Goal: Information Seeking & Learning: Learn about a topic

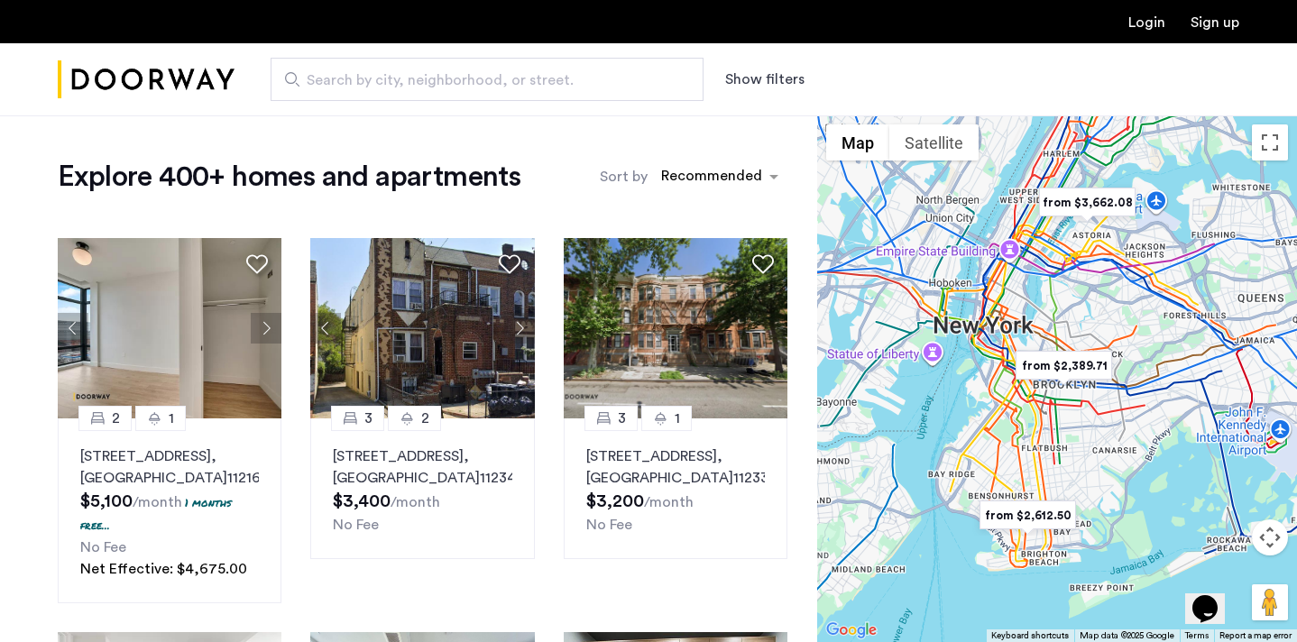
click at [768, 73] on button "Show filters" at bounding box center [764, 80] width 79 height 22
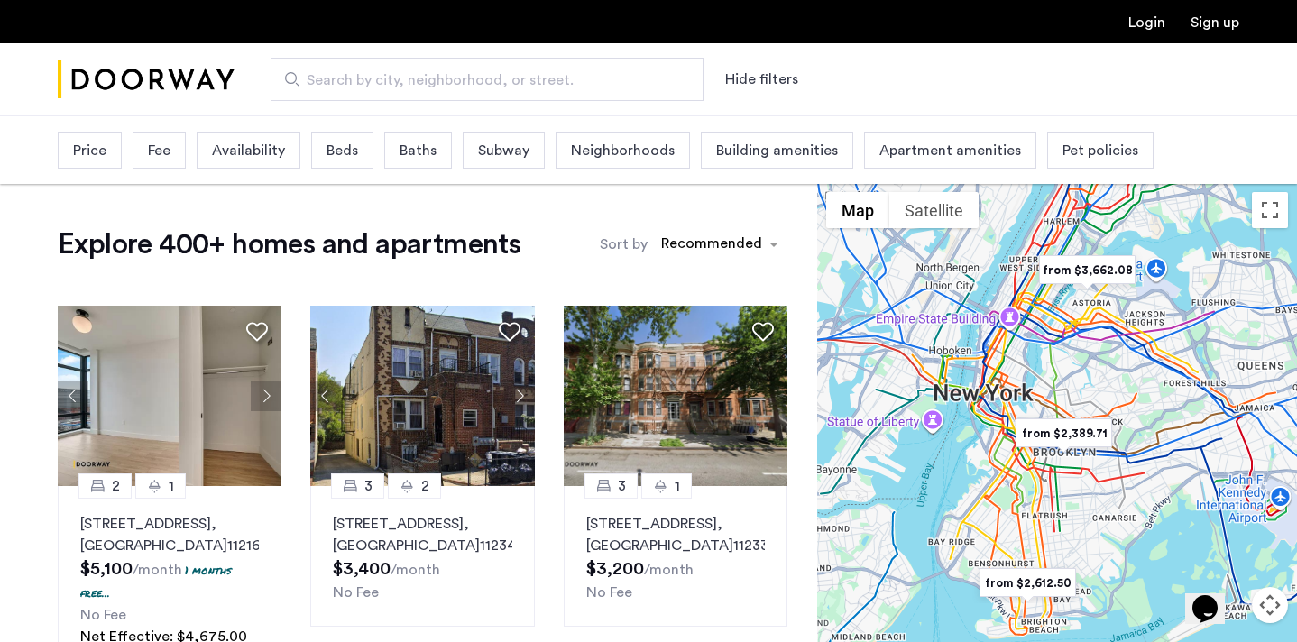
click at [357, 151] on div "Beds" at bounding box center [342, 150] width 62 height 37
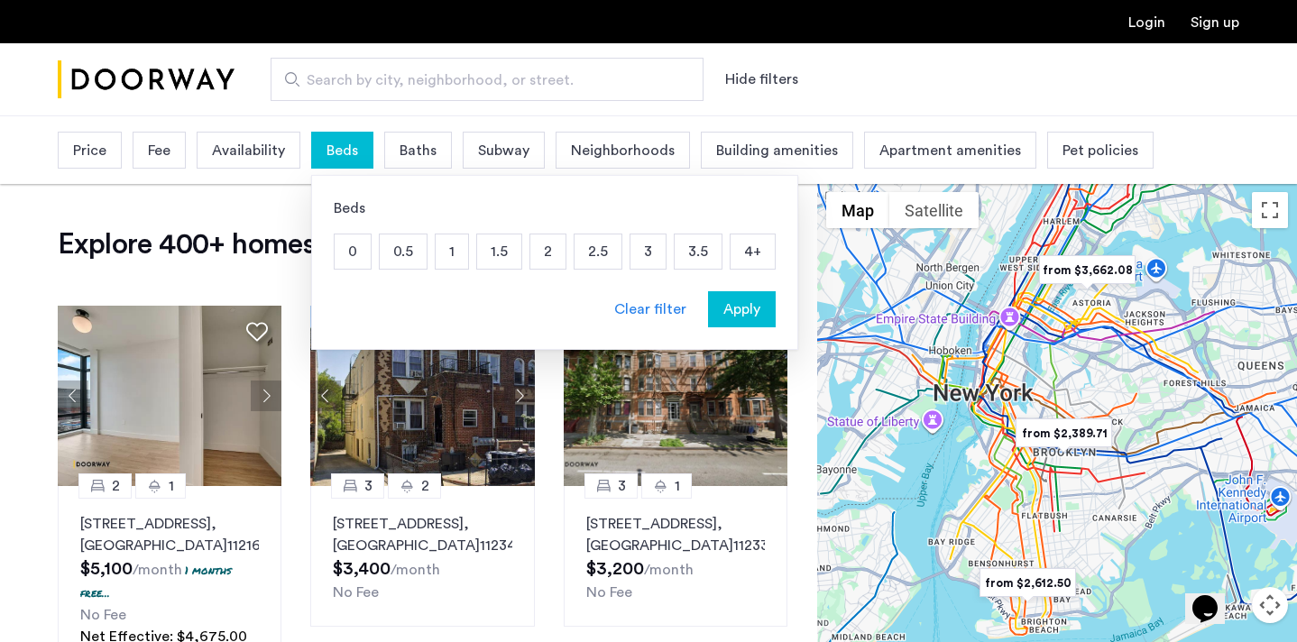
click at [534, 256] on p "2" at bounding box center [547, 252] width 35 height 34
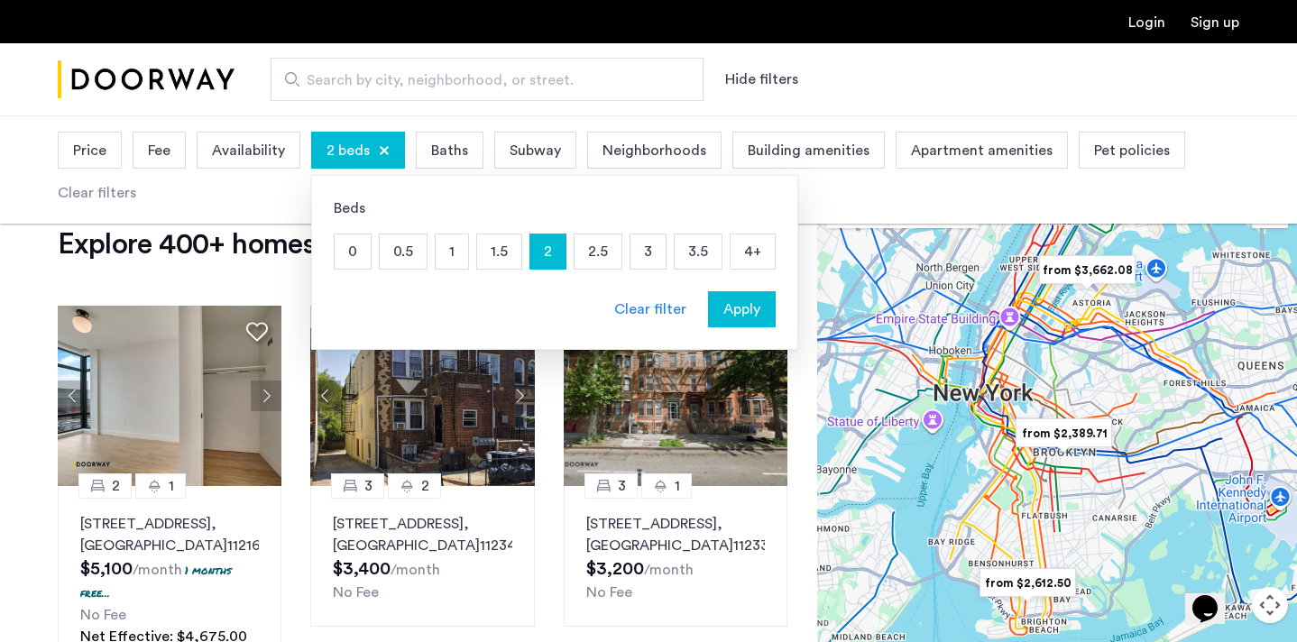
click at [259, 147] on span "Availability" at bounding box center [248, 151] width 73 height 22
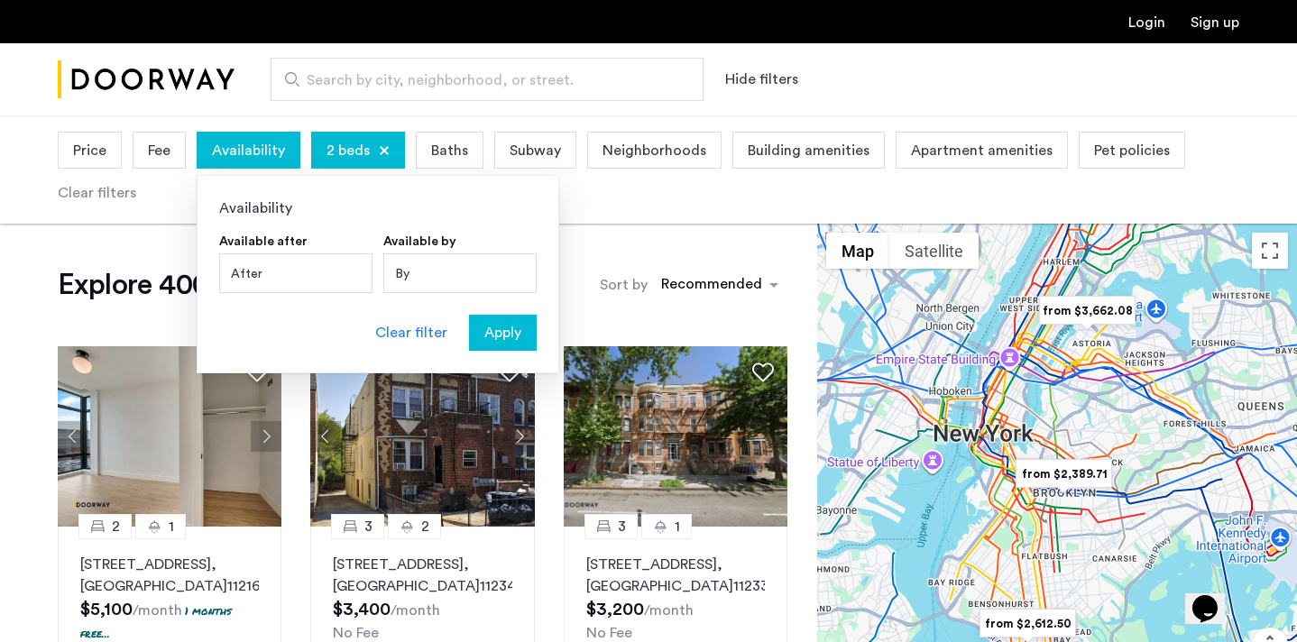
click at [173, 155] on div "Fee" at bounding box center [159, 150] width 53 height 37
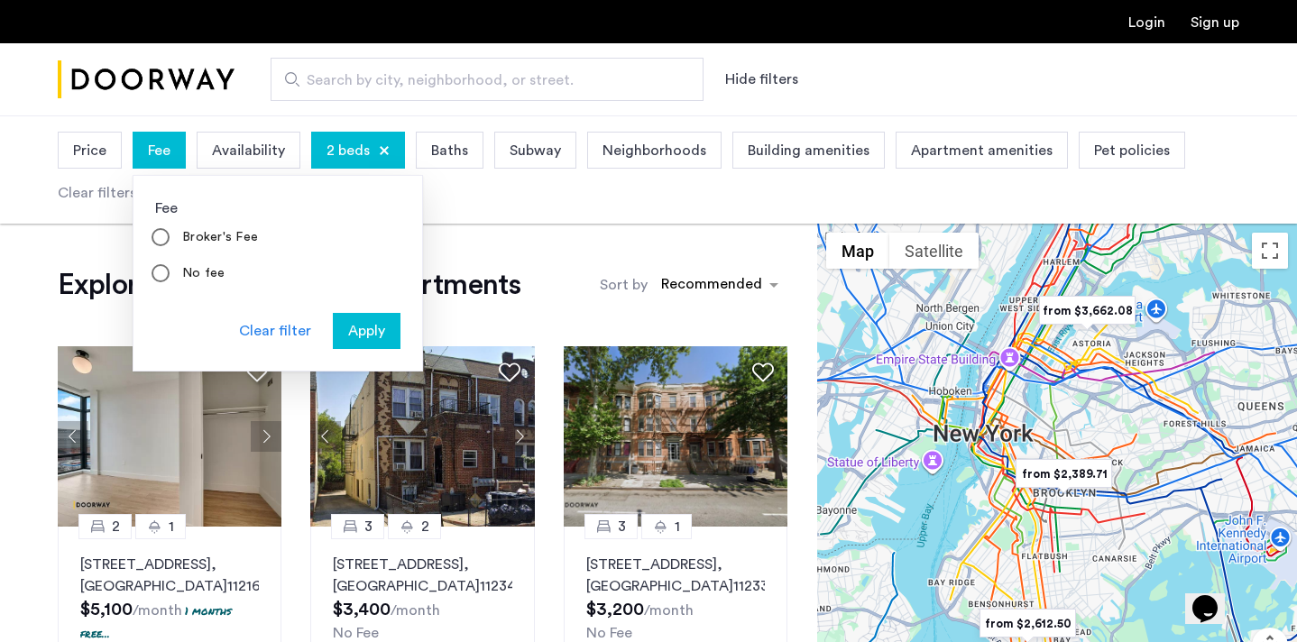
click at [88, 150] on span "Price" at bounding box center [89, 151] width 33 height 22
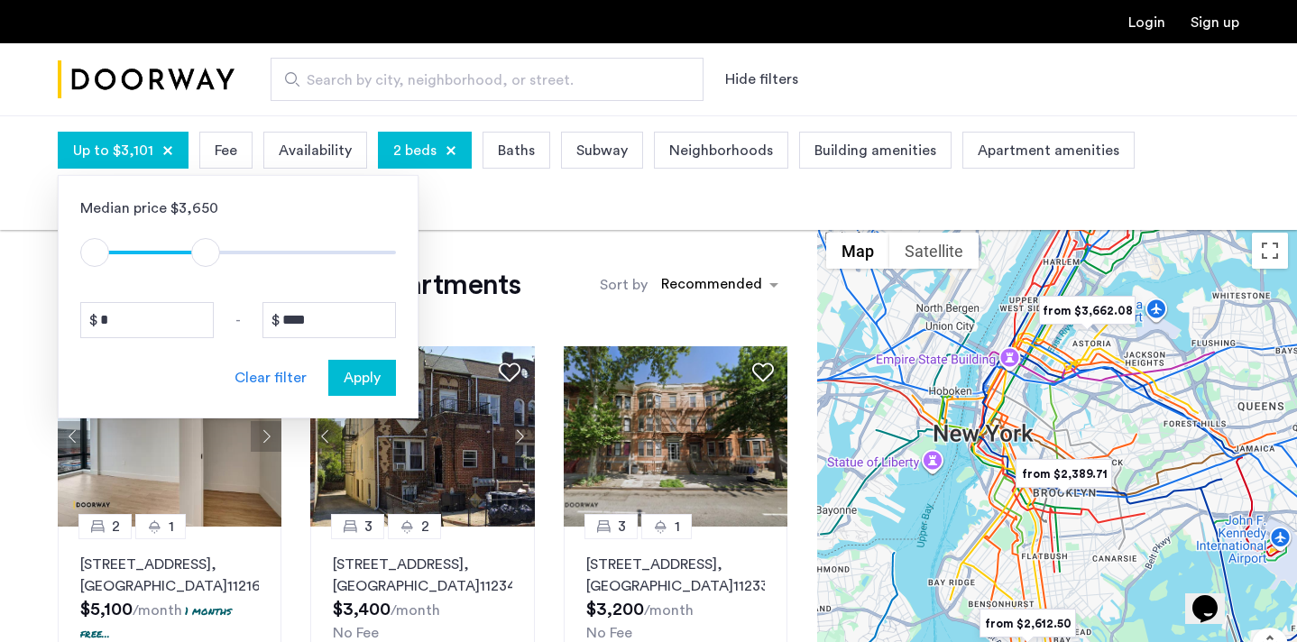
type input "****"
drag, startPoint x: 387, startPoint y: 256, endPoint x: 204, endPoint y: 267, distance: 183.5
click at [204, 267] on div "$1 $8000 $1 $3001" at bounding box center [238, 243] width 316 height 49
click at [379, 383] on span "Apply" at bounding box center [362, 378] width 37 height 22
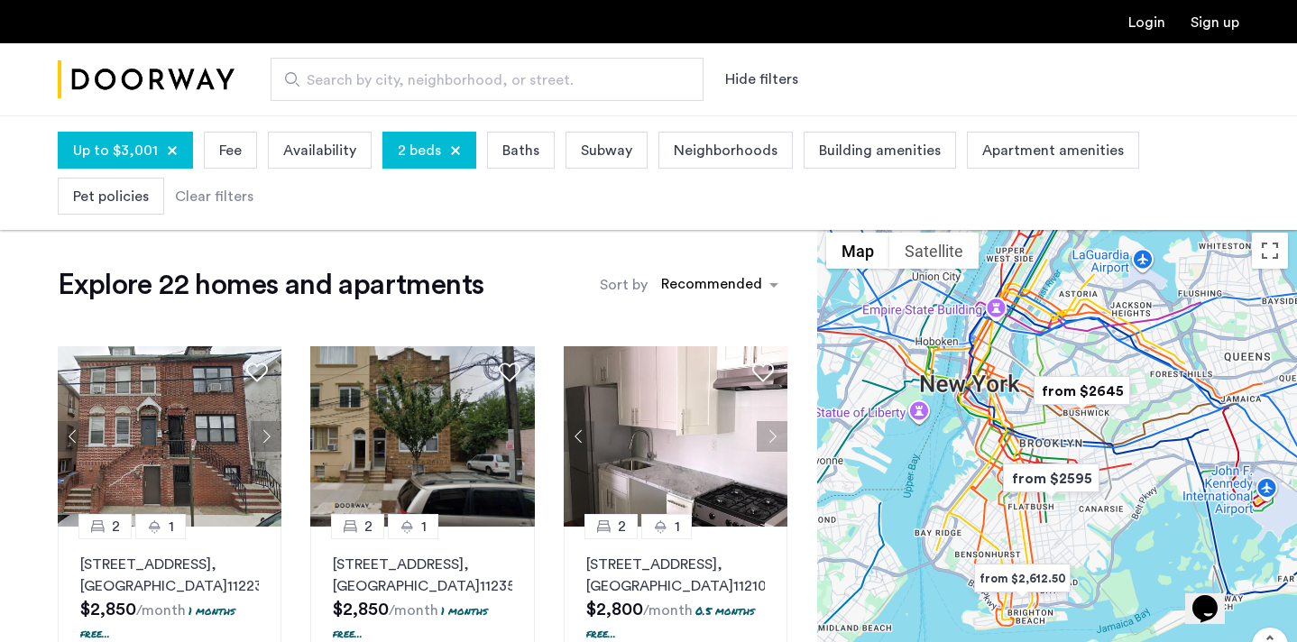
click at [619, 152] on span "Subway" at bounding box center [606, 151] width 51 height 22
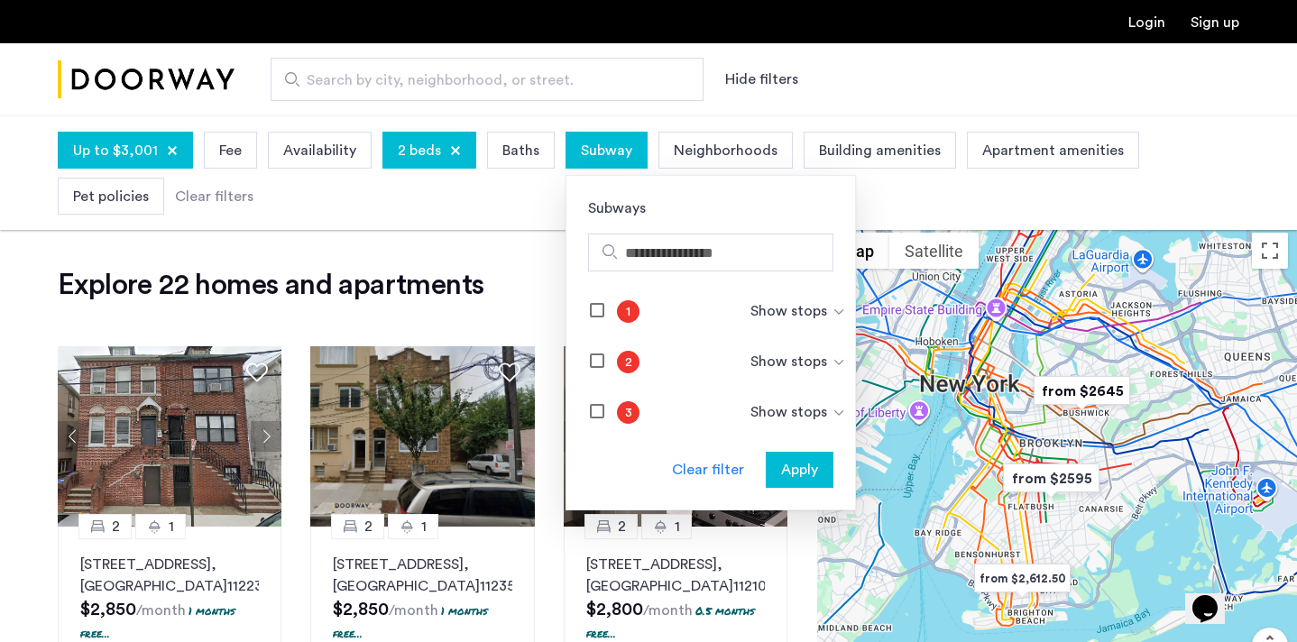
click at [825, 388] on div "3 Show stops" at bounding box center [711, 412] width 289 height 51
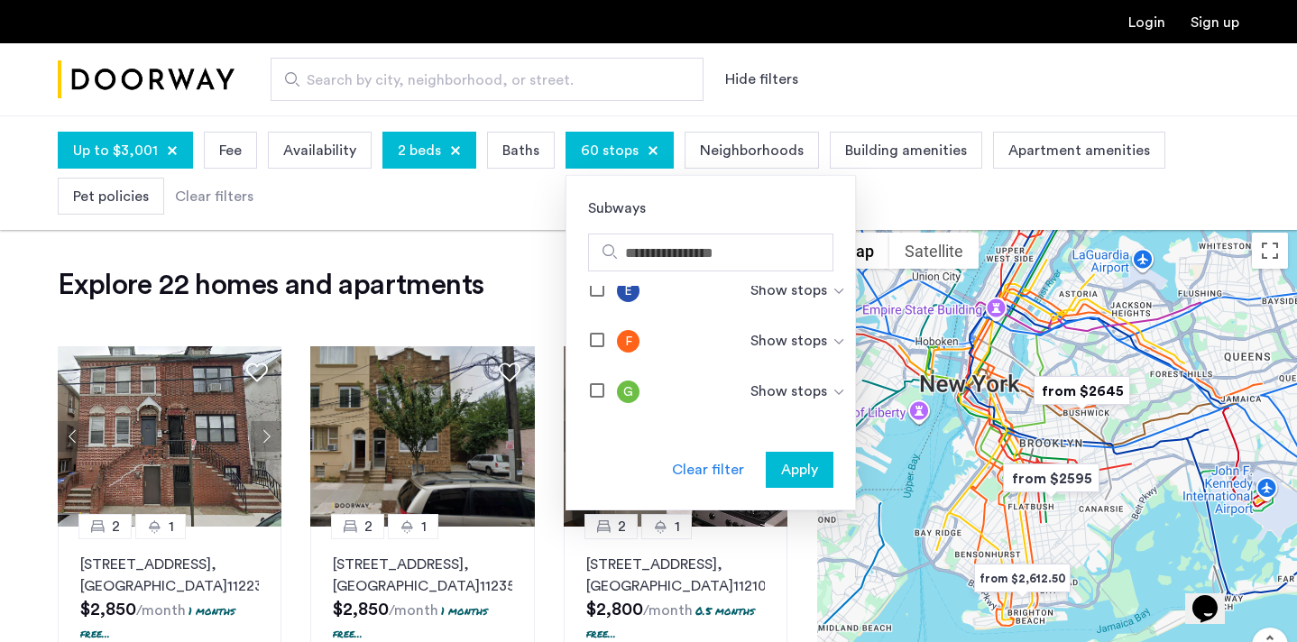
scroll to position [755, 0]
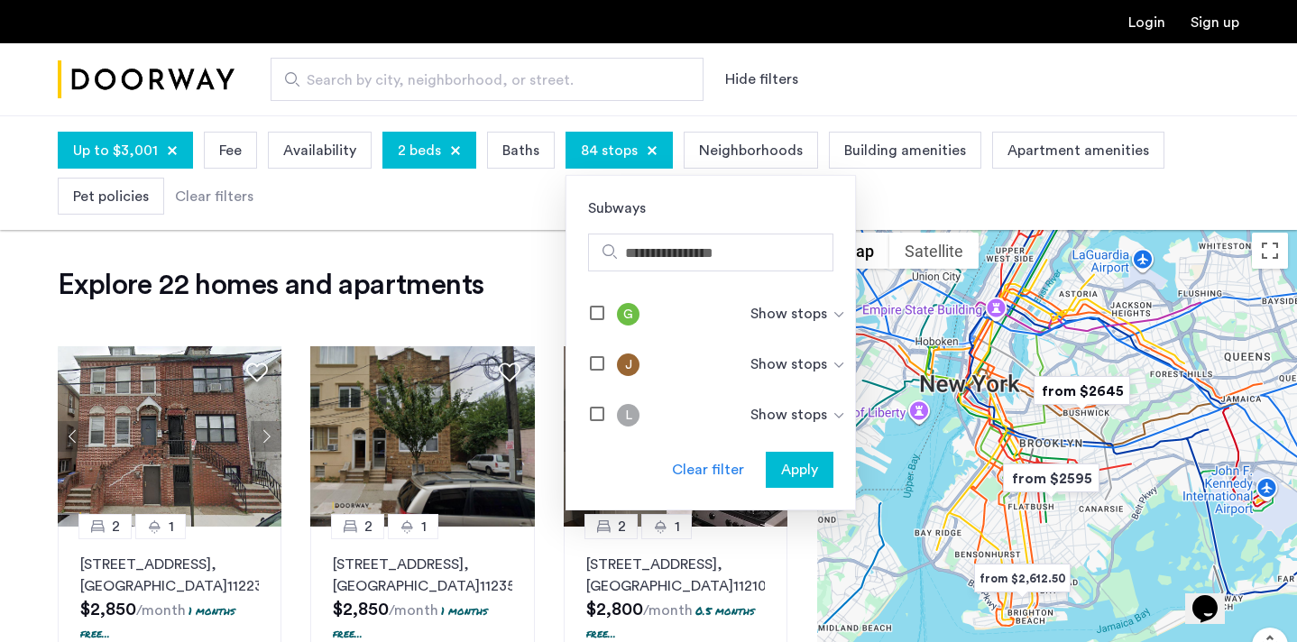
click at [800, 467] on span "Apply" at bounding box center [799, 470] width 37 height 22
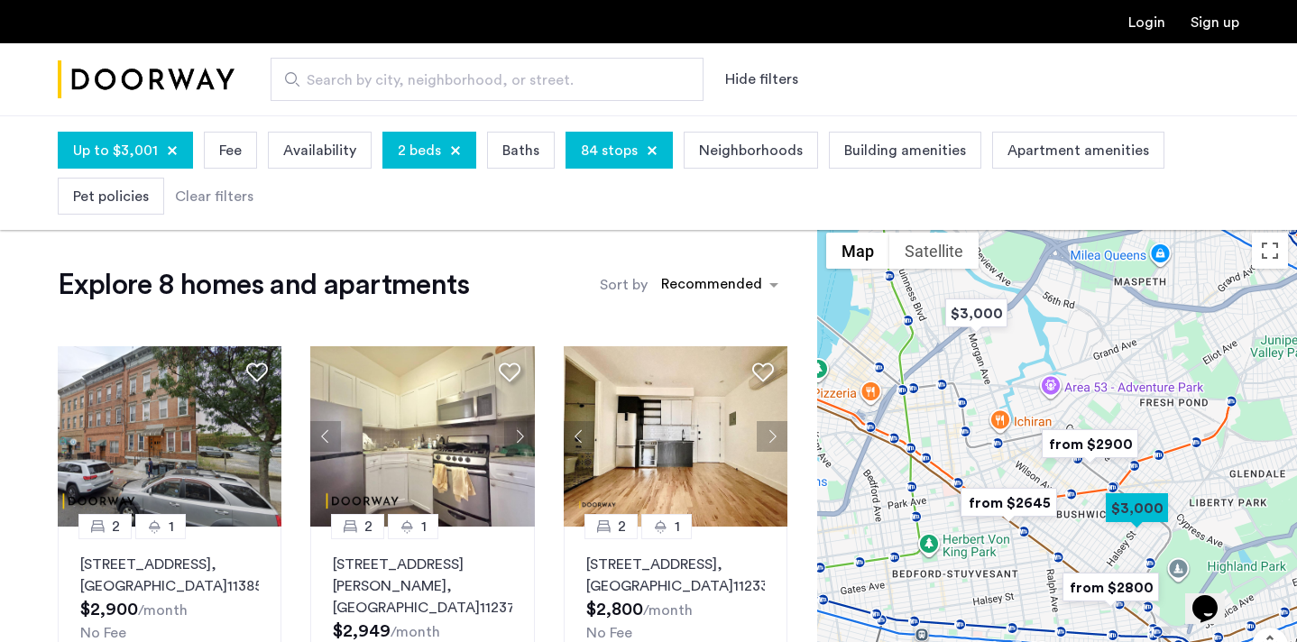
click at [1087, 447] on img "from $2900" at bounding box center [1090, 444] width 111 height 41
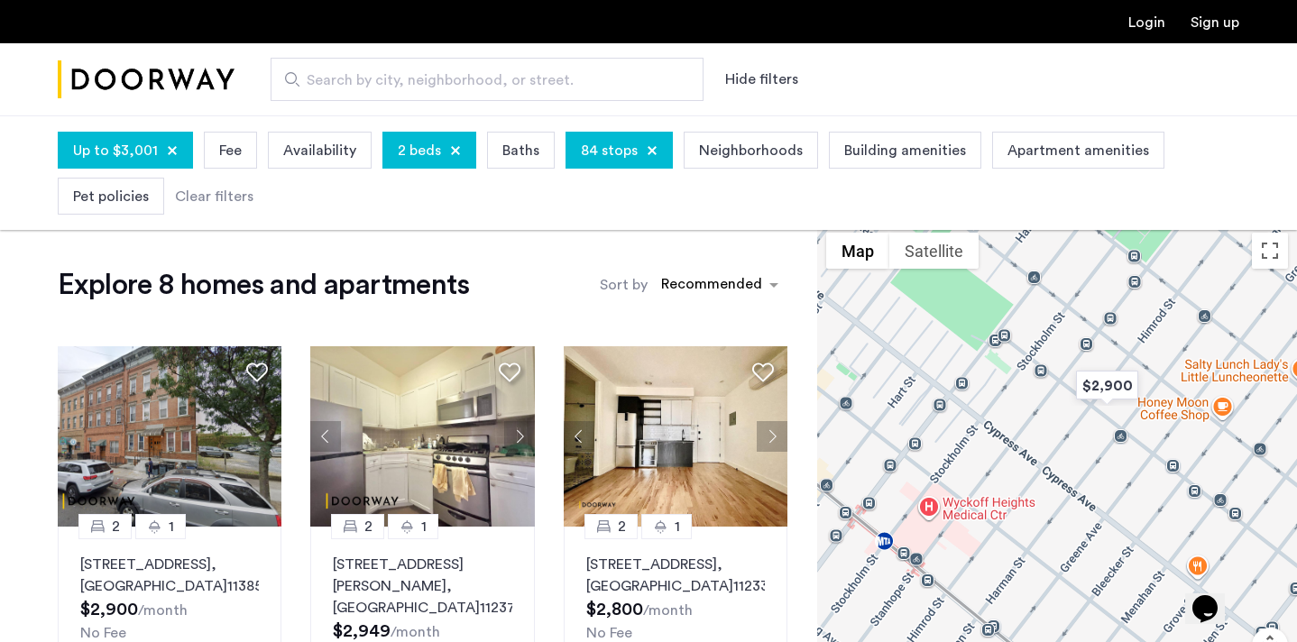
drag, startPoint x: 1131, startPoint y: 408, endPoint x: 1057, endPoint y: 515, distance: 130.4
click at [1057, 515] on div "To navigate, press the arrow keys." at bounding box center [1057, 487] width 480 height 527
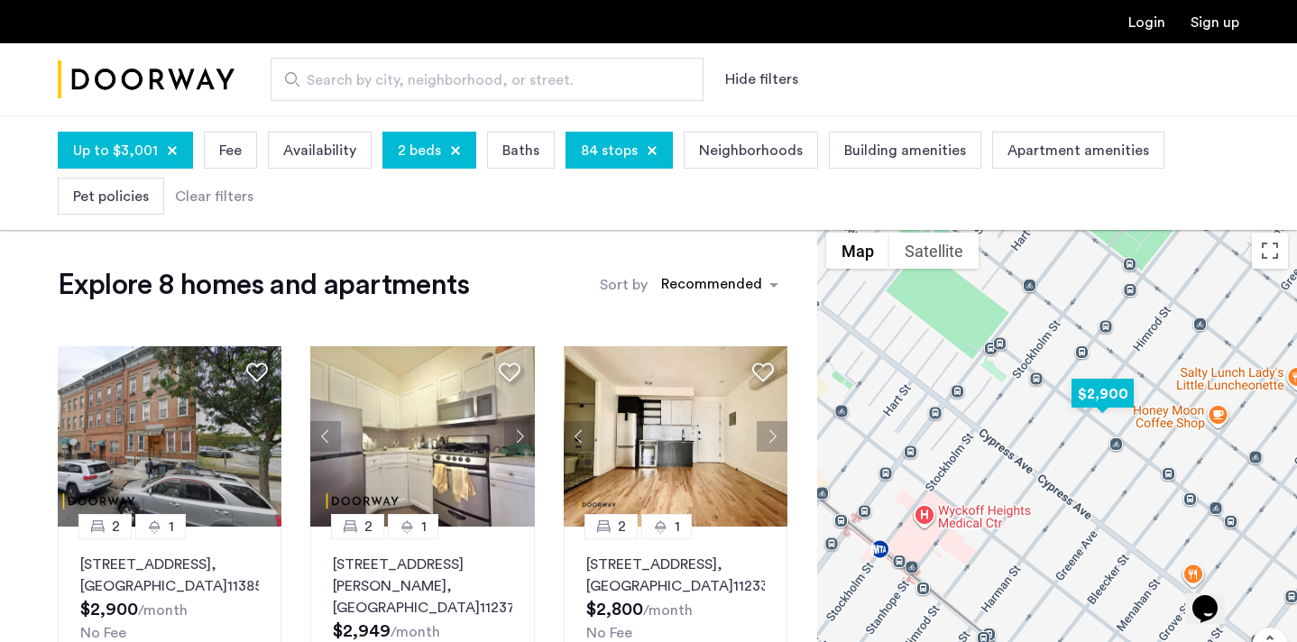
click at [1101, 396] on img "$2,900" at bounding box center [1103, 394] width 77 height 41
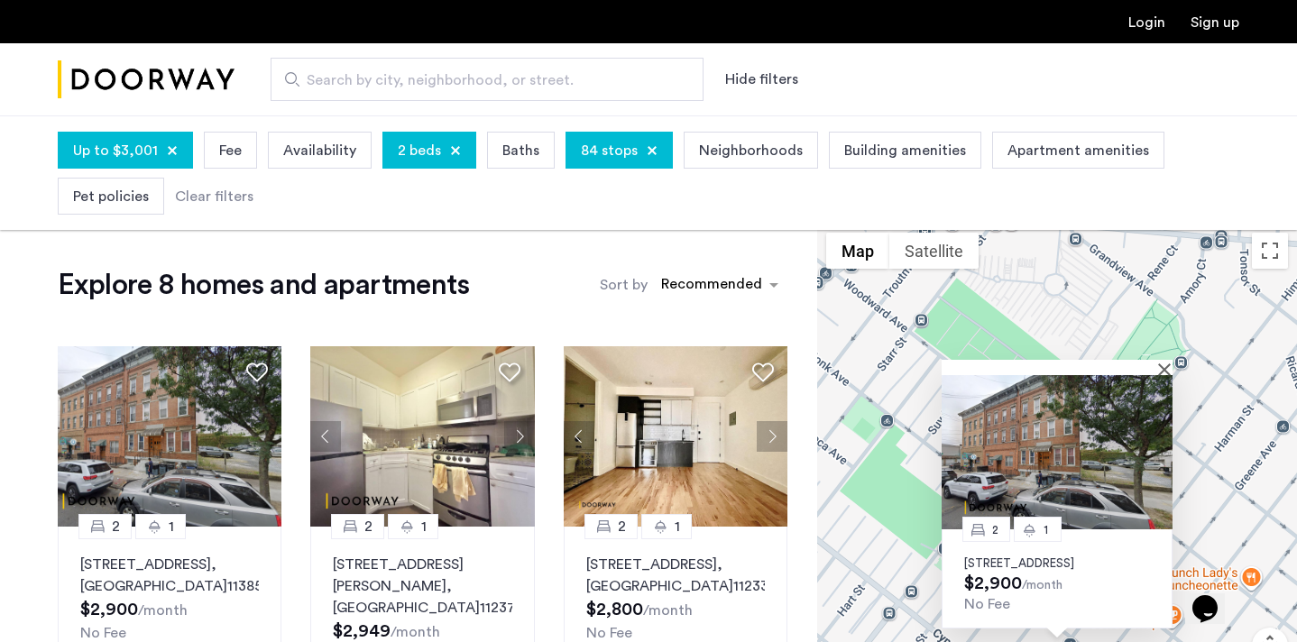
click at [1054, 557] on p "4-55 Seneca Avenue, Unit 1L, Queens, NY 11385" at bounding box center [1057, 564] width 186 height 14
click at [1158, 360] on div at bounding box center [1051, 367] width 218 height 15
click at [1161, 360] on div at bounding box center [1057, 367] width 231 height 15
click at [1166, 363] on button "Close" at bounding box center [1168, 369] width 13 height 13
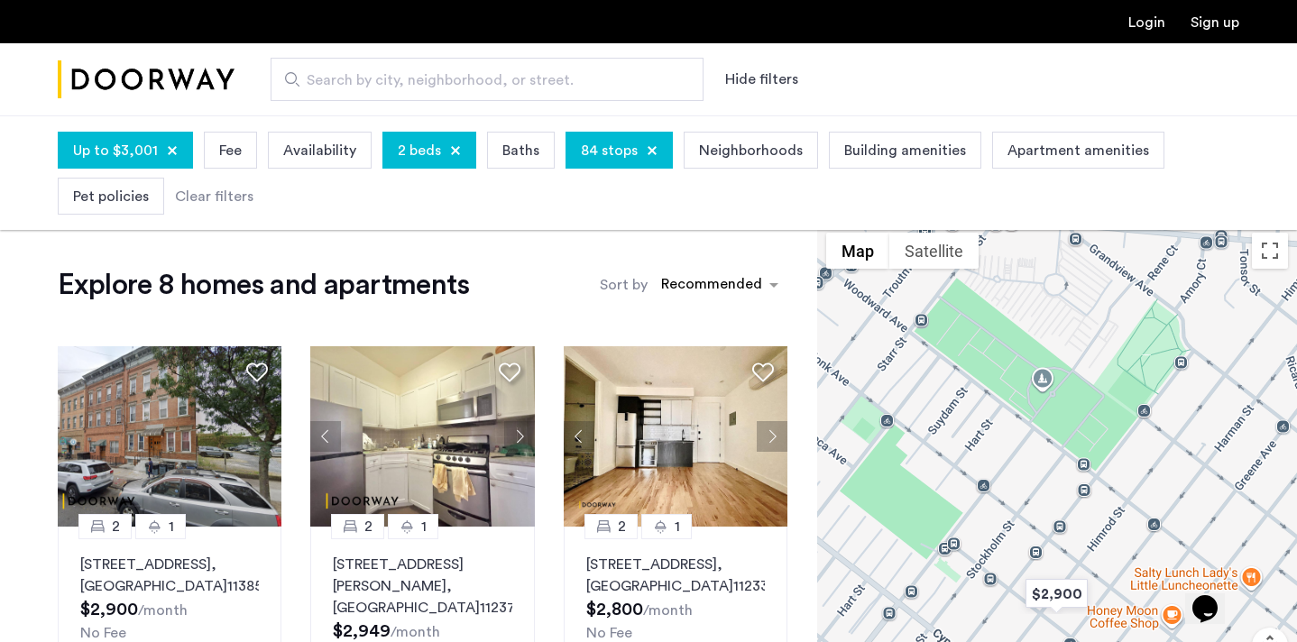
drag, startPoint x: 1104, startPoint y: 487, endPoint x: 1191, endPoint y: 323, distance: 185.6
click at [1190, 323] on div "To navigate, press the arrow keys." at bounding box center [1057, 487] width 480 height 527
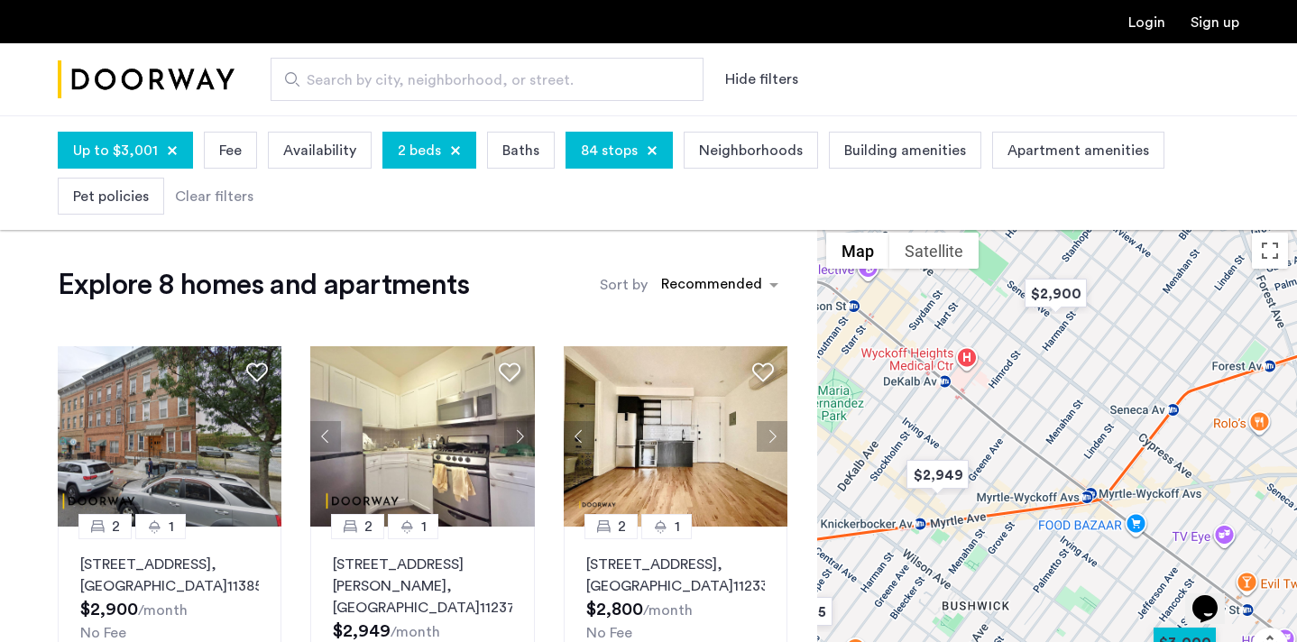
drag, startPoint x: 991, startPoint y: 499, endPoint x: 984, endPoint y: 375, distance: 123.8
click at [984, 375] on div at bounding box center [1057, 487] width 480 height 527
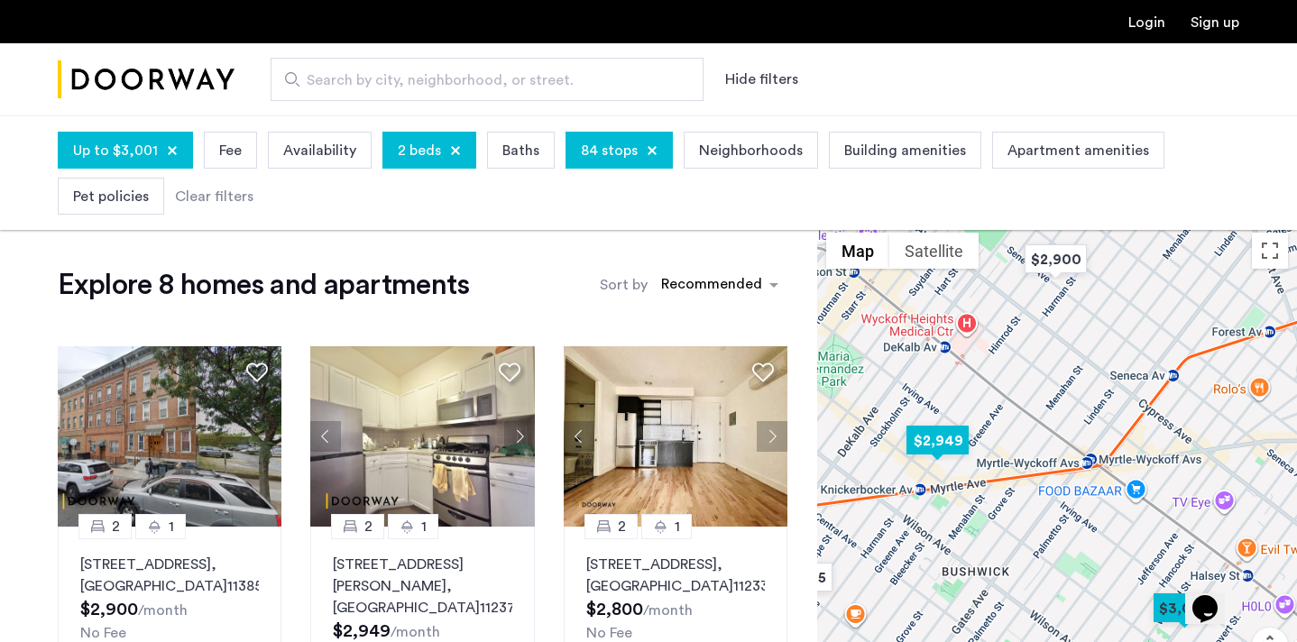
click at [941, 443] on img "$2,949" at bounding box center [937, 440] width 77 height 41
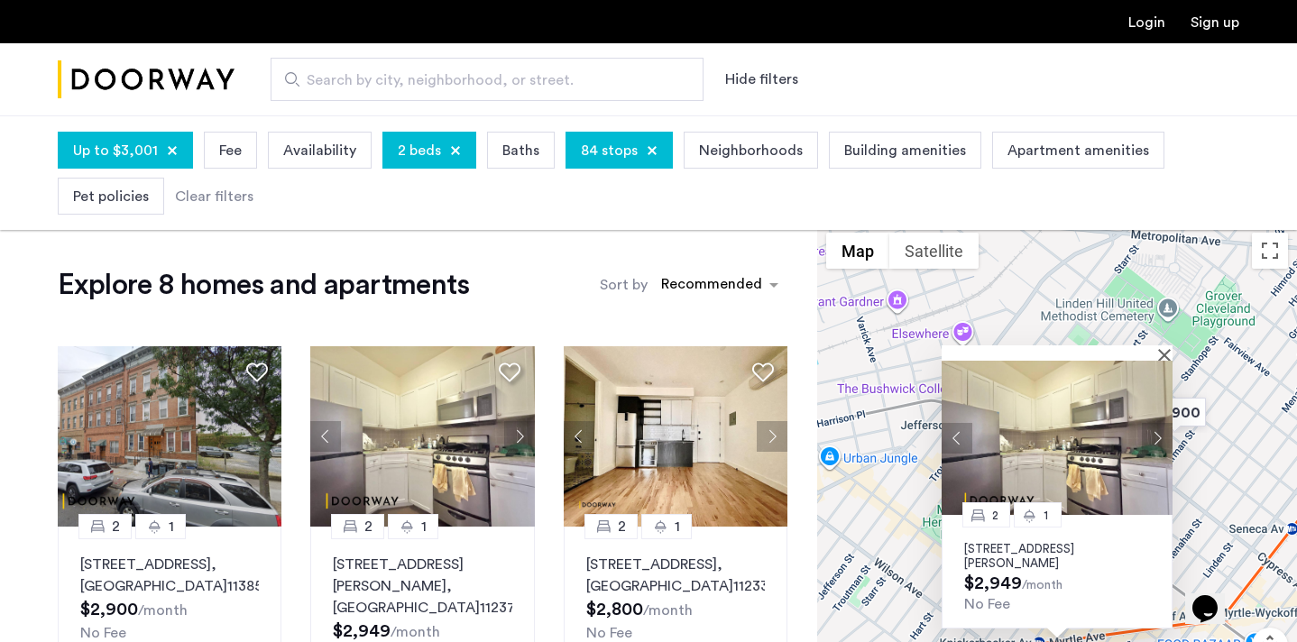
click at [1155, 431] on button "Next apartment" at bounding box center [1157, 438] width 31 height 31
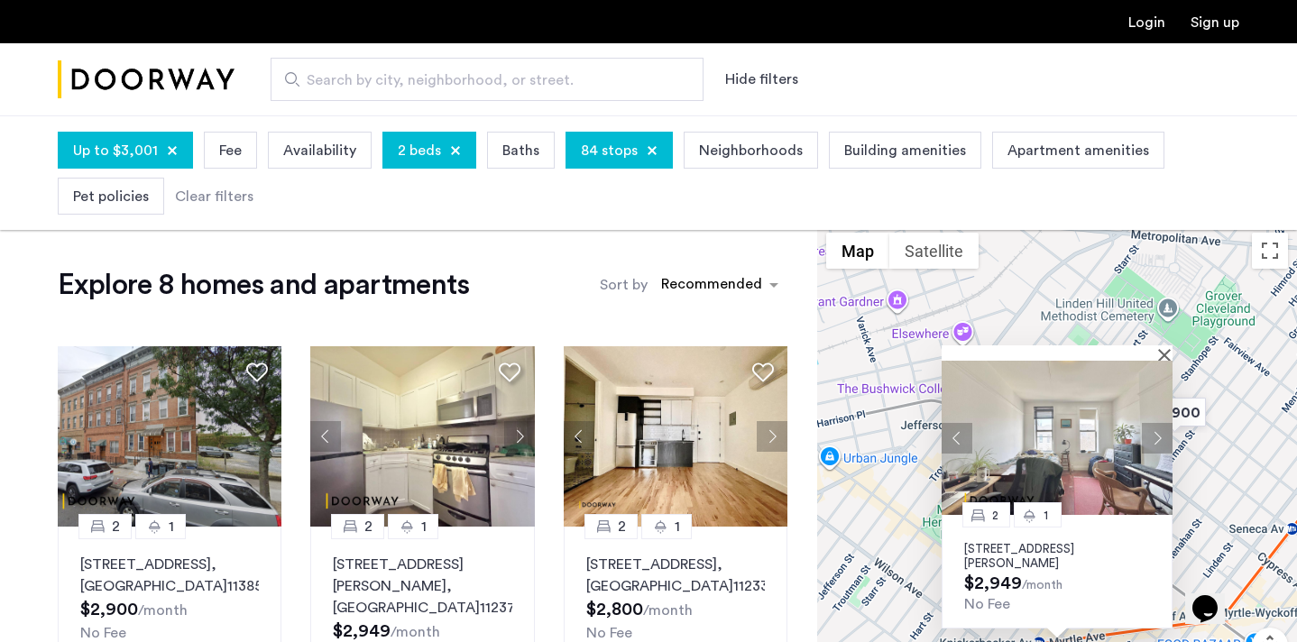
click at [1155, 431] on button "Next apartment" at bounding box center [1157, 438] width 31 height 31
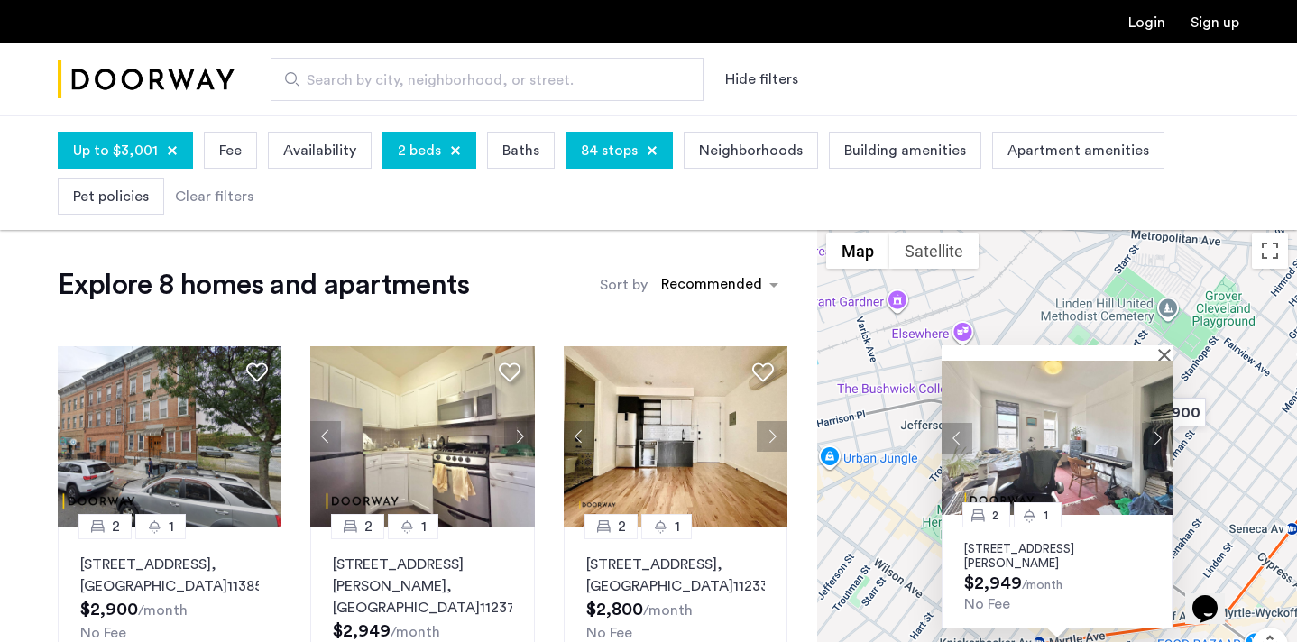
click at [1155, 431] on button "Next apartment" at bounding box center [1157, 438] width 31 height 31
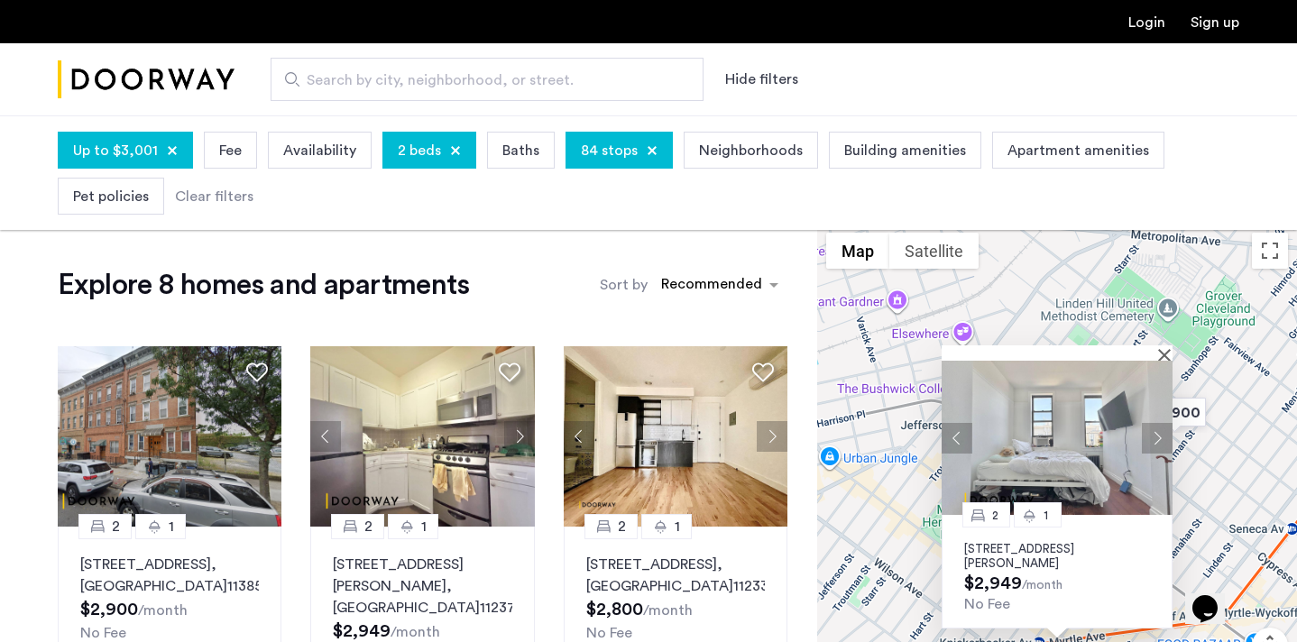
click at [1155, 431] on button "Next apartment" at bounding box center [1157, 438] width 31 height 31
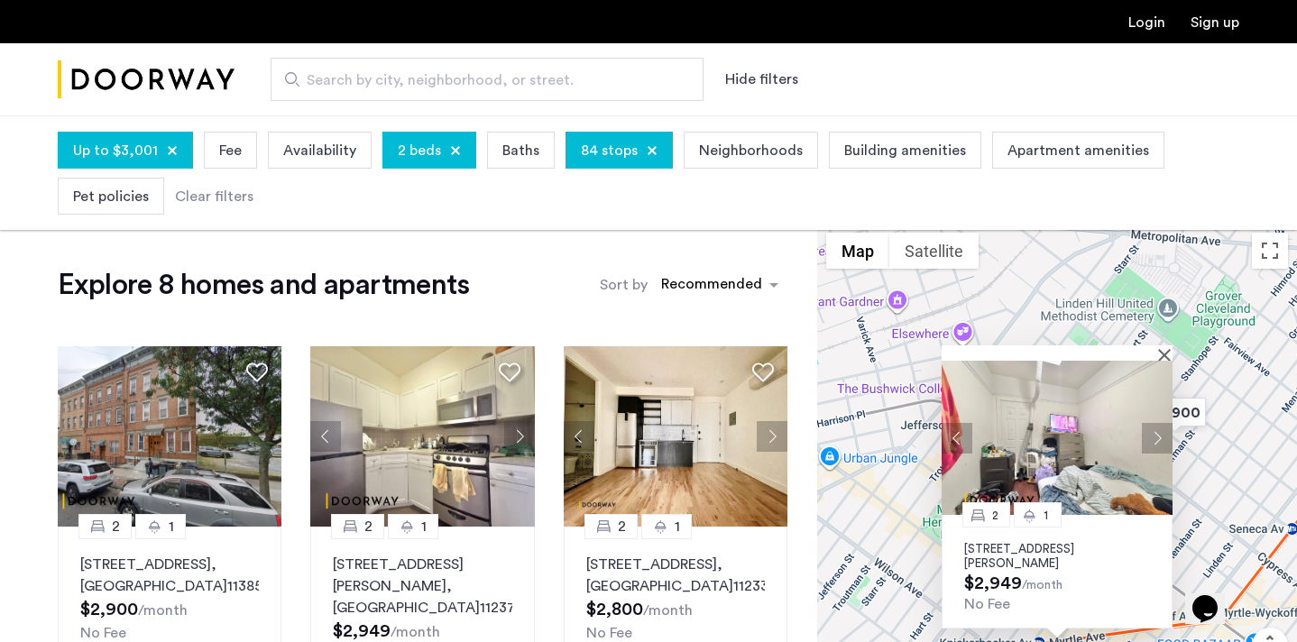
click at [1155, 431] on button "Next apartment" at bounding box center [1157, 438] width 31 height 31
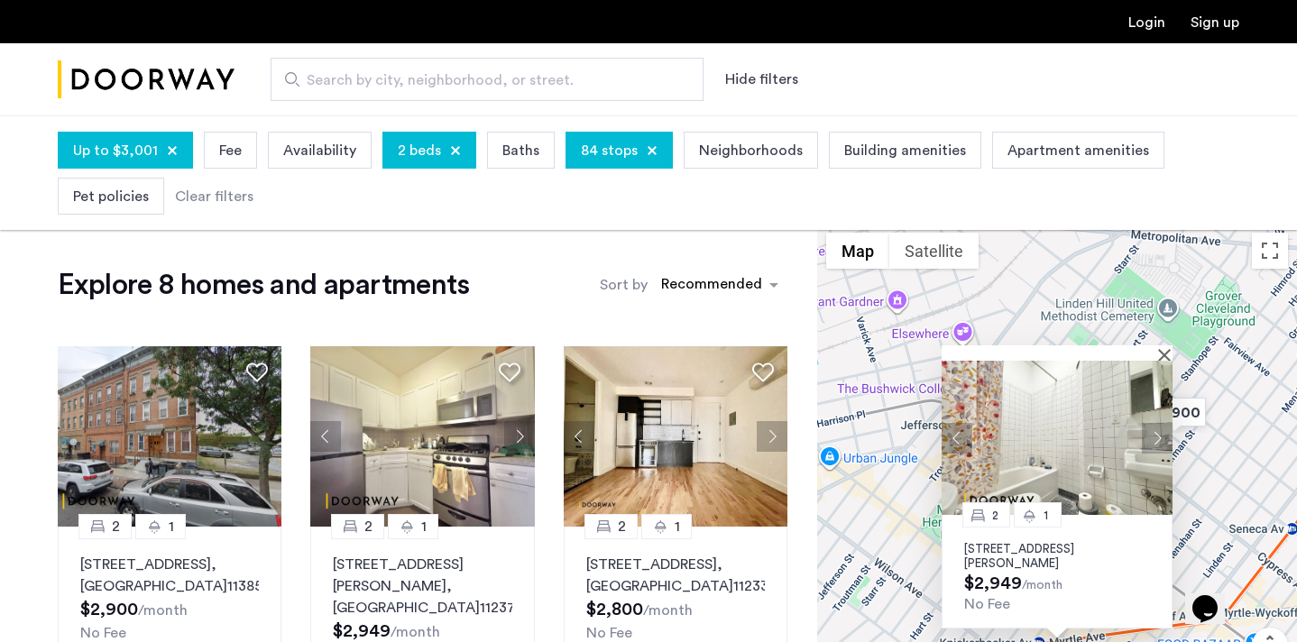
click at [1155, 431] on button "Next apartment" at bounding box center [1157, 438] width 31 height 31
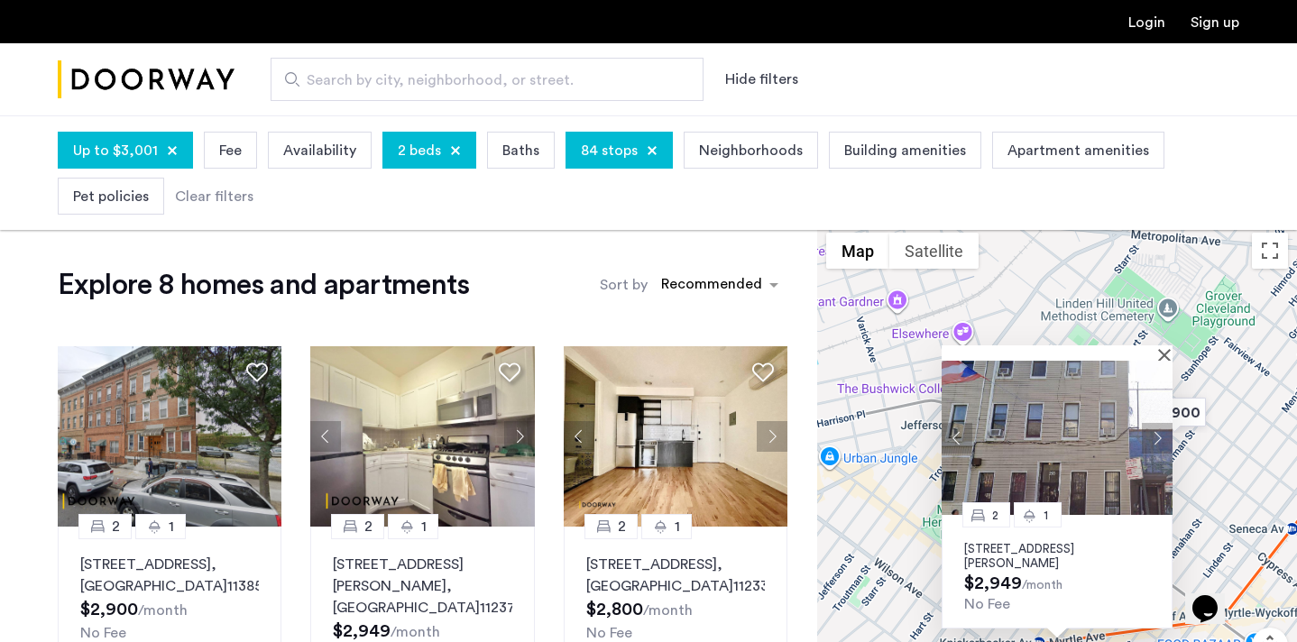
click at [1155, 431] on button "Next apartment" at bounding box center [1157, 438] width 31 height 31
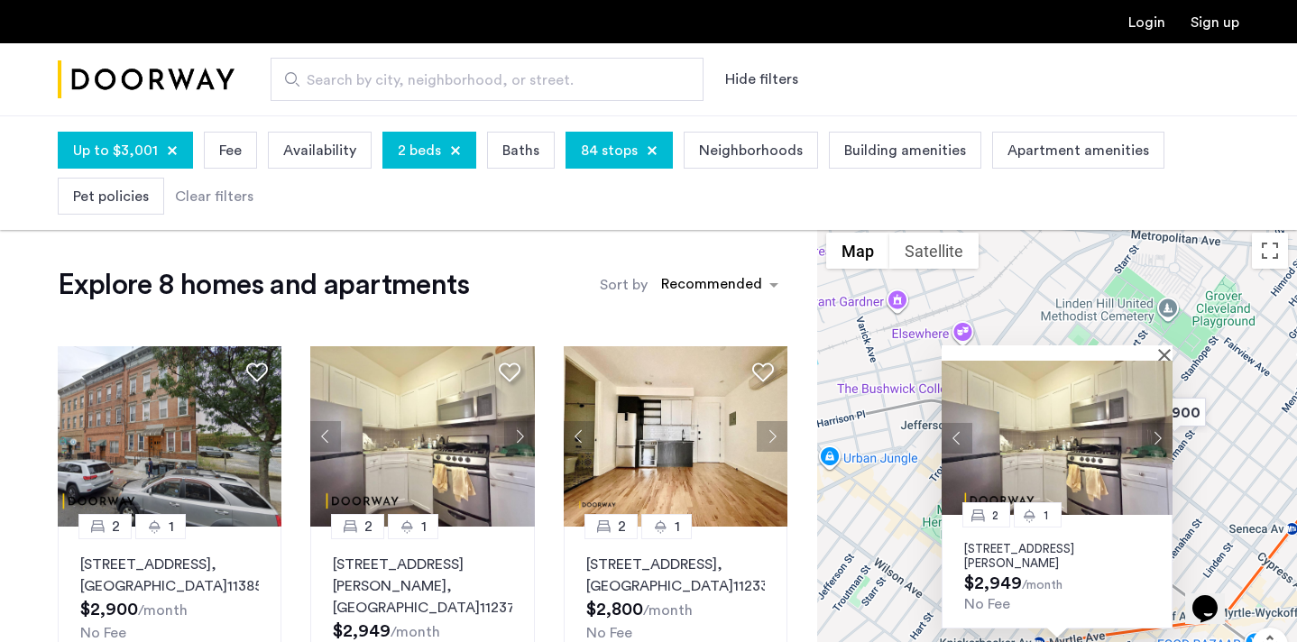
click at [1236, 531] on div "2 1 290 Harman Street, Unit 1RR, Brooklyn, NY 11237 $2,949 /month No Fee" at bounding box center [1057, 487] width 480 height 527
click at [1158, 351] on div at bounding box center [1051, 353] width 218 height 15
click at [1163, 351] on button "Close" at bounding box center [1168, 354] width 13 height 13
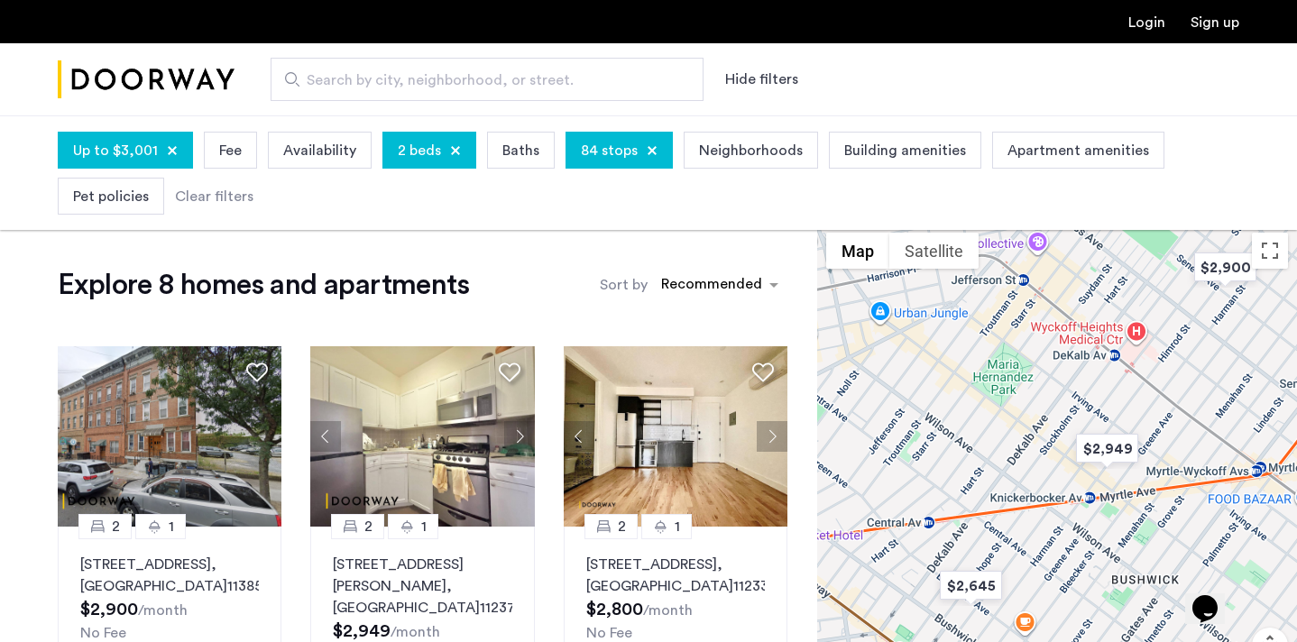
drag, startPoint x: 1046, startPoint y: 475, endPoint x: 1104, endPoint y: 314, distance: 171.0
click at [1104, 314] on div at bounding box center [1057, 487] width 480 height 527
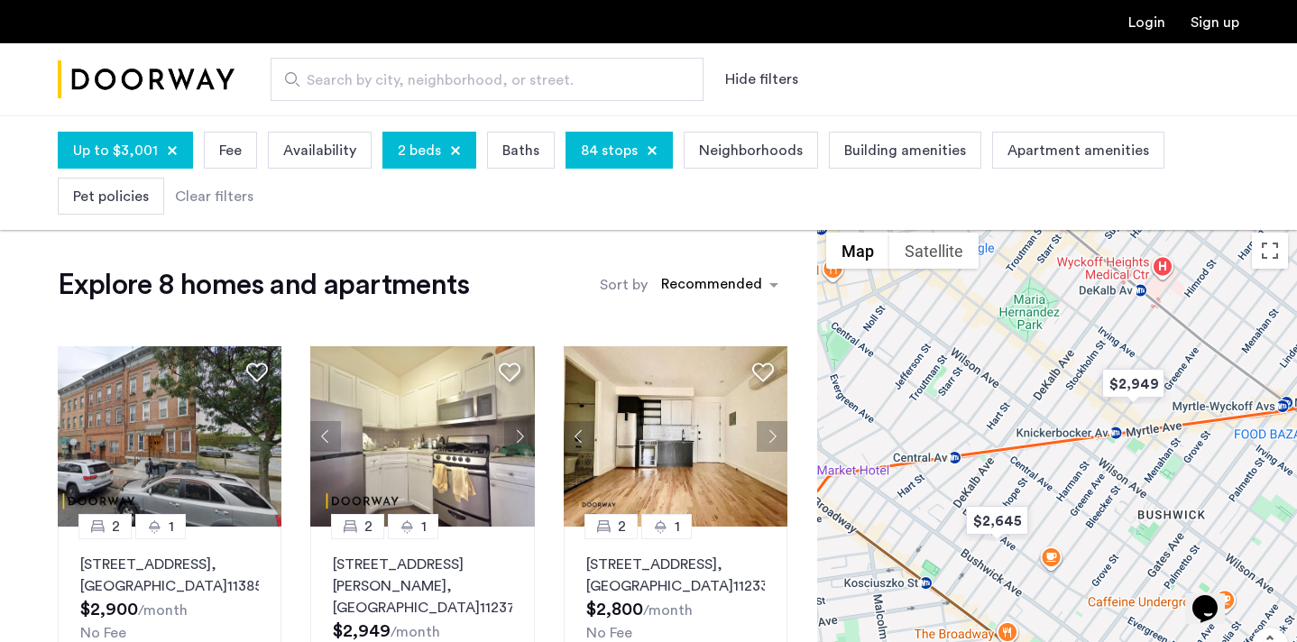
drag, startPoint x: 991, startPoint y: 374, endPoint x: 1013, endPoint y: 262, distance: 114.1
click at [1013, 262] on div at bounding box center [1057, 487] width 480 height 527
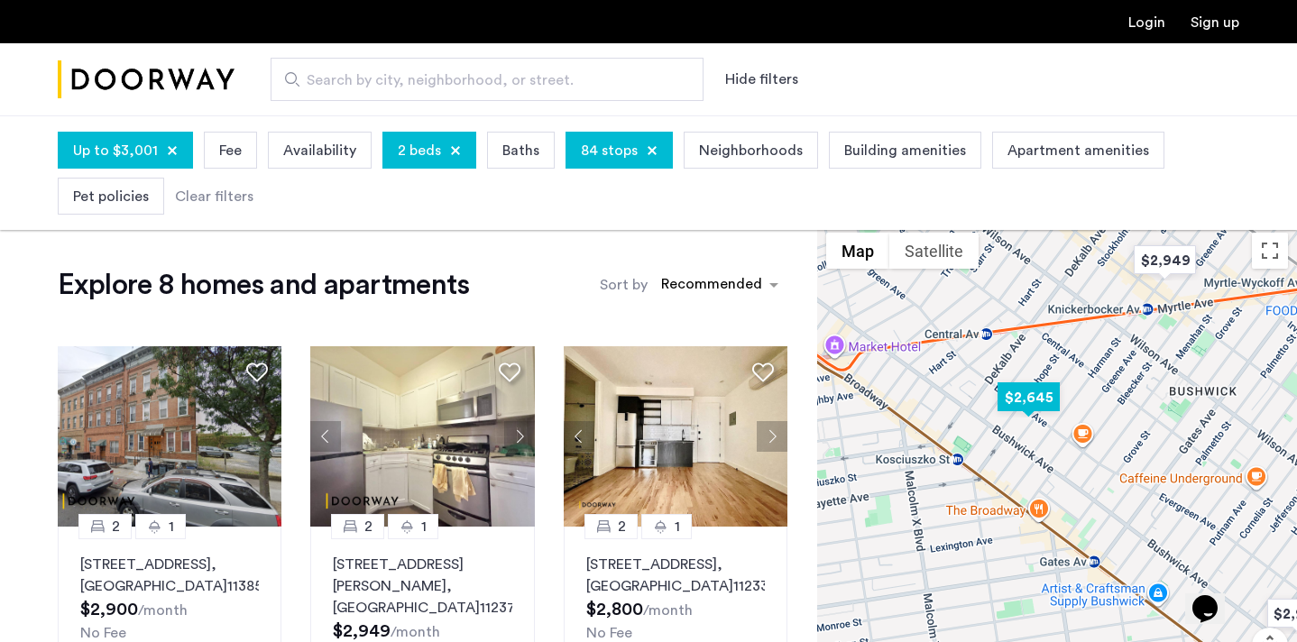
click at [1044, 391] on img "$2,645" at bounding box center [1029, 397] width 77 height 41
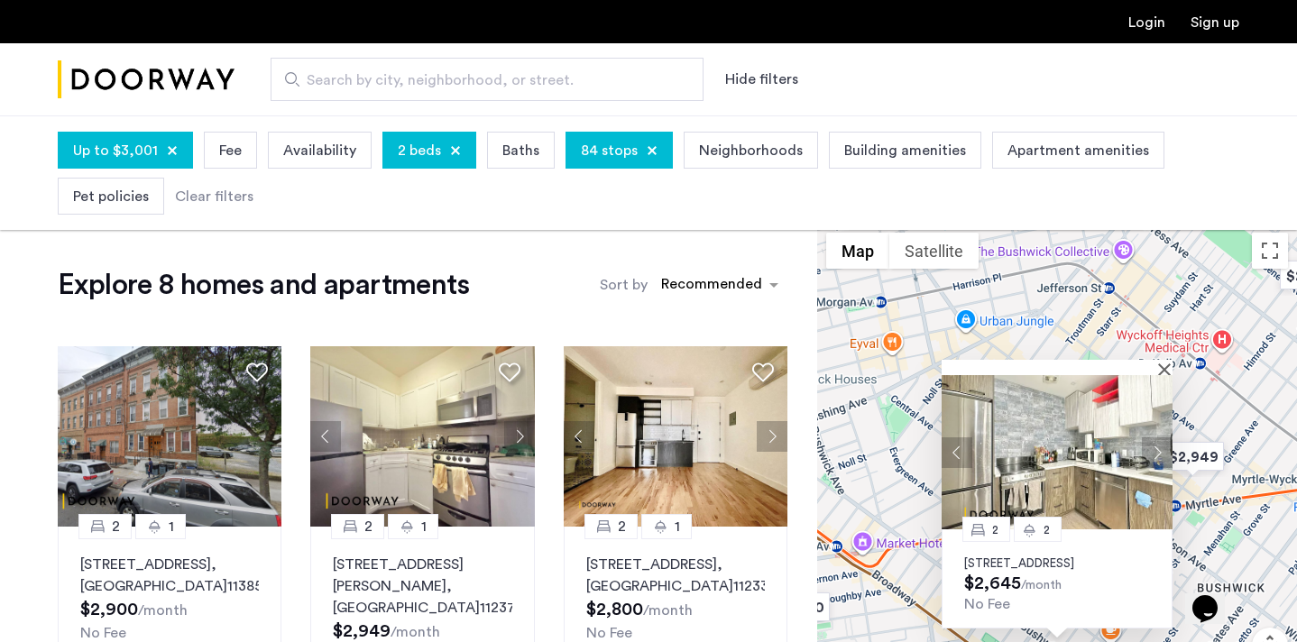
click at [1157, 440] on button "Next apartment" at bounding box center [1157, 453] width 31 height 31
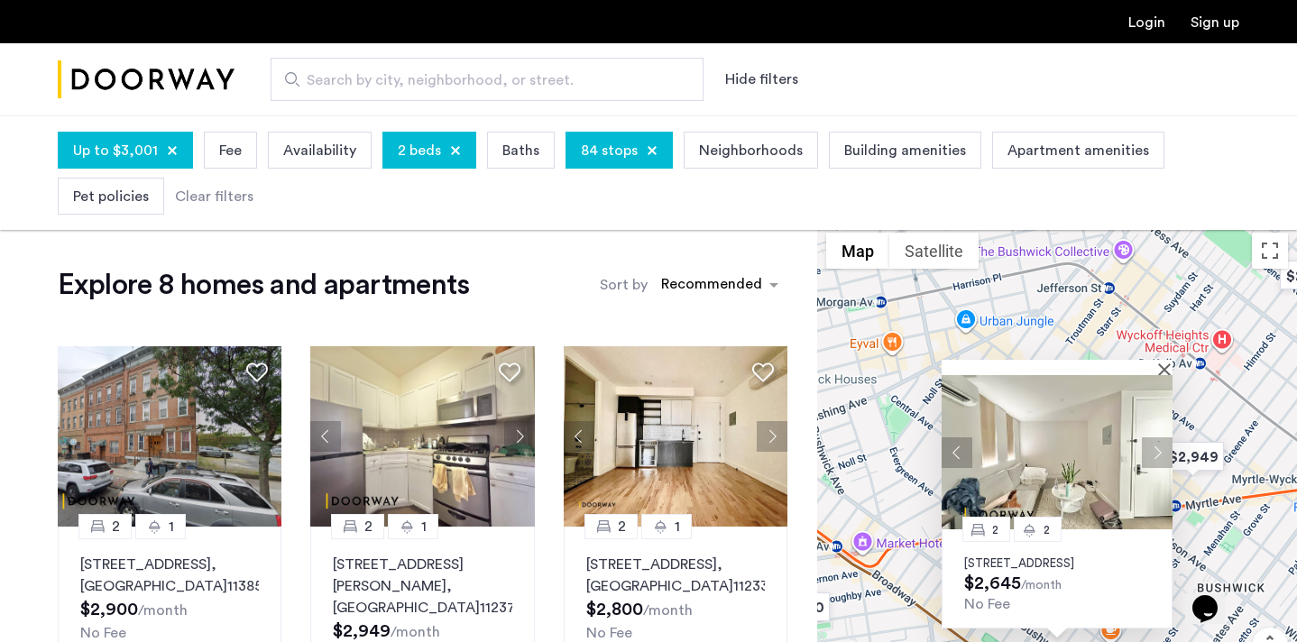
click at [1157, 440] on button "Next apartment" at bounding box center [1157, 453] width 31 height 31
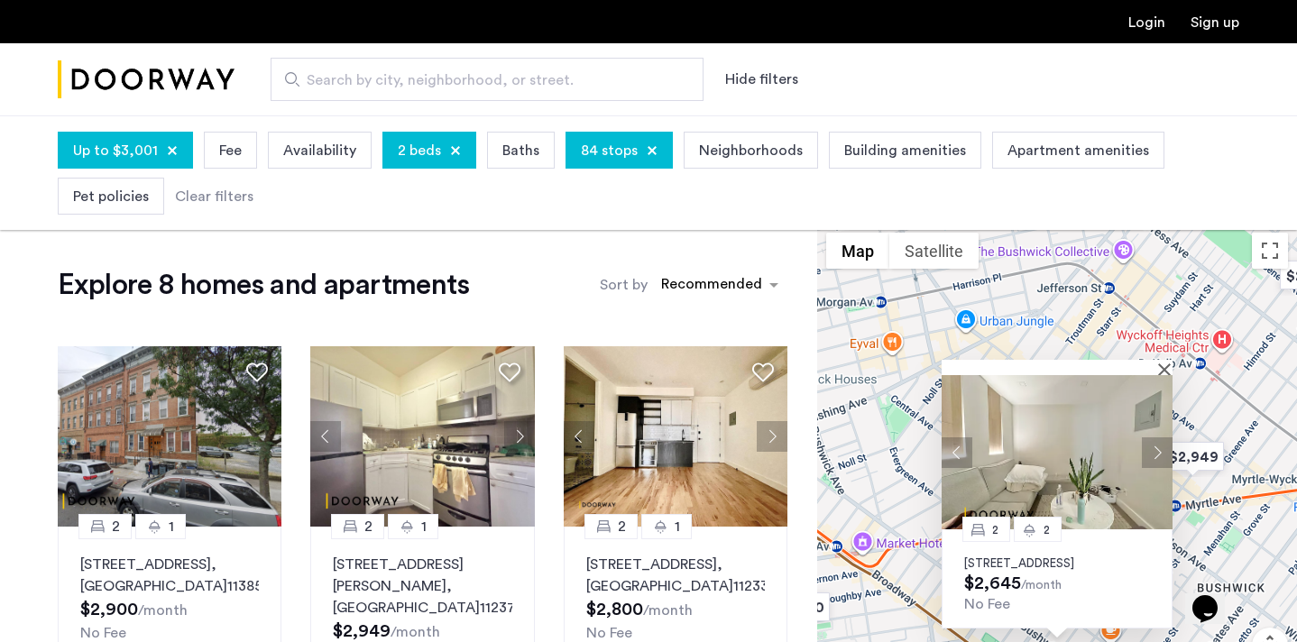
click at [1157, 440] on button "Next apartment" at bounding box center [1157, 453] width 31 height 31
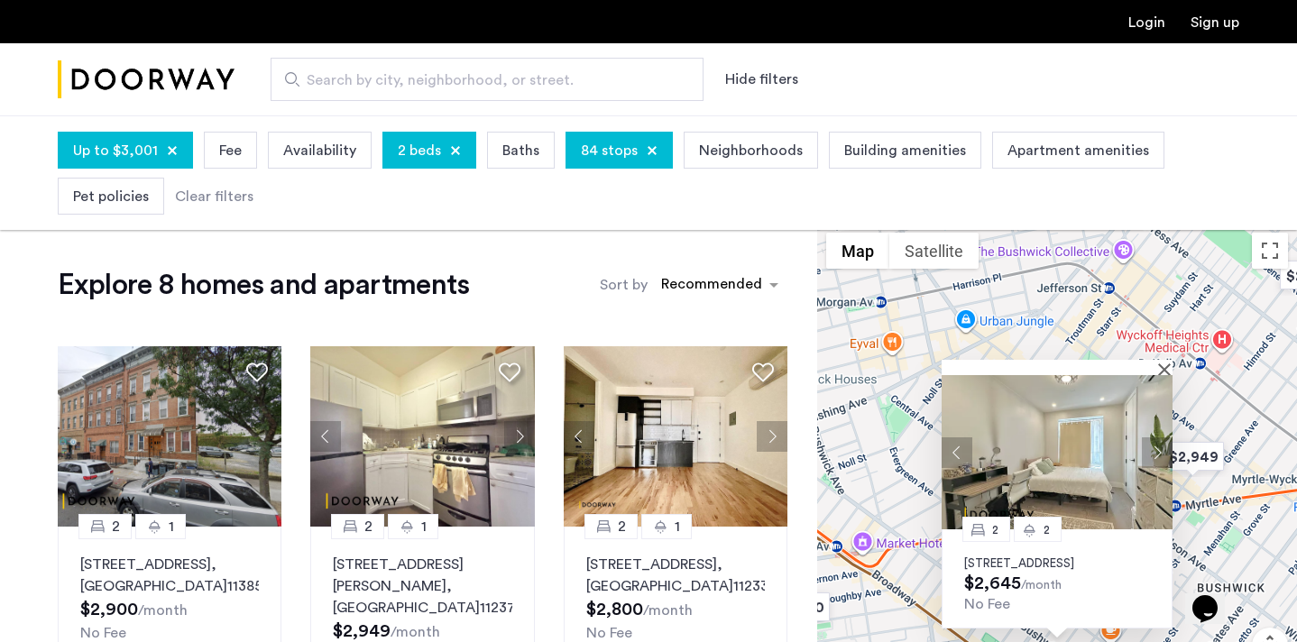
click at [1157, 440] on button "Next apartment" at bounding box center [1157, 453] width 31 height 31
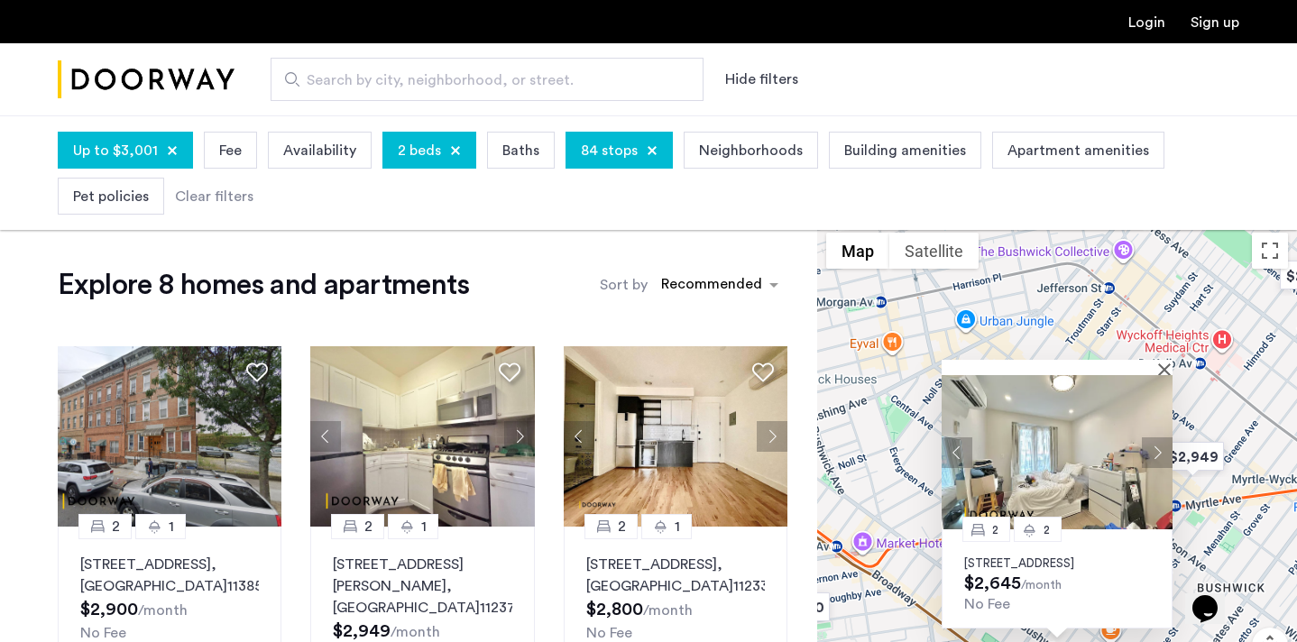
click at [1157, 440] on button "Next apartment" at bounding box center [1157, 453] width 31 height 31
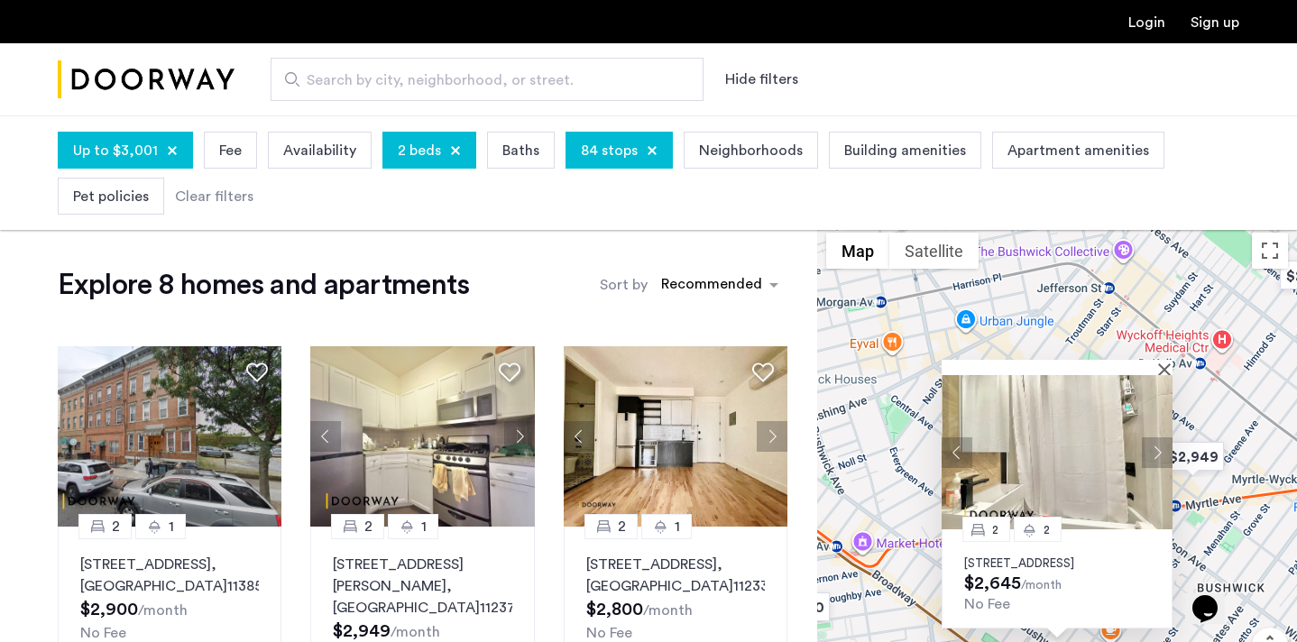
click at [1157, 440] on button "Next apartment" at bounding box center [1157, 453] width 31 height 31
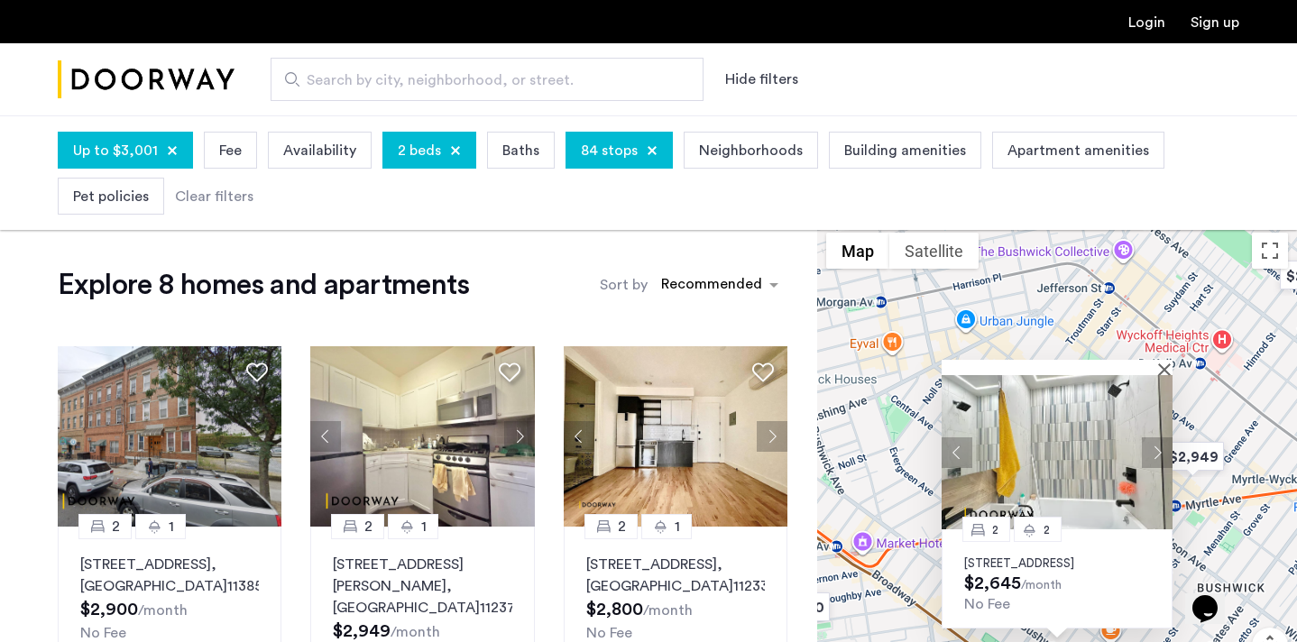
click at [1157, 440] on button "Next apartment" at bounding box center [1157, 453] width 31 height 31
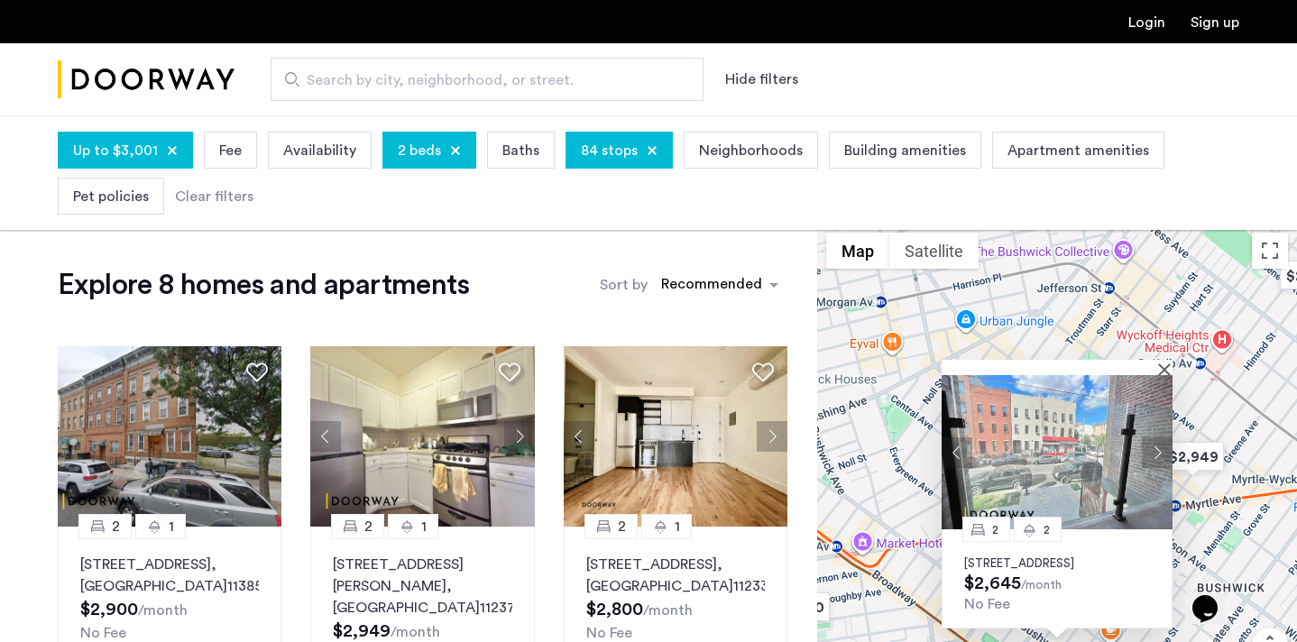
click at [920, 393] on div "2 2 334 Evergreen Avenue, Unit 4B, Brooklyn, NY 11221 $2,645 /month No Fee" at bounding box center [1057, 487] width 480 height 527
click at [880, 471] on div "2 2 334 Evergreen Avenue, Unit 4B, Brooklyn, NY 11221 $2,645 /month No Fee" at bounding box center [1057, 487] width 480 height 527
click at [1168, 363] on button "Close" at bounding box center [1168, 369] width 13 height 13
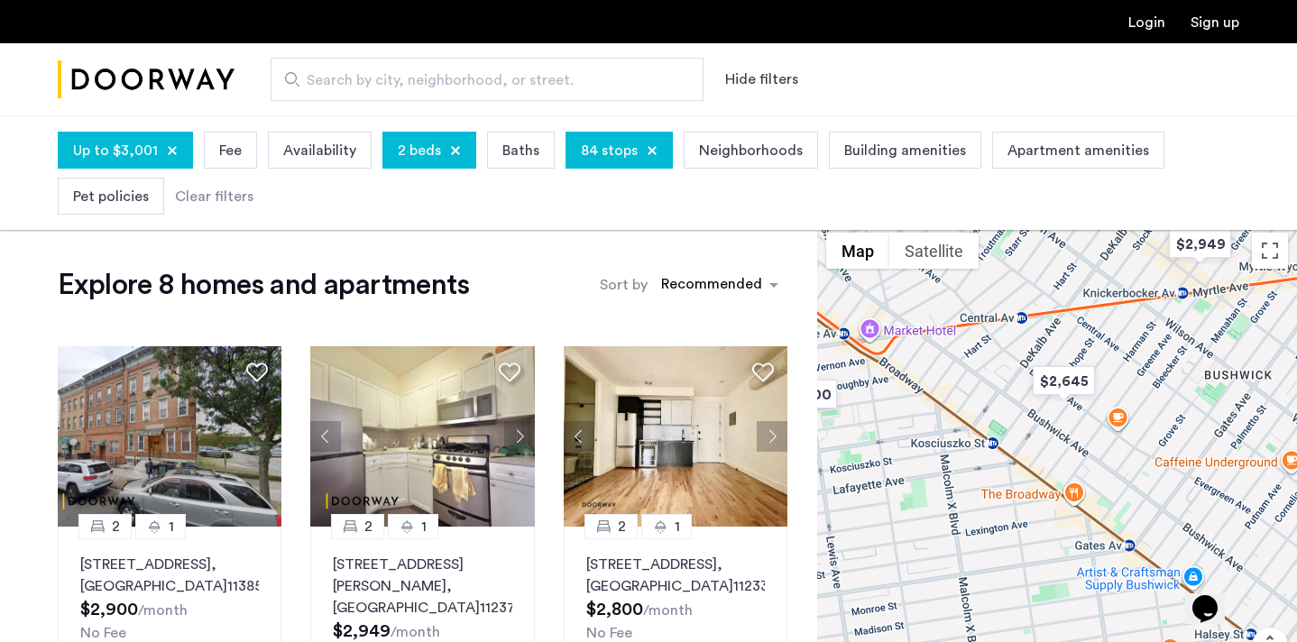
drag, startPoint x: 1101, startPoint y: 528, endPoint x: 1083, endPoint y: 254, distance: 274.0
click at [1083, 255] on div at bounding box center [1057, 487] width 480 height 527
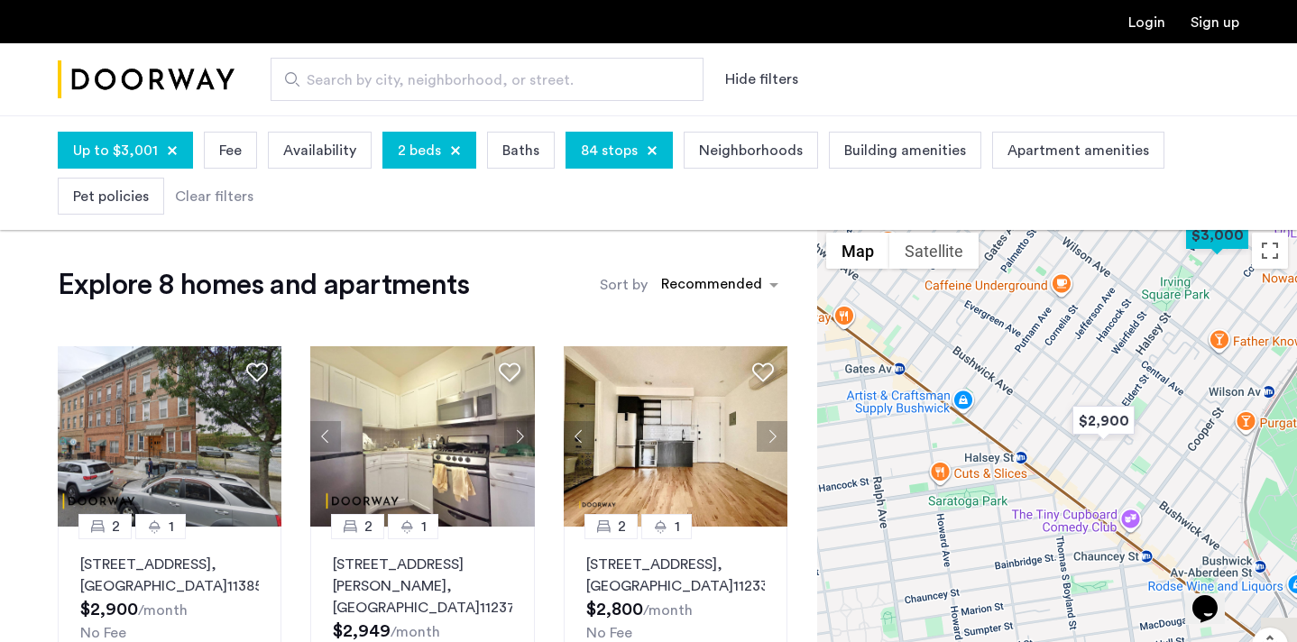
drag, startPoint x: 1246, startPoint y: 496, endPoint x: 1051, endPoint y: 414, distance: 211.5
click at [1051, 414] on div at bounding box center [1057, 487] width 480 height 527
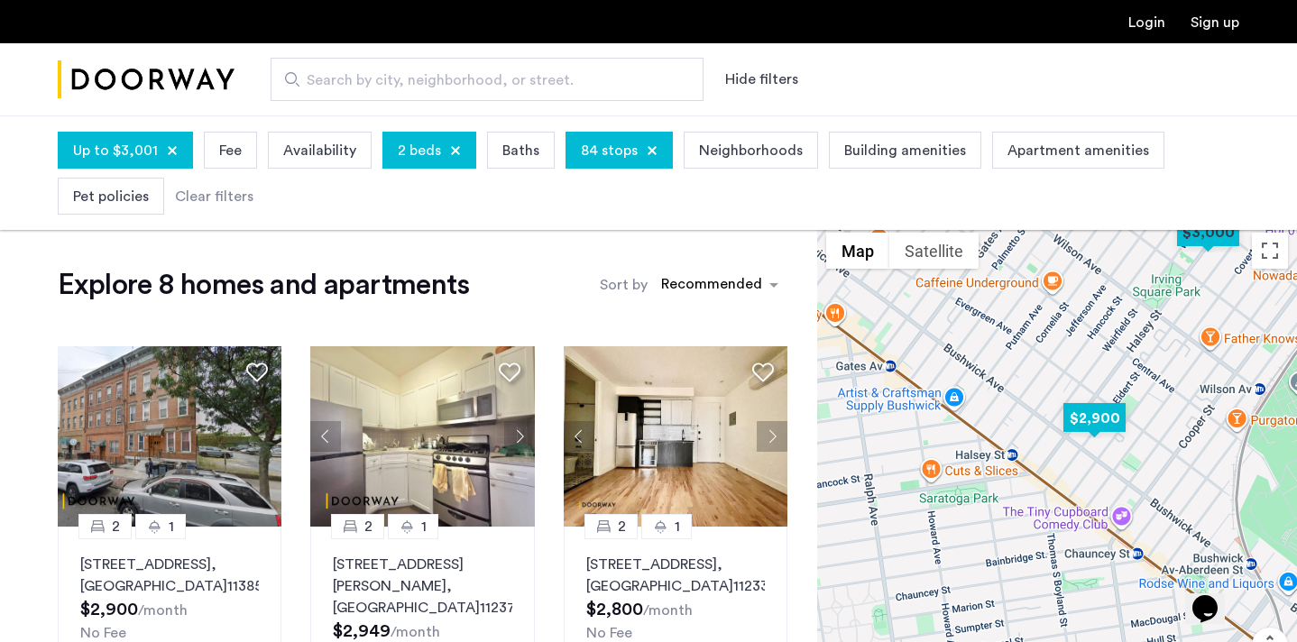
click at [1094, 405] on img "$2,900" at bounding box center [1094, 418] width 77 height 41
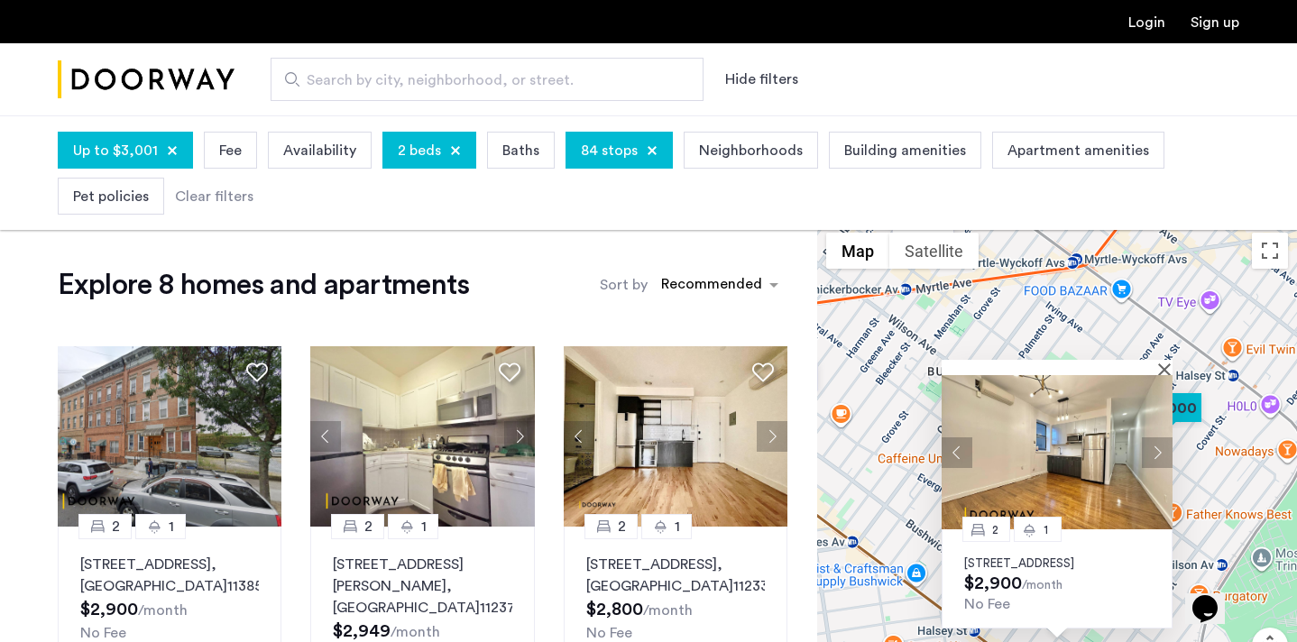
click at [1153, 438] on button "Next apartment" at bounding box center [1157, 453] width 31 height 31
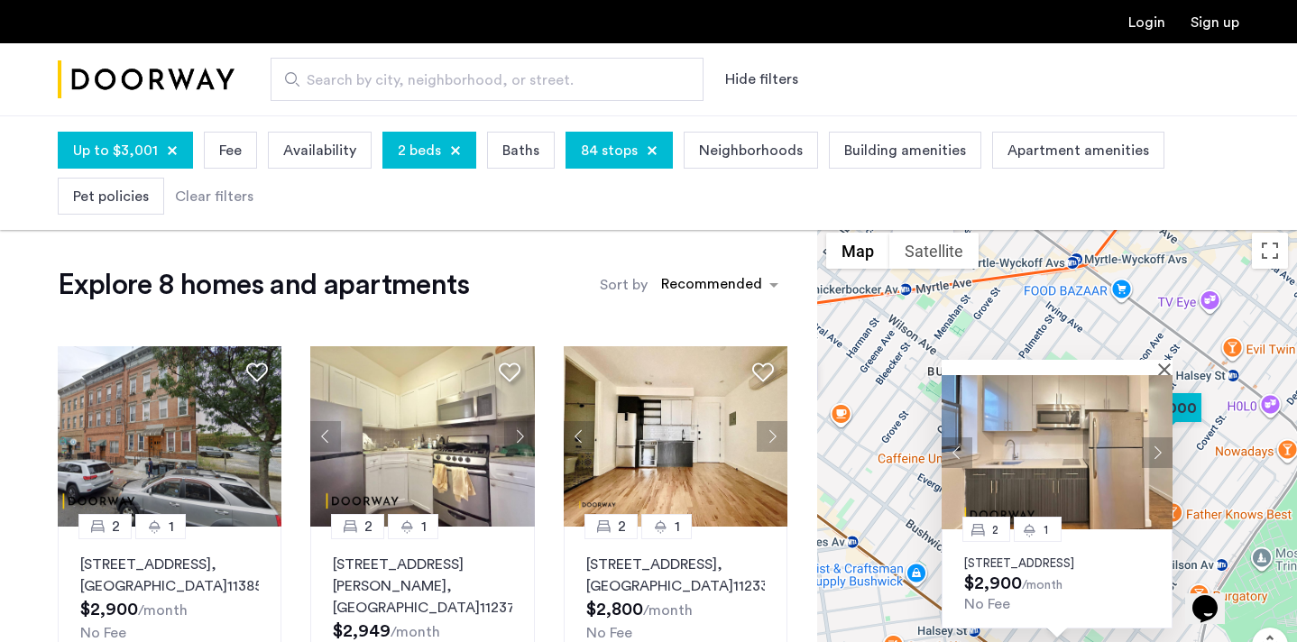
click at [1161, 438] on button "Next apartment" at bounding box center [1157, 453] width 31 height 31
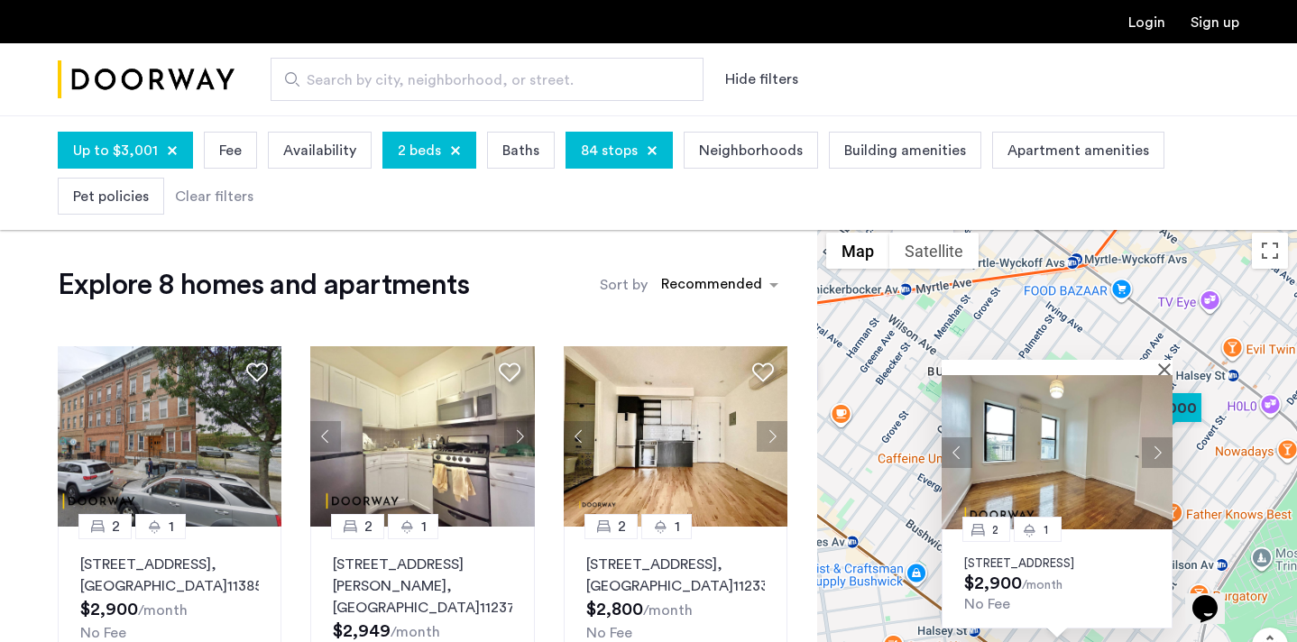
click at [1161, 438] on button "Next apartment" at bounding box center [1157, 453] width 31 height 31
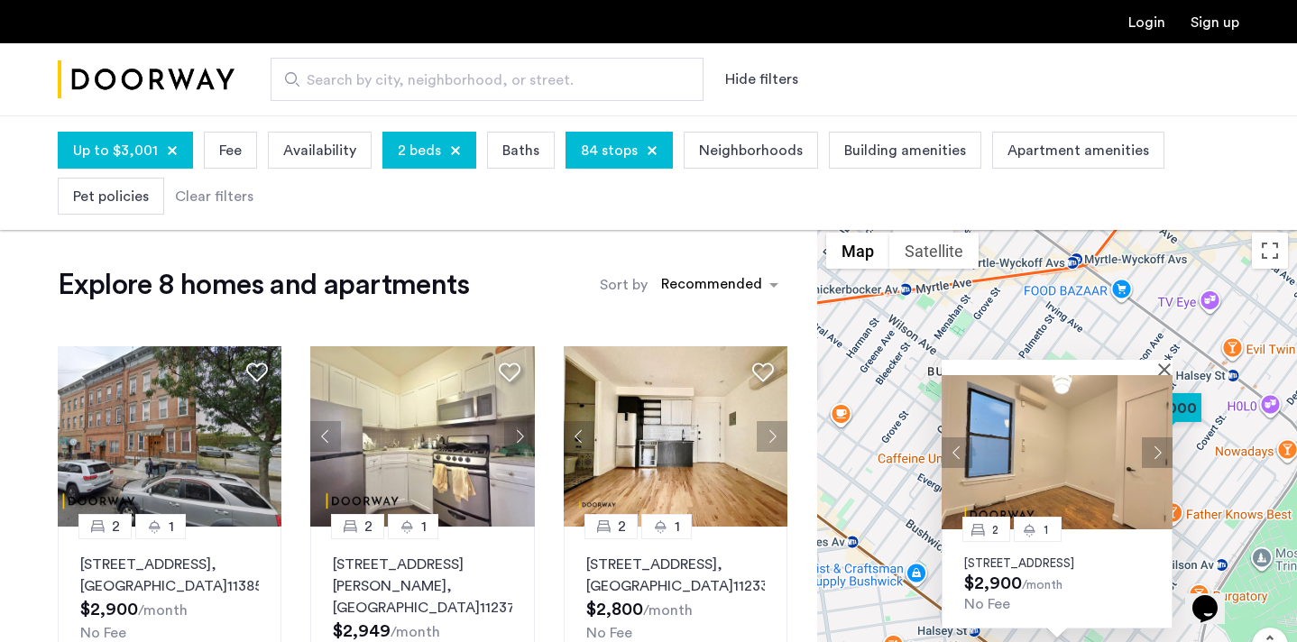
click at [1161, 438] on button "Next apartment" at bounding box center [1157, 453] width 31 height 31
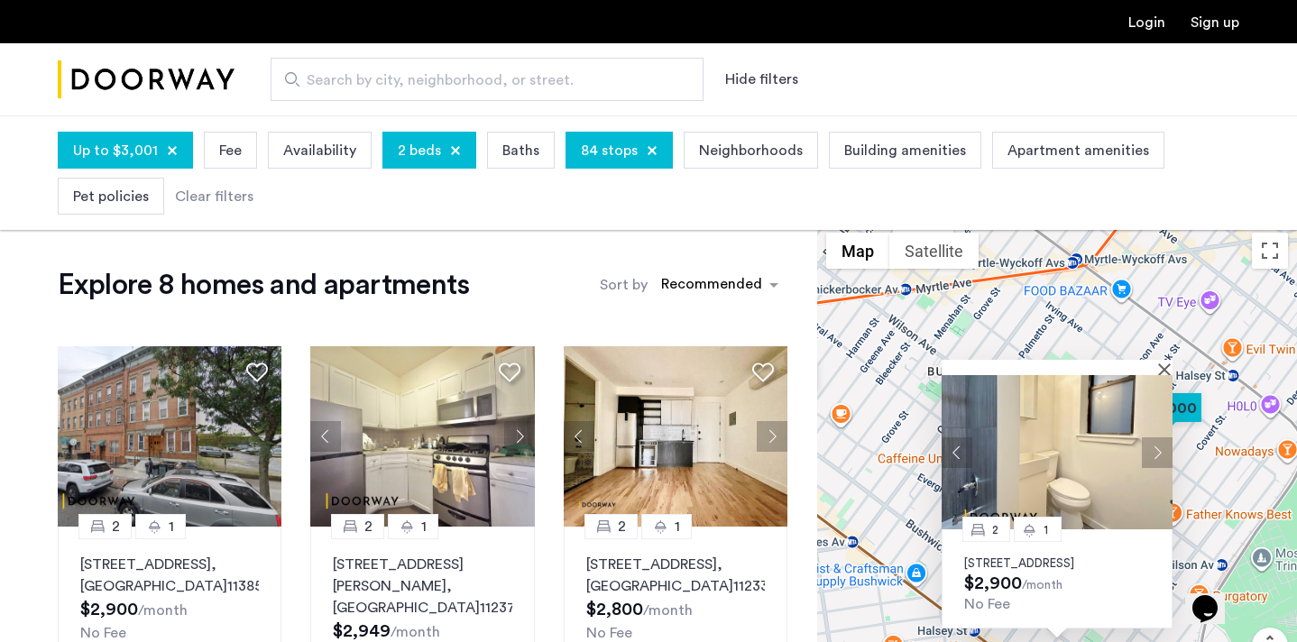
click at [1161, 438] on button "Next apartment" at bounding box center [1157, 453] width 31 height 31
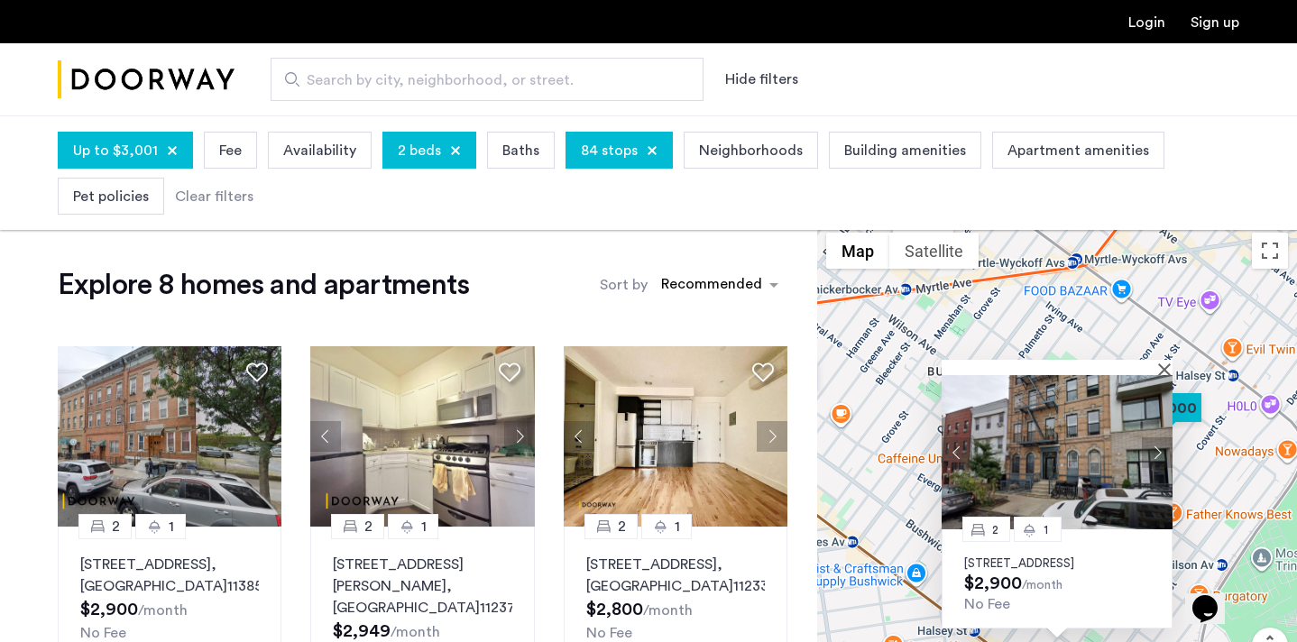
click at [1161, 438] on button "Next apartment" at bounding box center [1157, 453] width 31 height 31
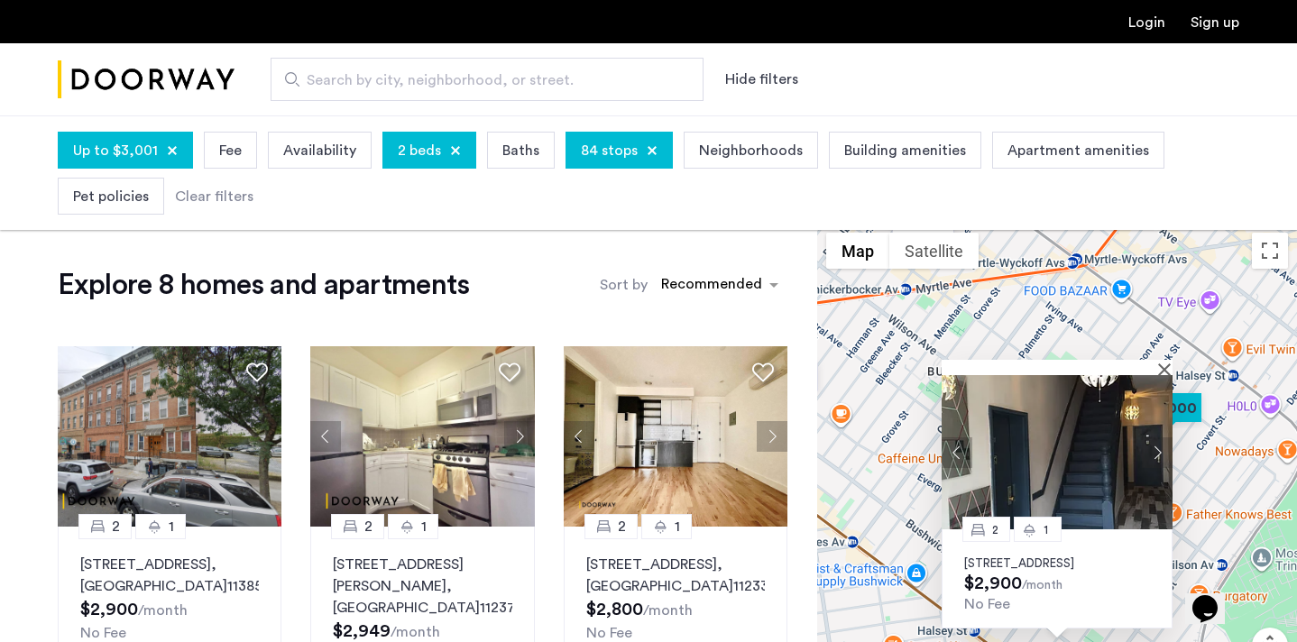
click at [1211, 491] on div "2 1 74 Eldert Street, Unit A3, Brooklyn, NY 11207 $2,900 /month No Fee" at bounding box center [1057, 487] width 480 height 527
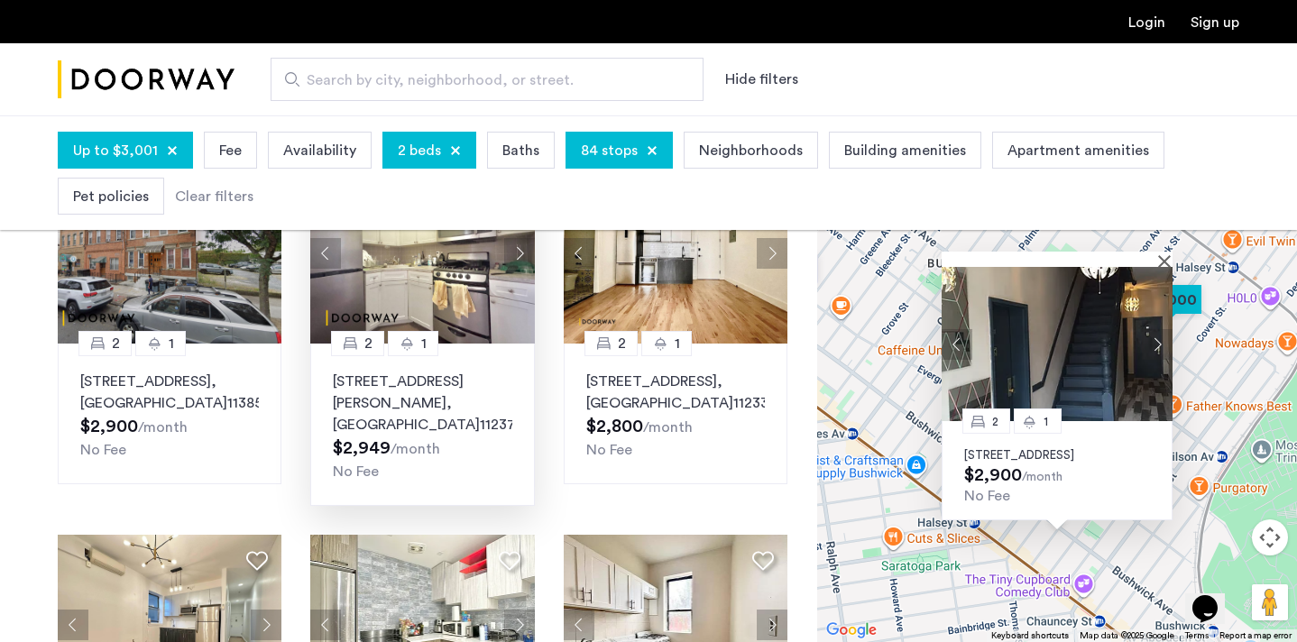
scroll to position [104, 0]
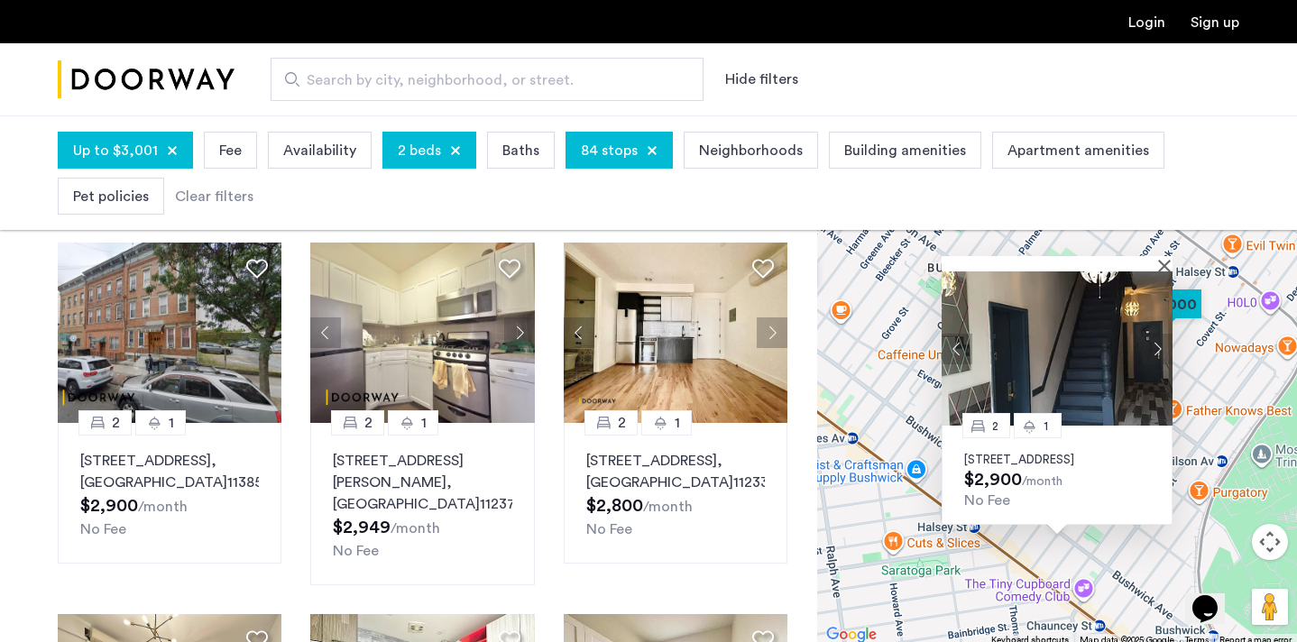
click at [871, 501] on div "2 1 74 Eldert Street, Unit A3, Brooklyn, NY 11207 $2,900 /month No Fee" at bounding box center [1057, 383] width 480 height 527
click at [1166, 259] on button "Close" at bounding box center [1168, 265] width 13 height 13
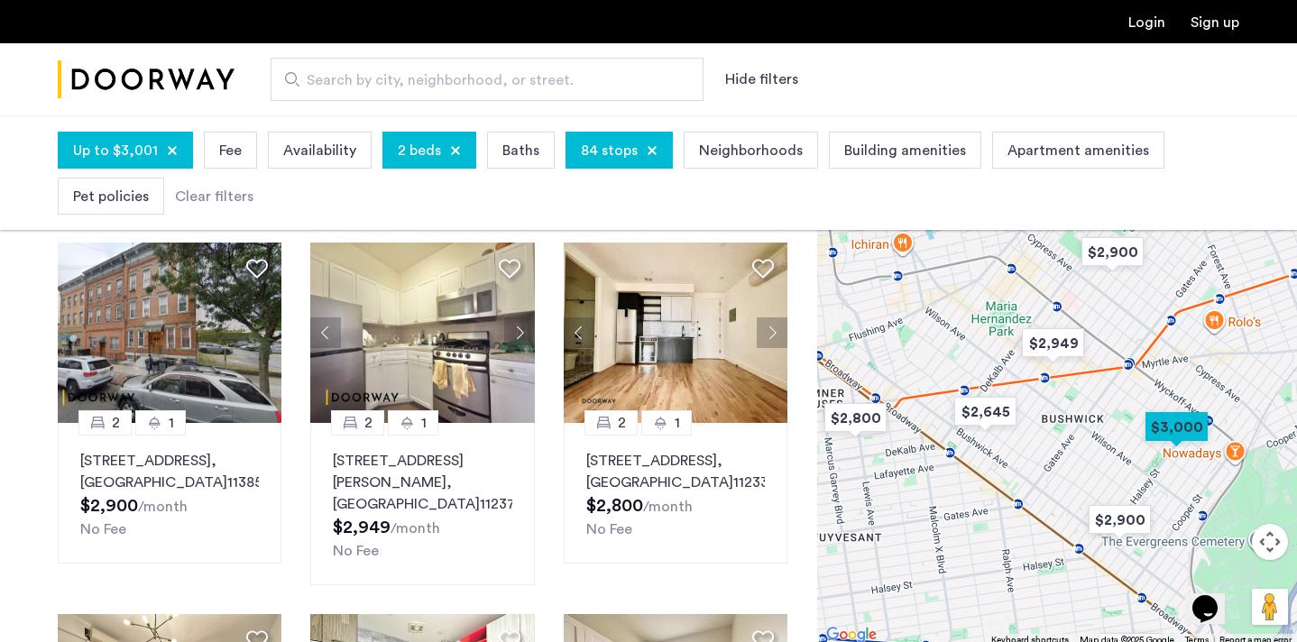
drag, startPoint x: 1081, startPoint y: 405, endPoint x: 1153, endPoint y: 611, distance: 218.0
click at [1152, 612] on div at bounding box center [1057, 383] width 480 height 527
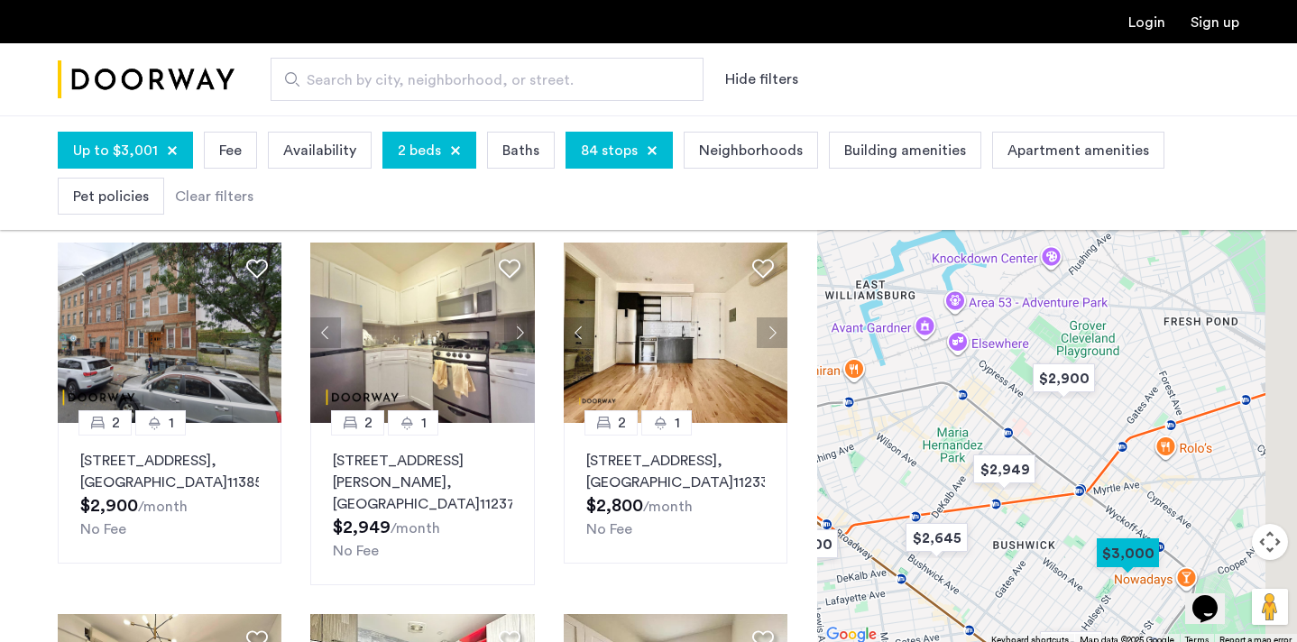
drag, startPoint x: 1047, startPoint y: 450, endPoint x: 848, endPoint y: 456, distance: 199.5
click at [849, 456] on div at bounding box center [1057, 383] width 480 height 527
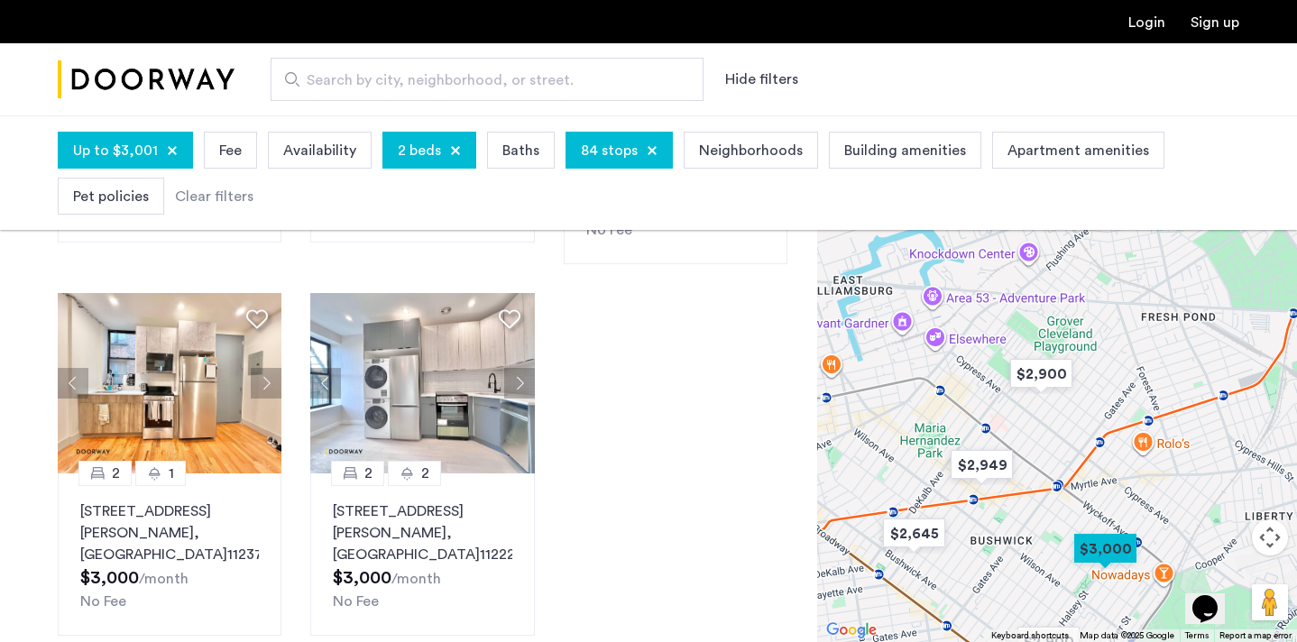
scroll to position [807, 0]
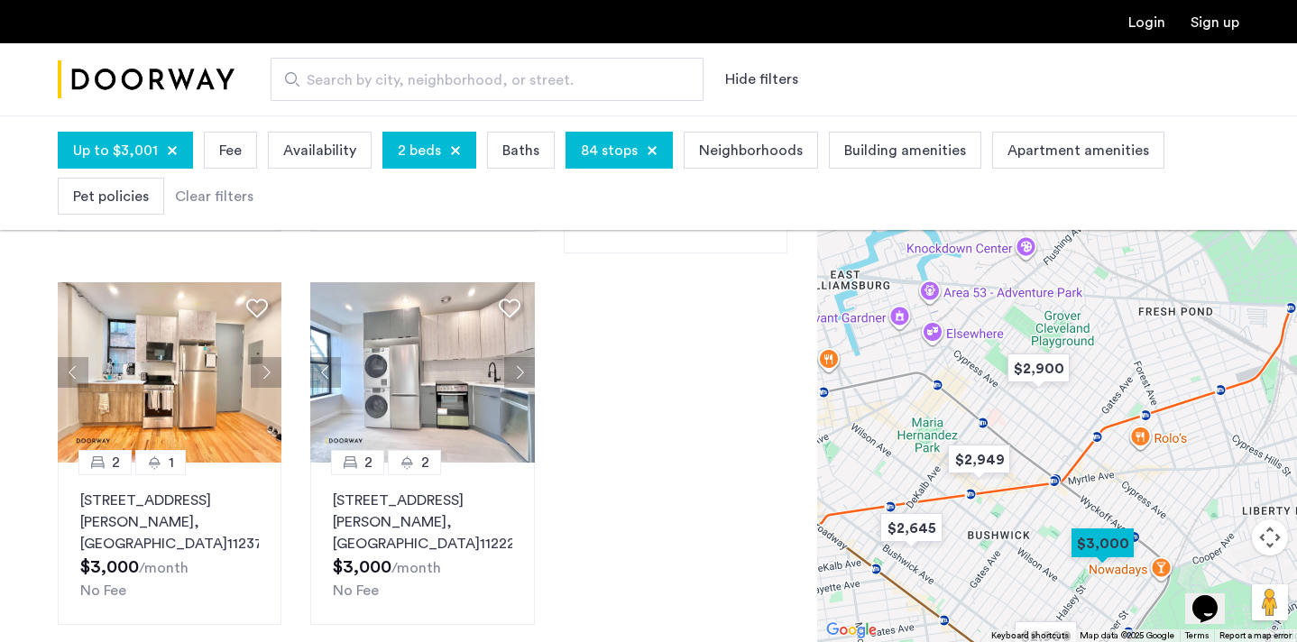
drag, startPoint x: 1008, startPoint y: 515, endPoint x: 951, endPoint y: 345, distance: 179.7
click at [951, 346] on div at bounding box center [1057, 378] width 480 height 527
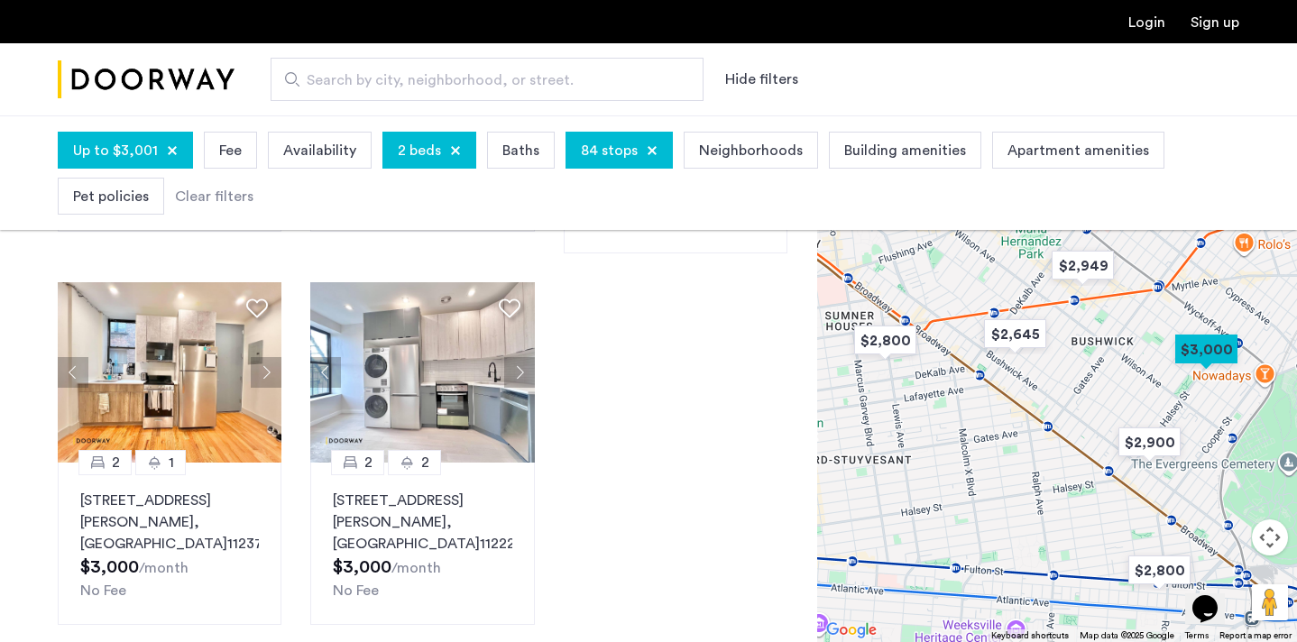
drag, startPoint x: 968, startPoint y: 512, endPoint x: 1175, endPoint y: 512, distance: 206.6
click at [1175, 512] on div at bounding box center [1057, 378] width 480 height 527
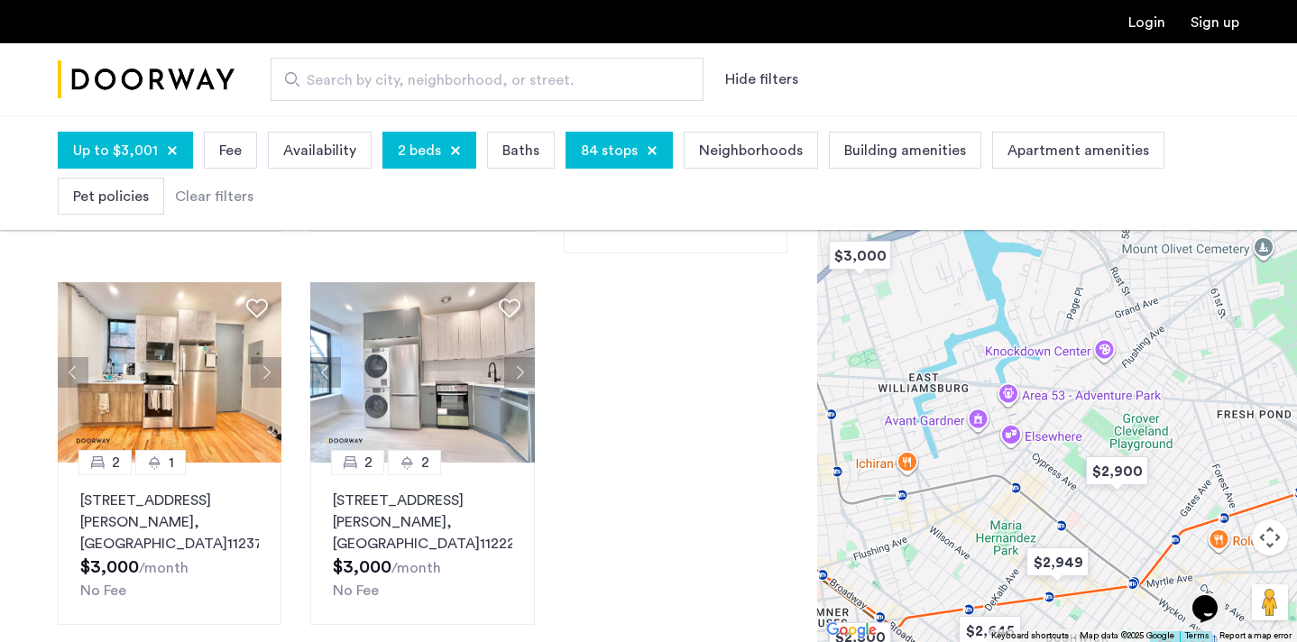
drag, startPoint x: 1175, startPoint y: 371, endPoint x: 1102, endPoint y: 663, distance: 301.3
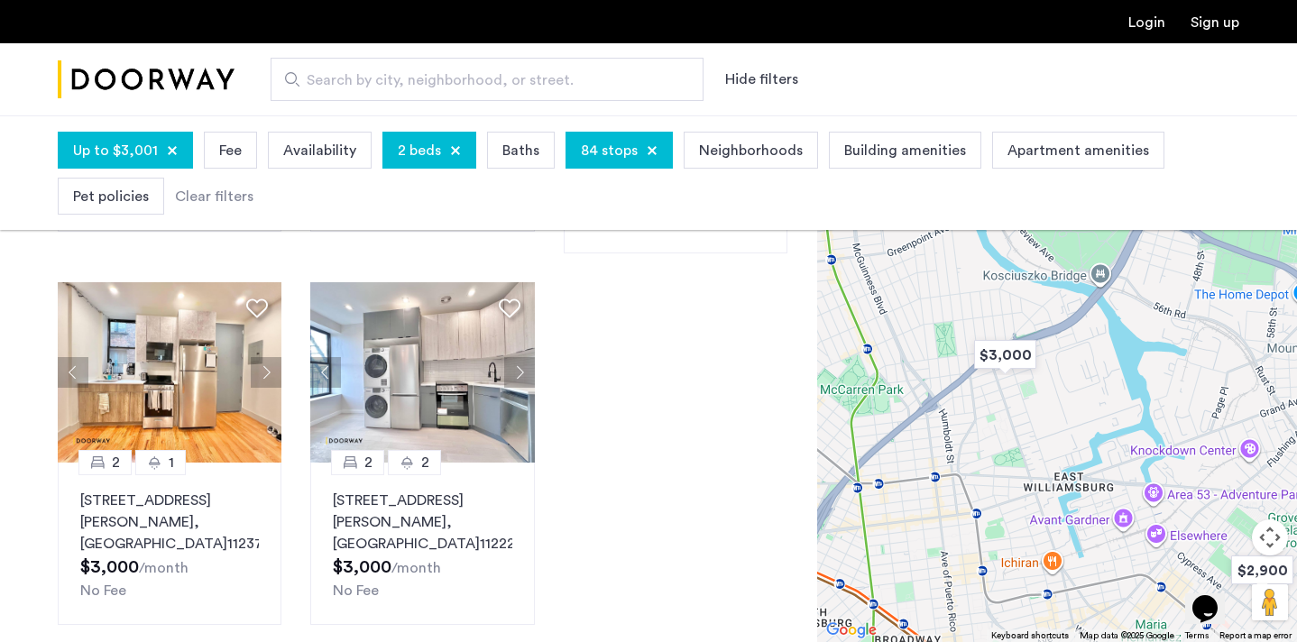
drag, startPoint x: 1026, startPoint y: 429, endPoint x: 1179, endPoint y: 537, distance: 187.2
click at [1179, 537] on div at bounding box center [1057, 378] width 480 height 527
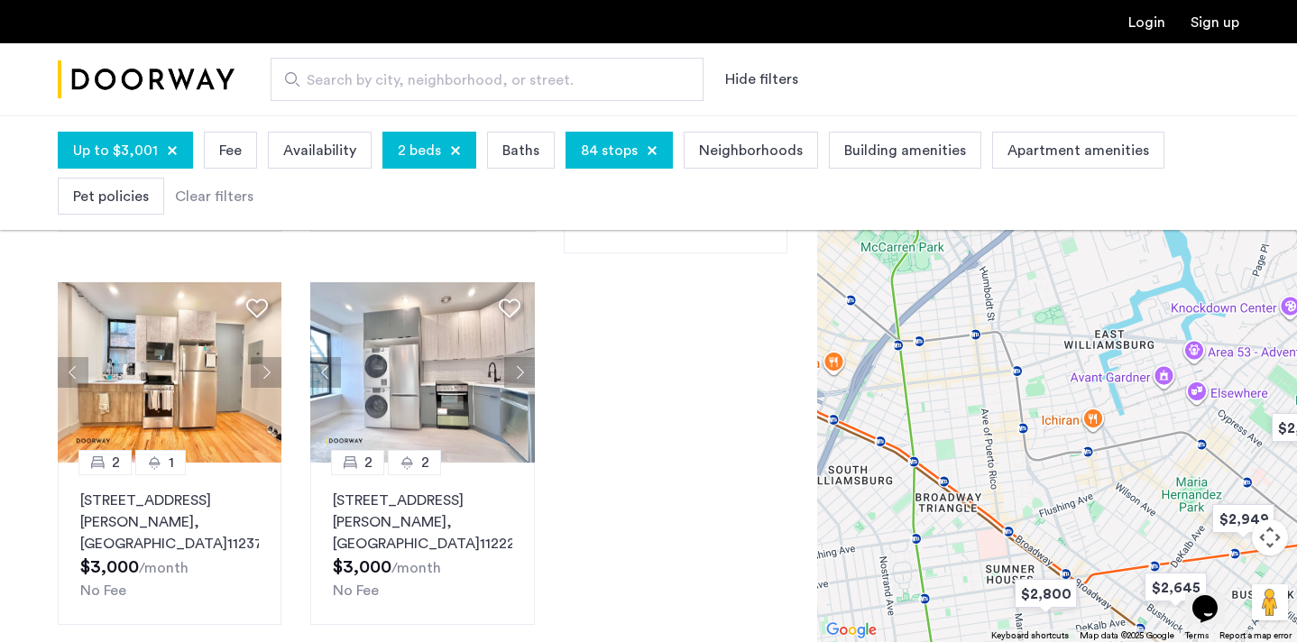
drag, startPoint x: 974, startPoint y: 434, endPoint x: 1023, endPoint y: 226, distance: 214.0
click at [1023, 226] on app-root "Login Sign up Search by city, neighborhood, or street. Hide filters Up to $3,00…" at bounding box center [648, 66] width 1297 height 1746
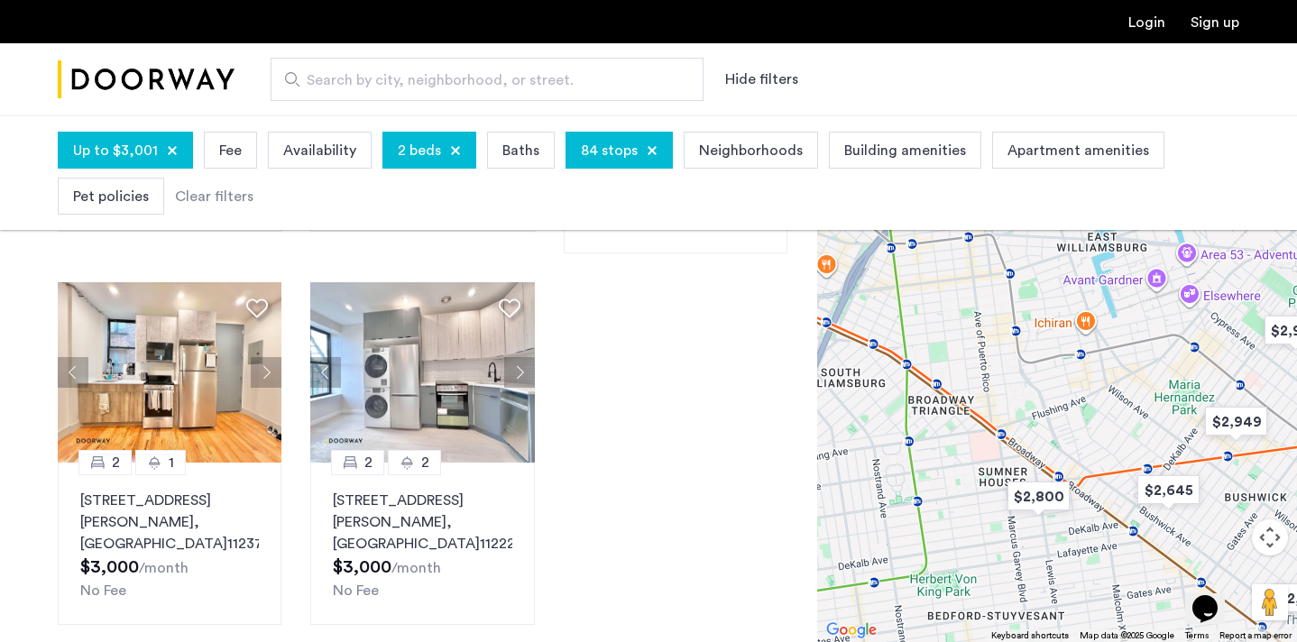
drag, startPoint x: 1108, startPoint y: 544, endPoint x: 973, endPoint y: 447, distance: 166.2
click at [973, 447] on div at bounding box center [1057, 378] width 480 height 527
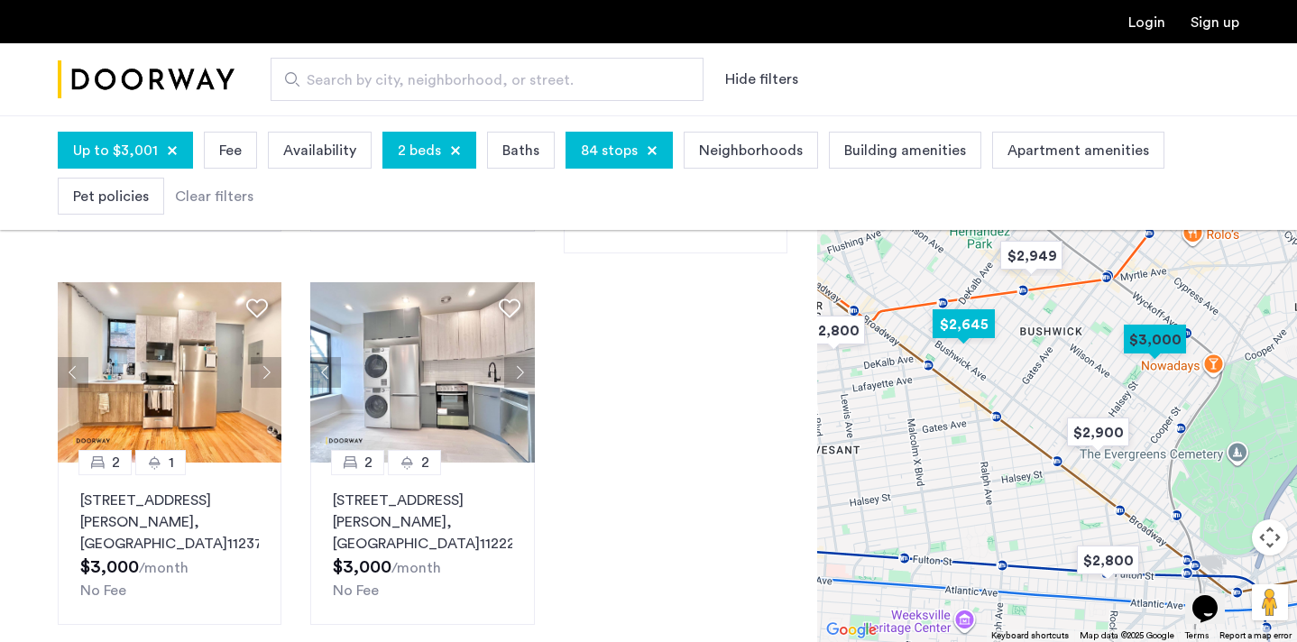
click at [973, 317] on img "$2,645" at bounding box center [964, 324] width 77 height 41
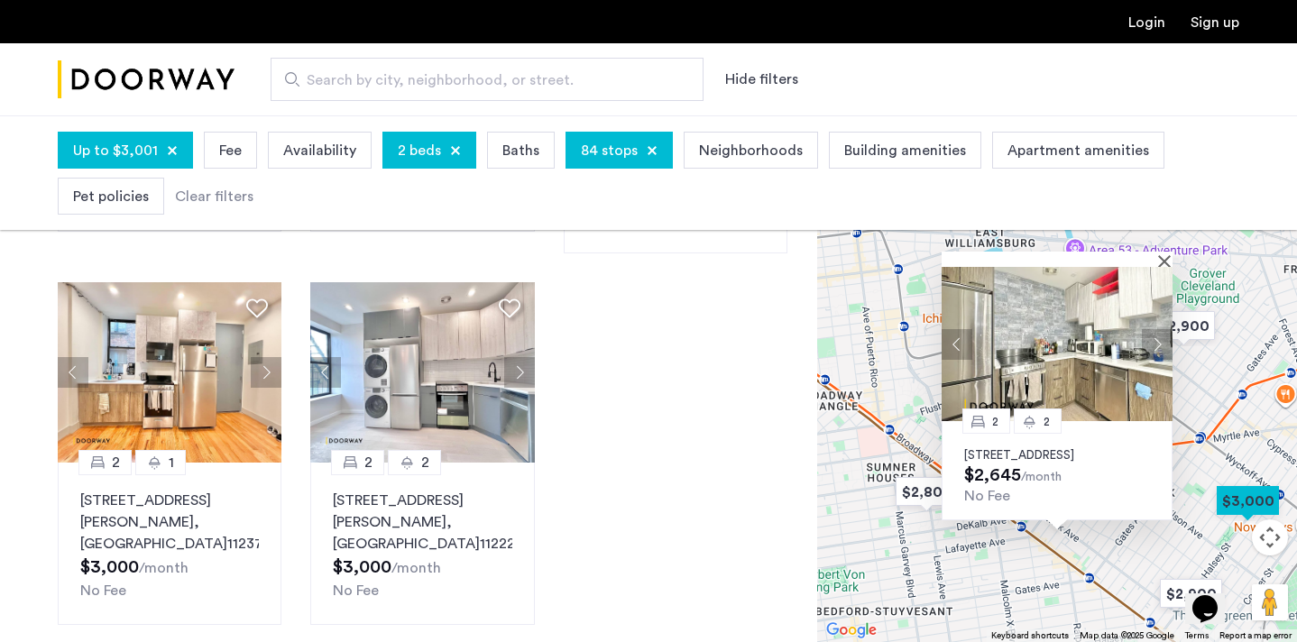
click at [1154, 329] on button "Next apartment" at bounding box center [1157, 344] width 31 height 31
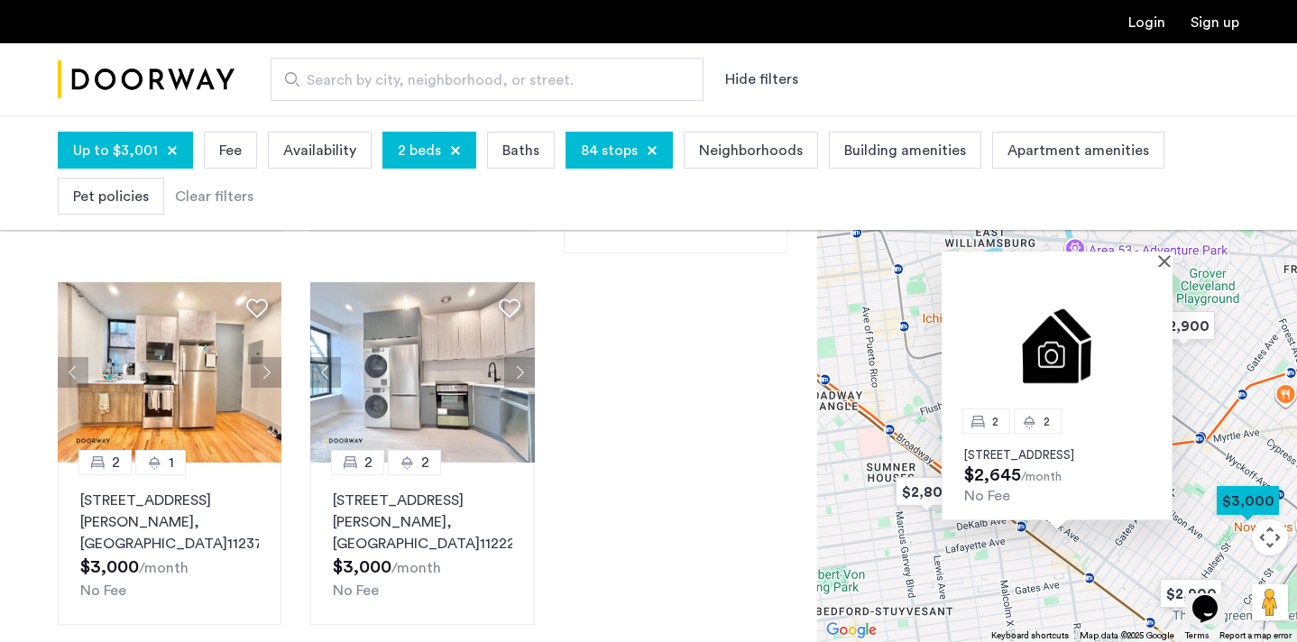
click at [1080, 448] on p "334 Evergreen Avenue, Unit 4B, Brooklyn, NY 11221" at bounding box center [1057, 455] width 186 height 14
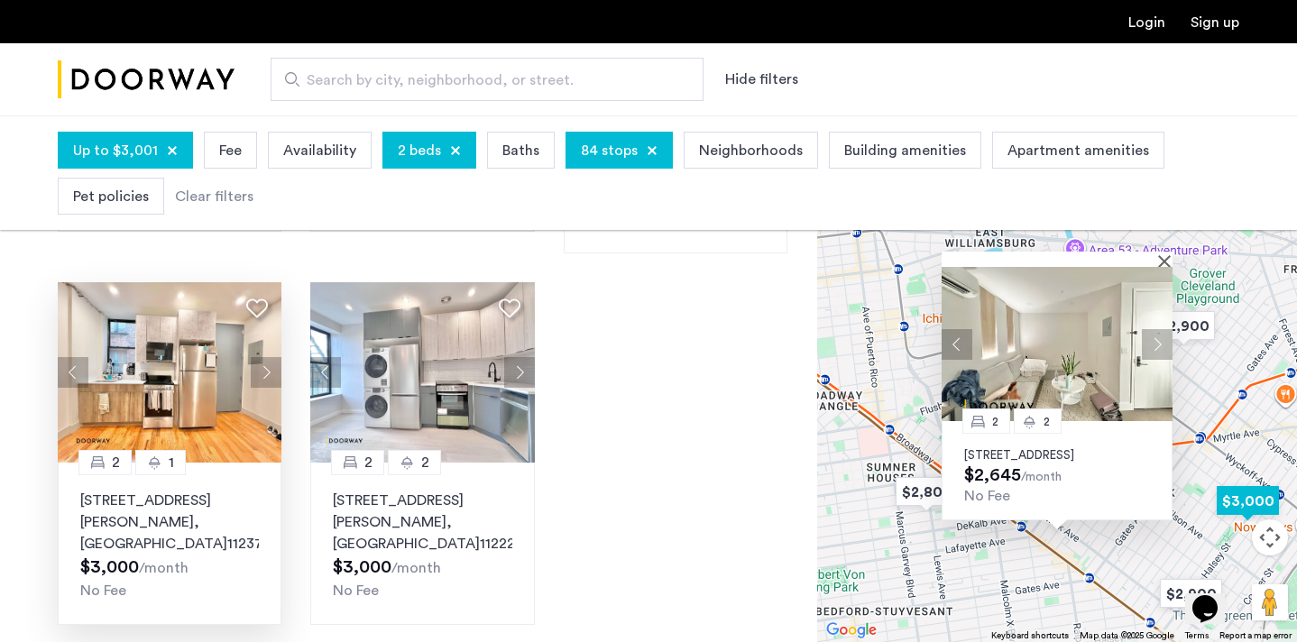
click at [218, 490] on p "1300 Halsey Street, Unit 2C, Brooklyn , NY 11237" at bounding box center [169, 522] width 179 height 65
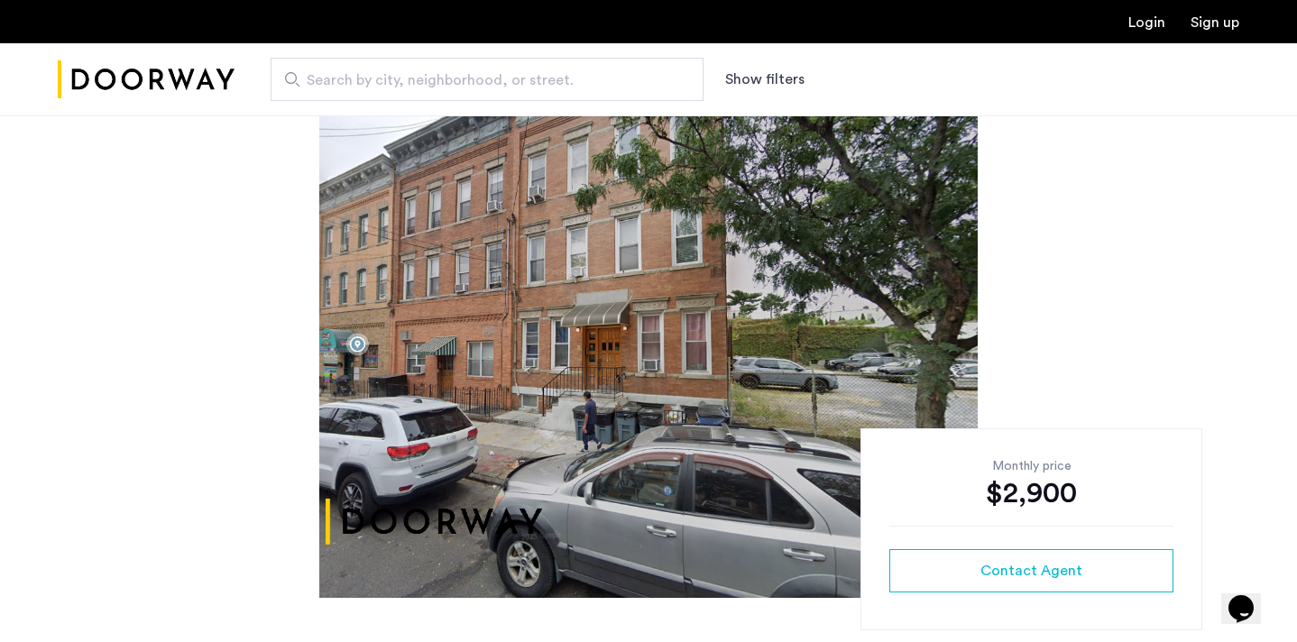
scroll to position [27, 0]
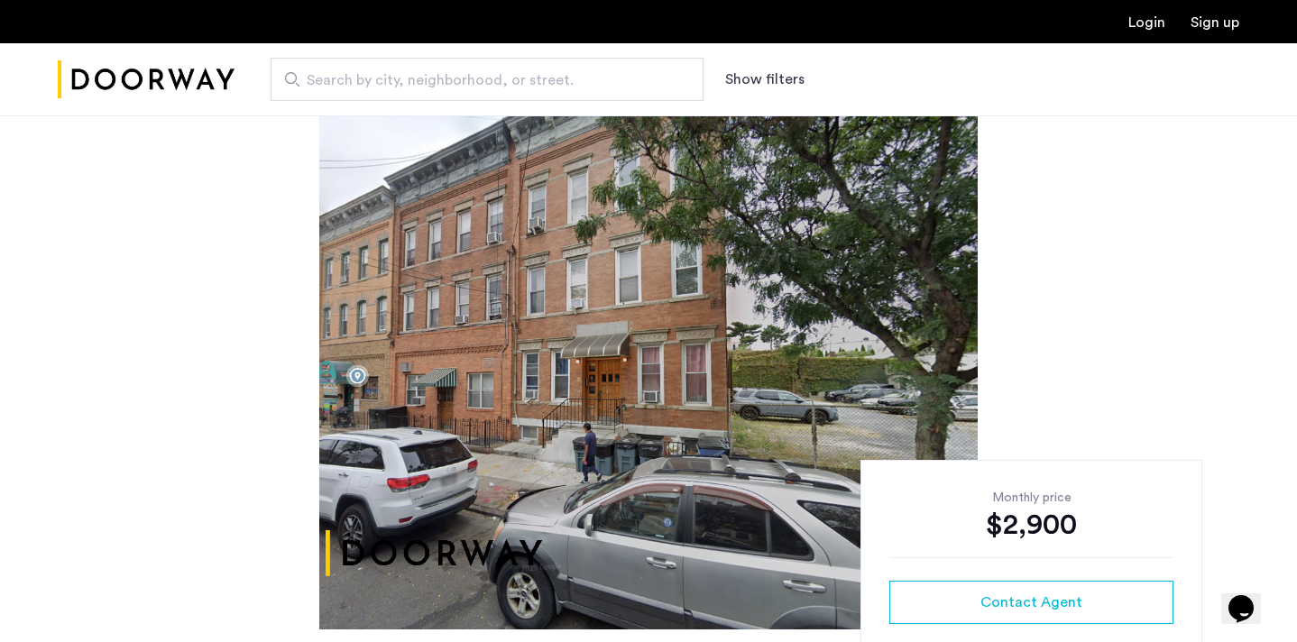
click at [836, 309] on img at bounding box center [648, 358] width 659 height 541
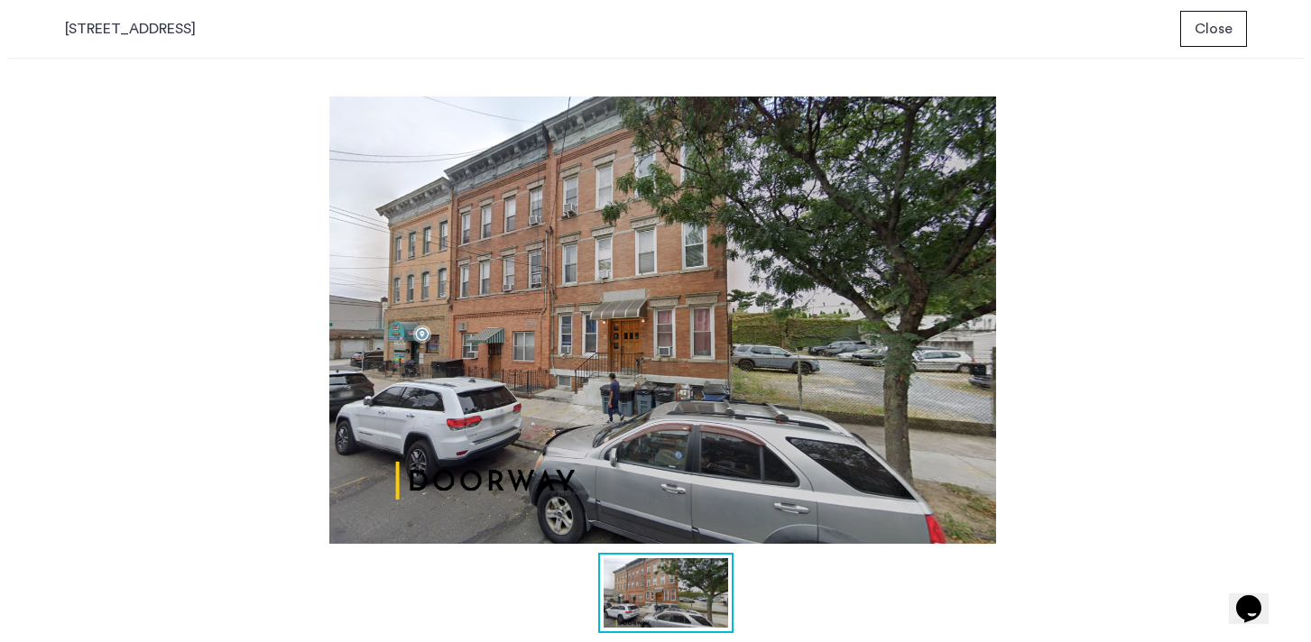
scroll to position [0, 0]
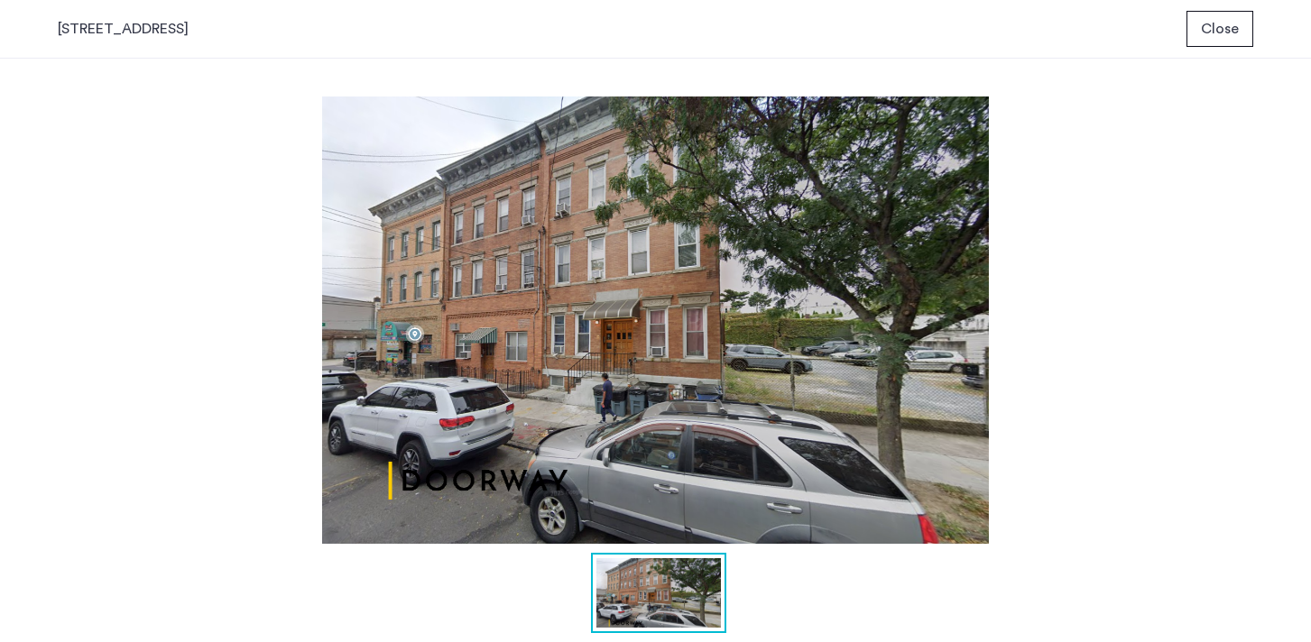
click at [1224, 33] on span "Close" at bounding box center [1220, 29] width 38 height 22
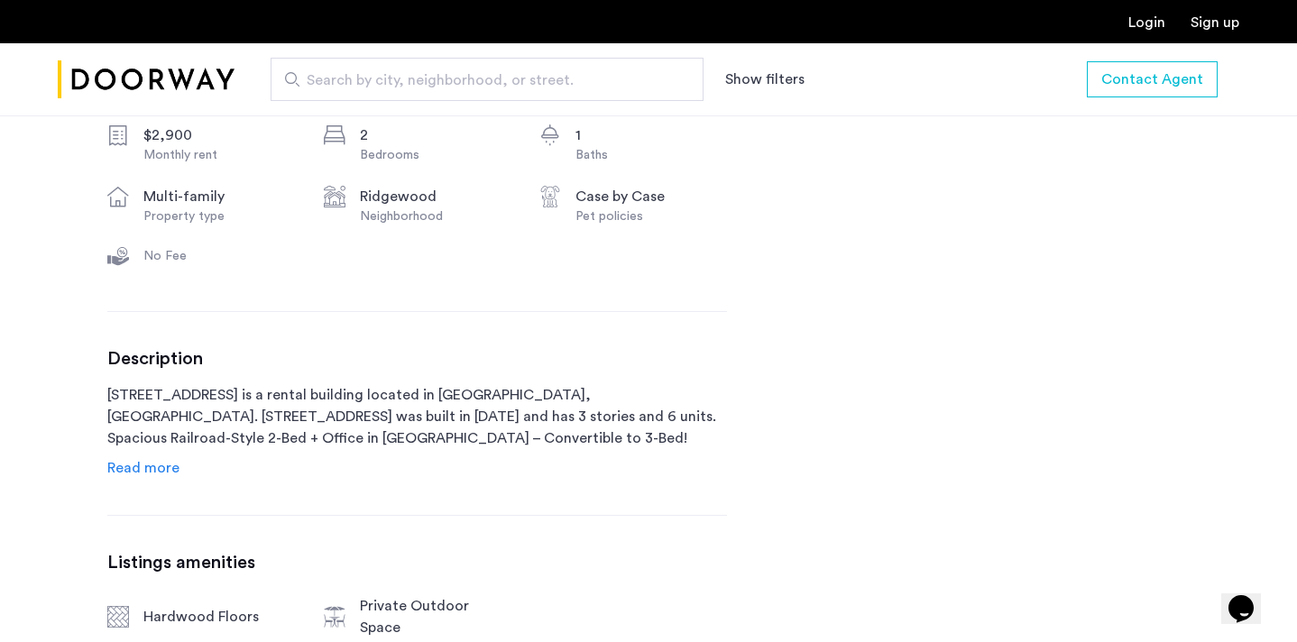
scroll to position [698, 0]
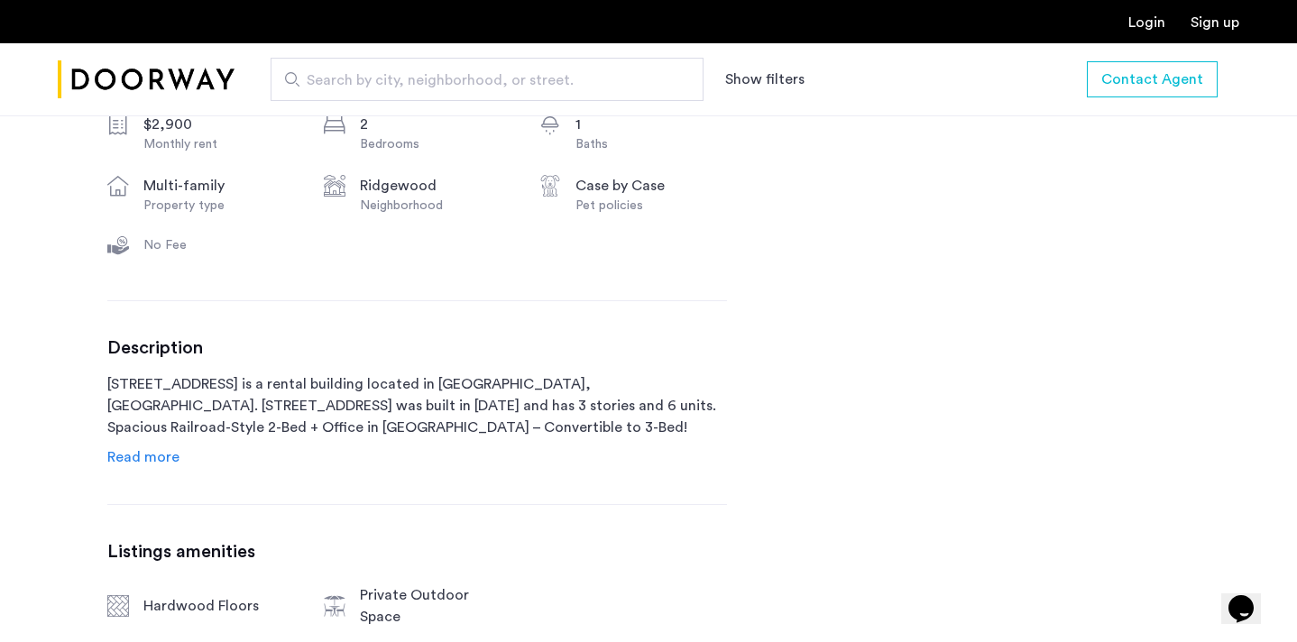
click at [154, 459] on span "Read more" at bounding box center [143, 457] width 72 height 14
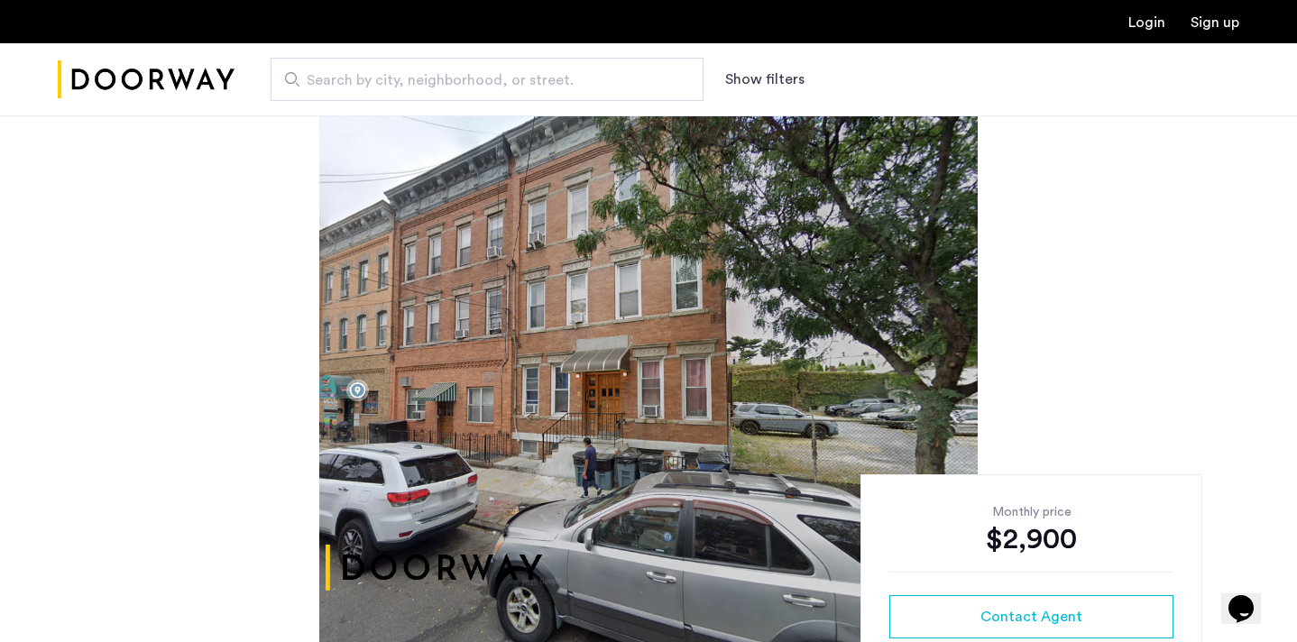
scroll to position [0, 0]
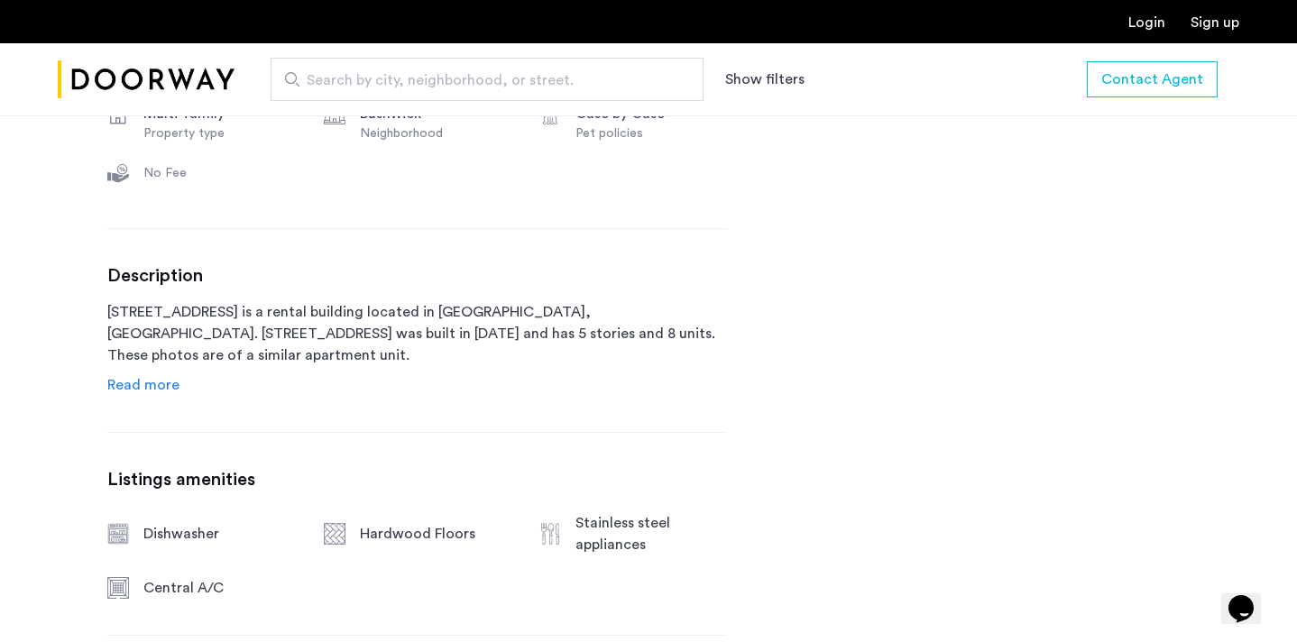
scroll to position [795, 0]
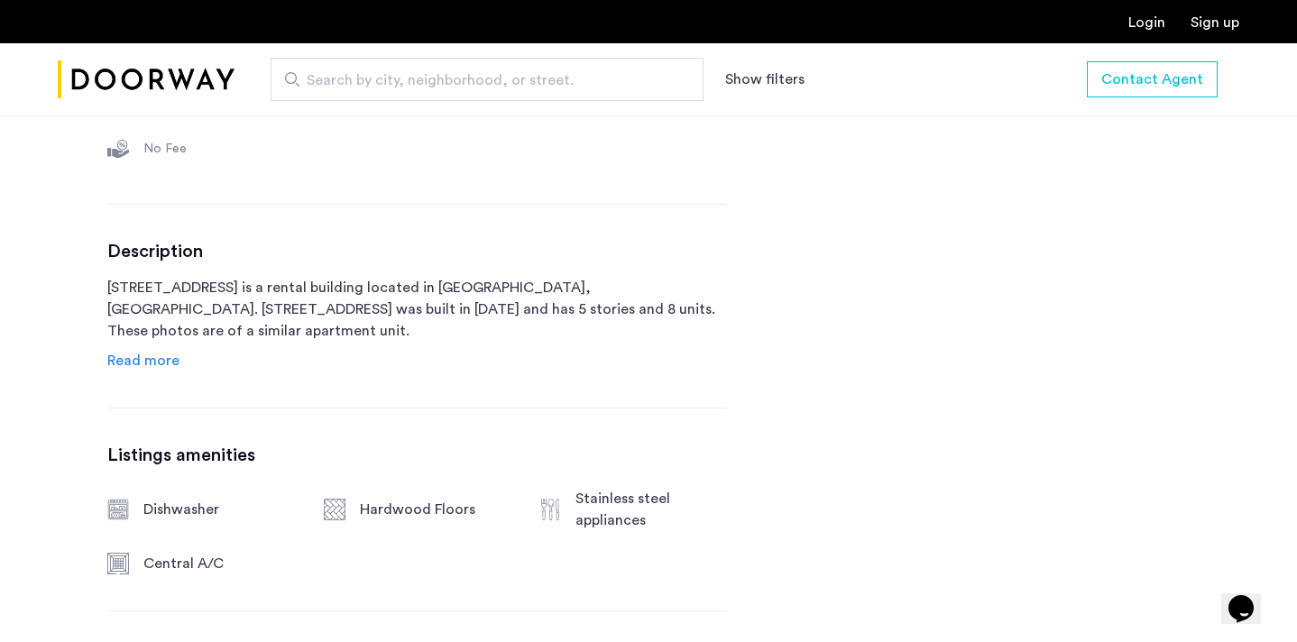
click at [162, 354] on span "Read more" at bounding box center [143, 361] width 72 height 14
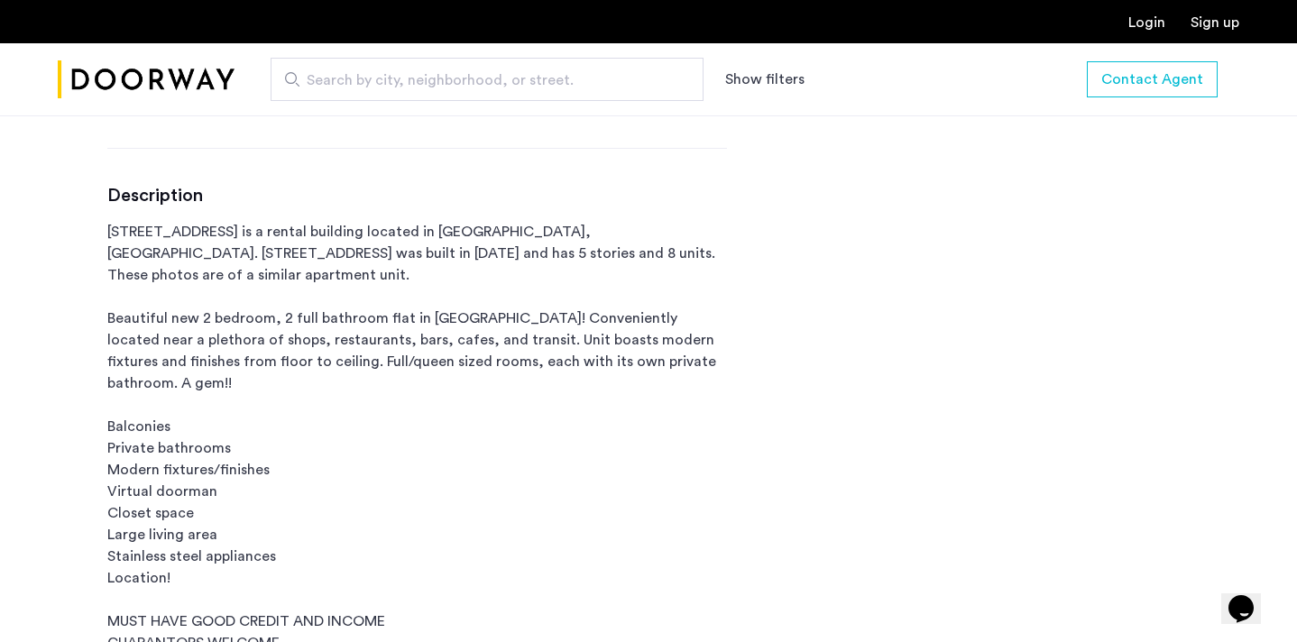
scroll to position [895, 0]
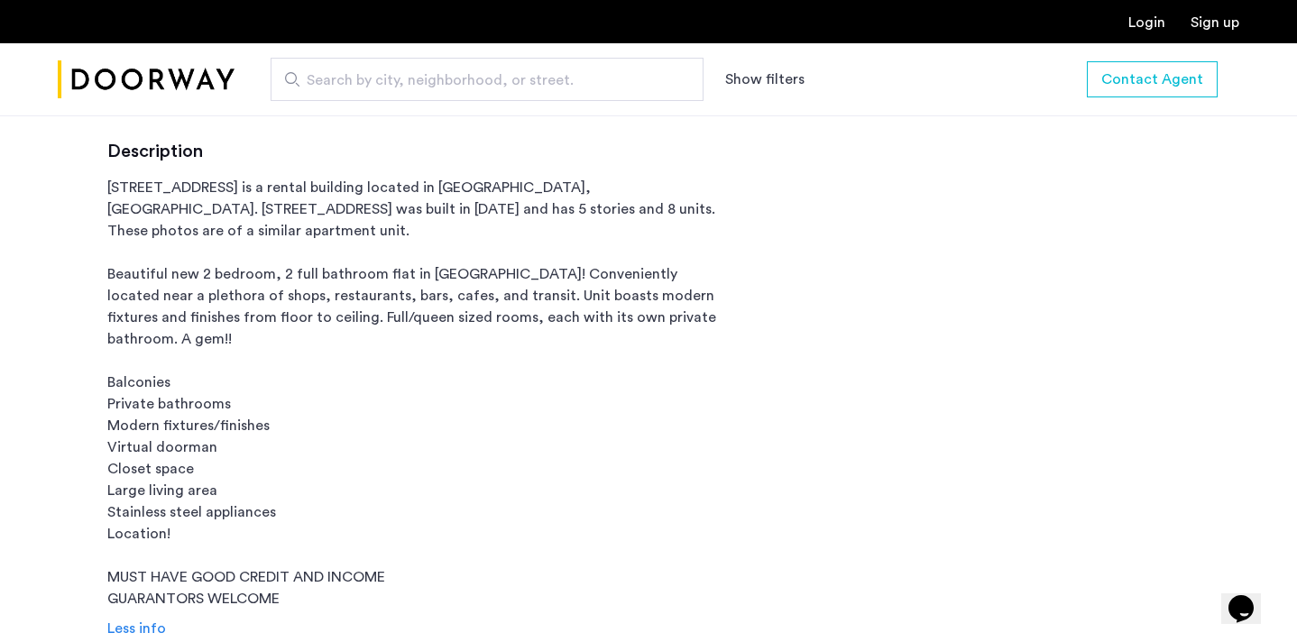
click at [413, 297] on p "334 Evergreen Avenue is a rental building located in Brooklyn, NY. 334 Evergree…" at bounding box center [417, 393] width 620 height 433
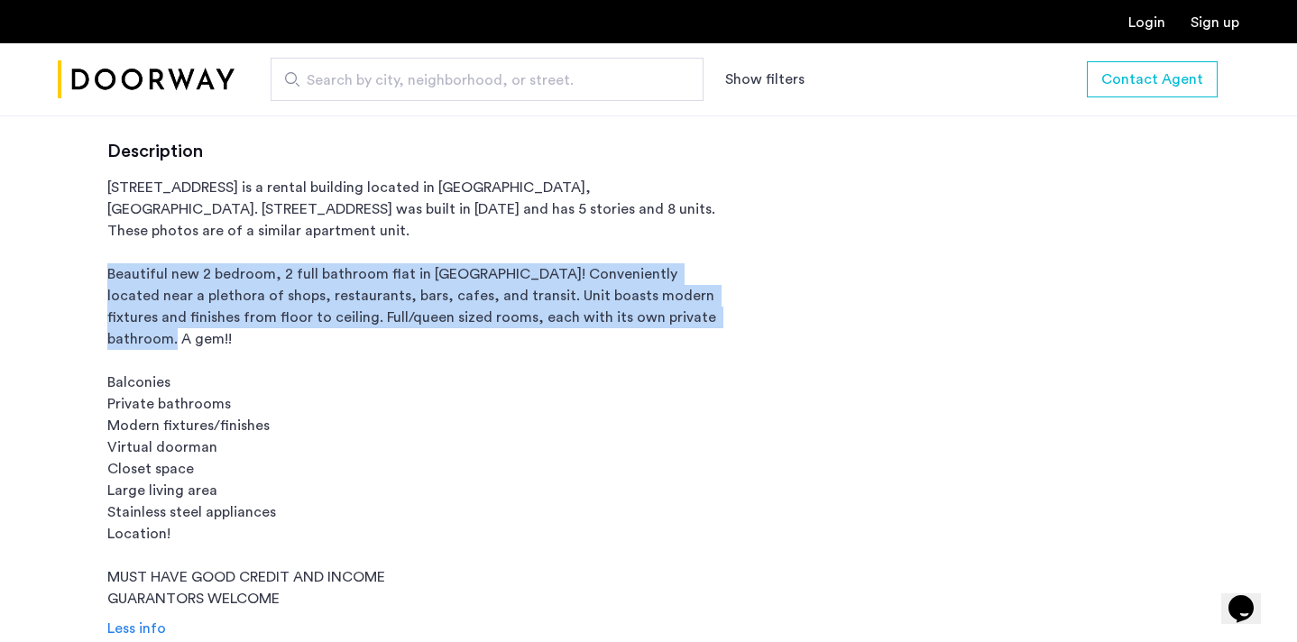
click at [528, 311] on p "334 Evergreen Avenue is a rental building located in Brooklyn, NY. 334 Evergree…" at bounding box center [417, 393] width 620 height 433
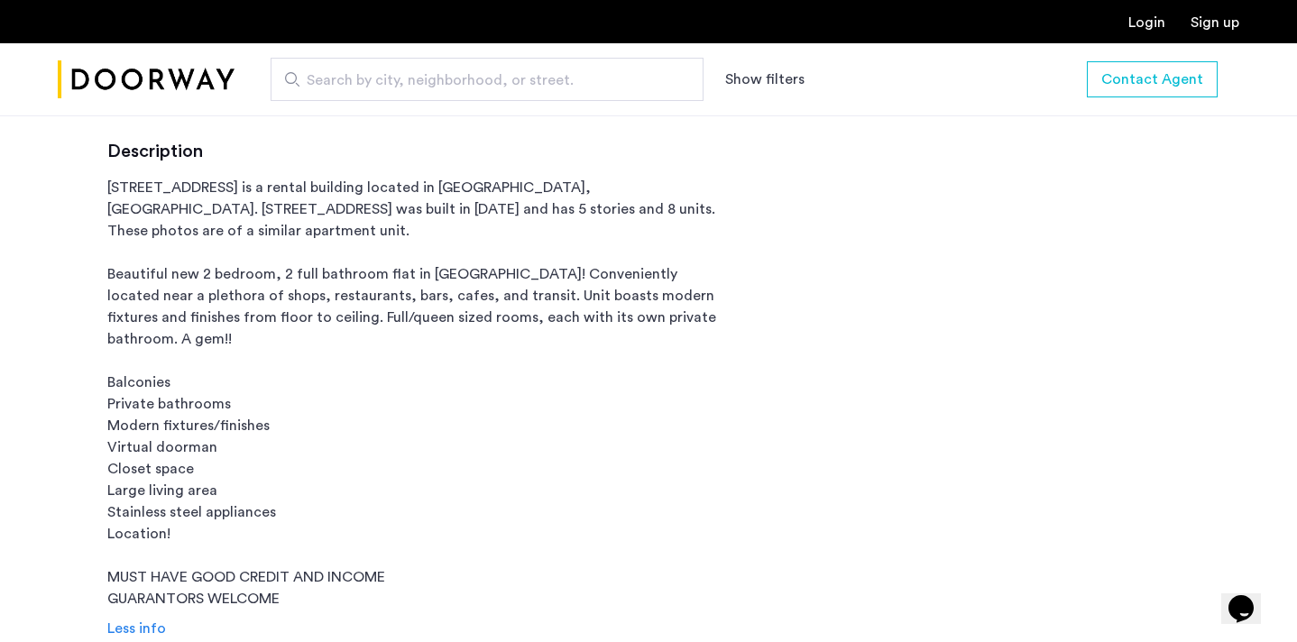
click at [528, 311] on p "334 Evergreen Avenue is a rental building located in Brooklyn, NY. 334 Evergree…" at bounding box center [417, 393] width 620 height 433
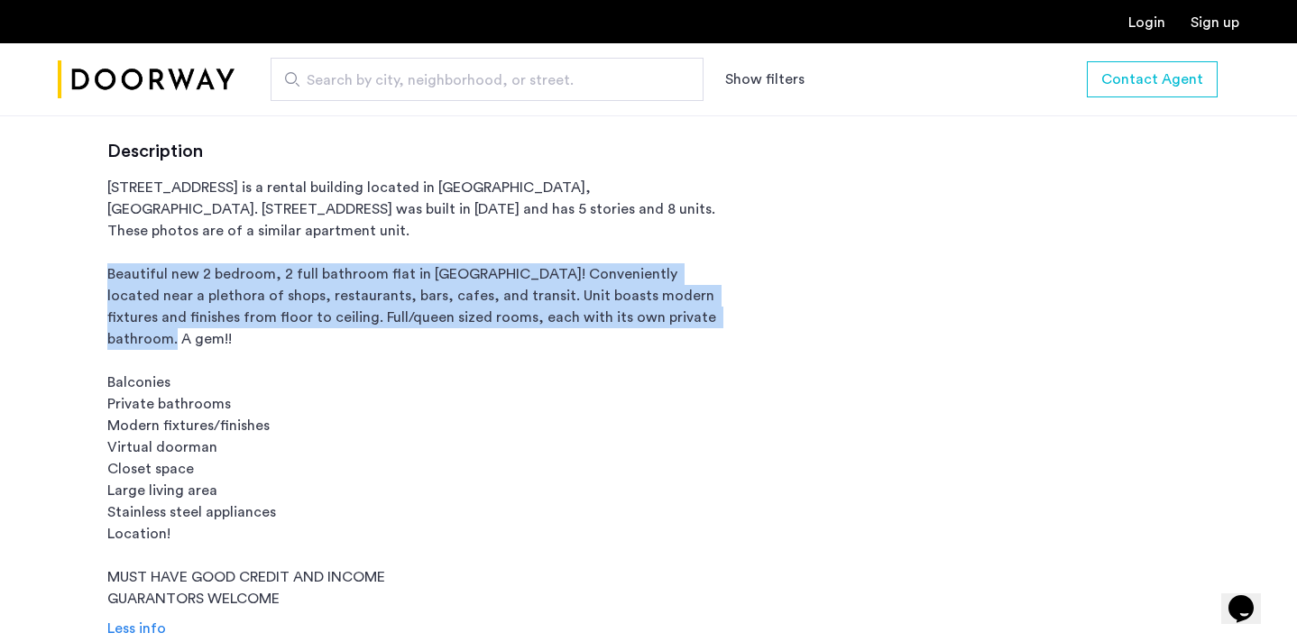
click at [609, 341] on p "334 Evergreen Avenue is a rental building located in Brooklyn, NY. 334 Evergree…" at bounding box center [417, 393] width 620 height 433
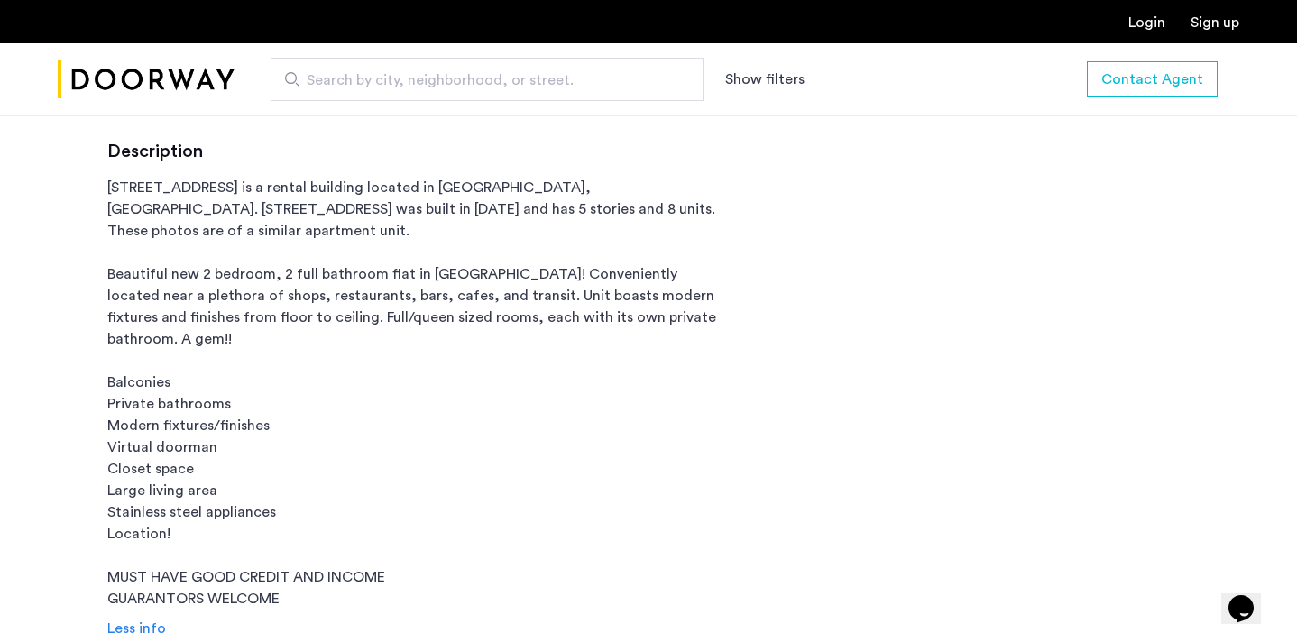
click at [446, 308] on p "334 Evergreen Avenue is a rental building located in Brooklyn, NY. 334 Evergree…" at bounding box center [417, 393] width 620 height 433
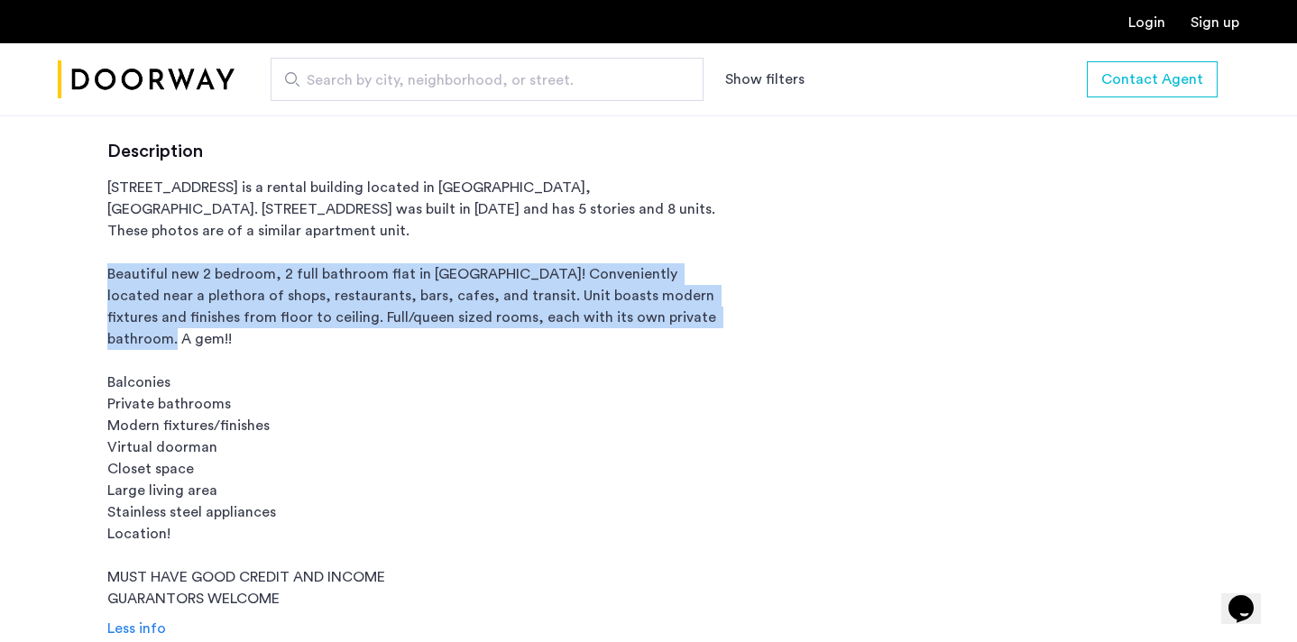
click at [667, 317] on p "334 Evergreen Avenue is a rental building located in Brooklyn, NY. 334 Evergree…" at bounding box center [417, 393] width 620 height 433
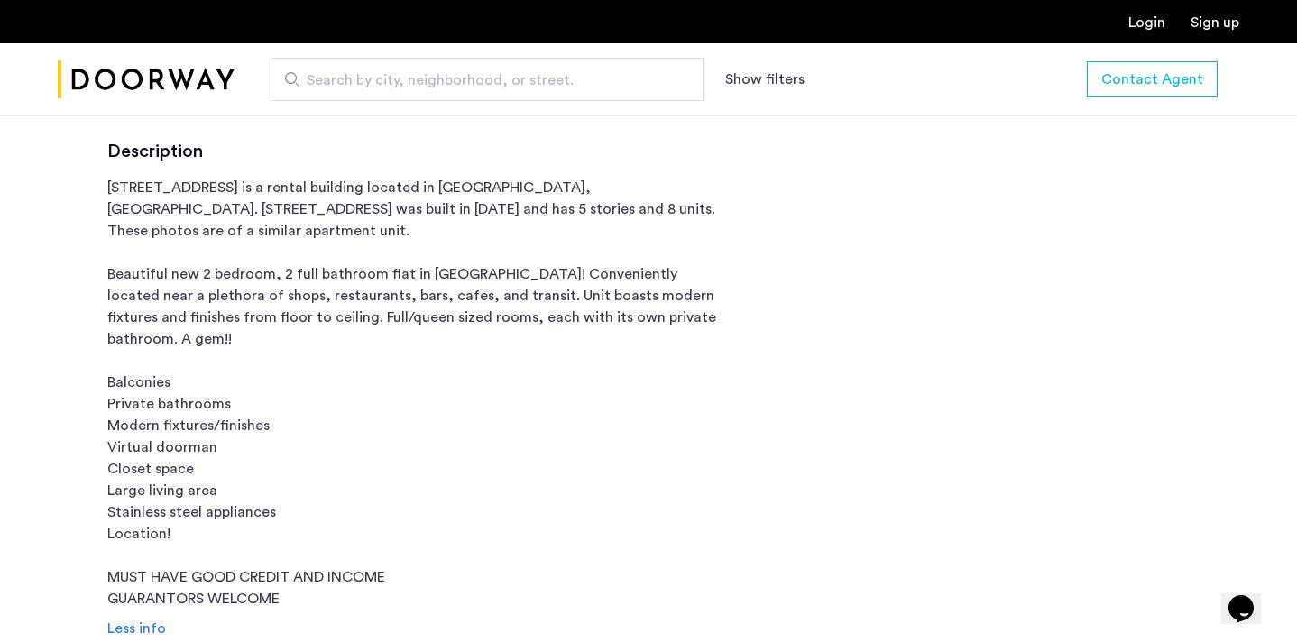
click at [667, 317] on p "334 Evergreen Avenue is a rental building located in Brooklyn, NY. 334 Evergree…" at bounding box center [417, 393] width 620 height 433
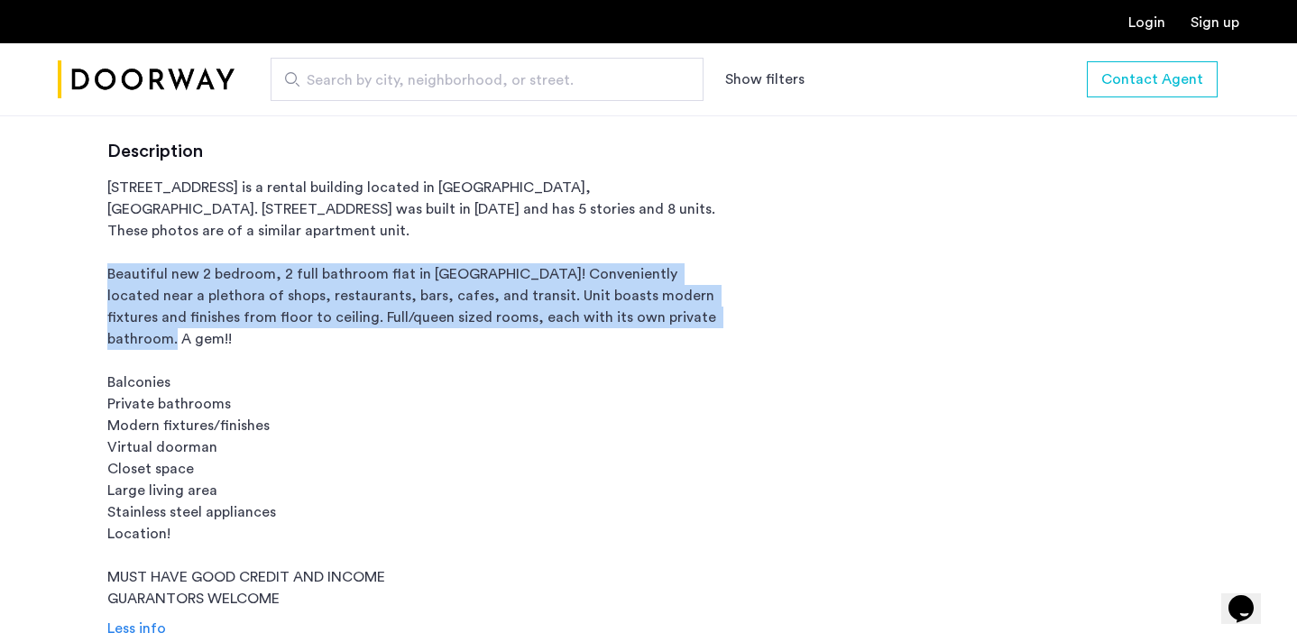
click at [595, 321] on p "334 Evergreen Avenue is a rental building located in Brooklyn, NY. 334 Evergree…" at bounding box center [417, 393] width 620 height 433
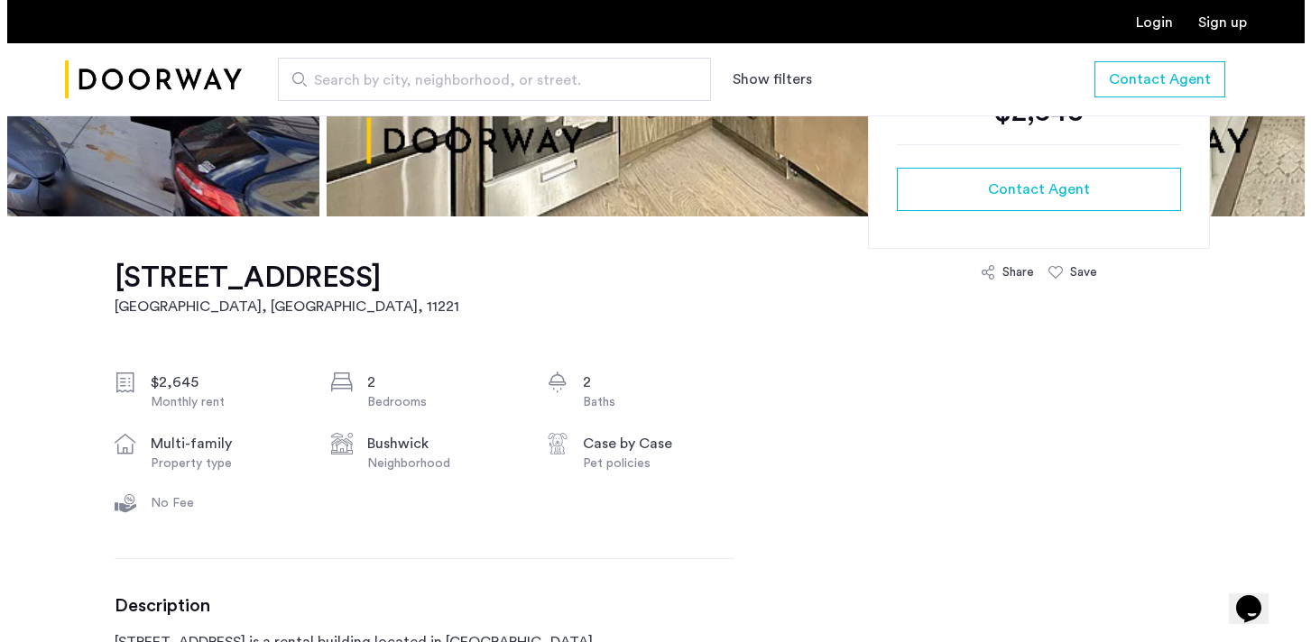
scroll to position [0, 0]
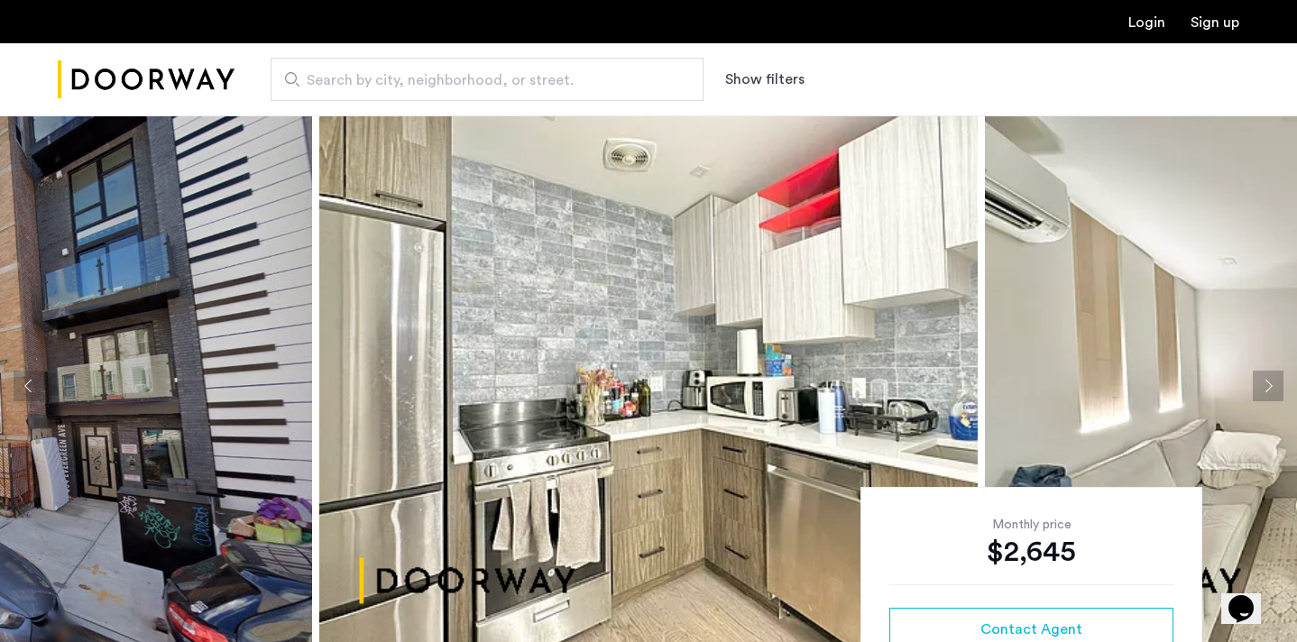
click at [785, 438] on img at bounding box center [648, 385] width 659 height 541
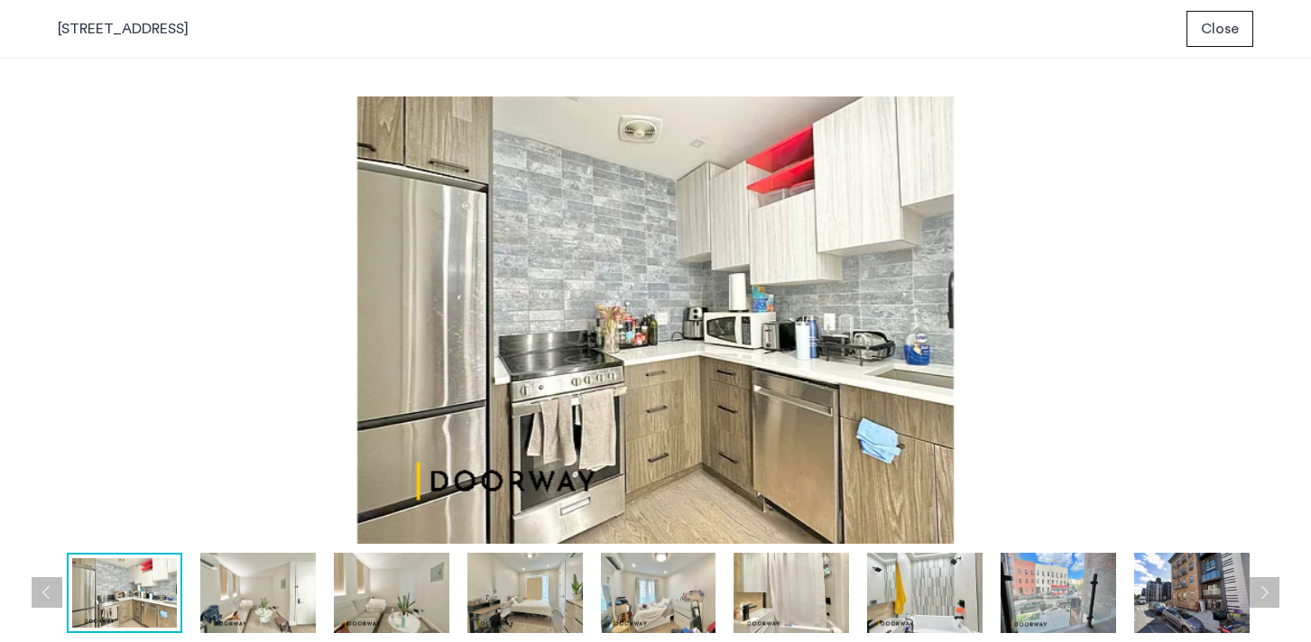
click at [235, 587] on img at bounding box center [257, 593] width 115 height 80
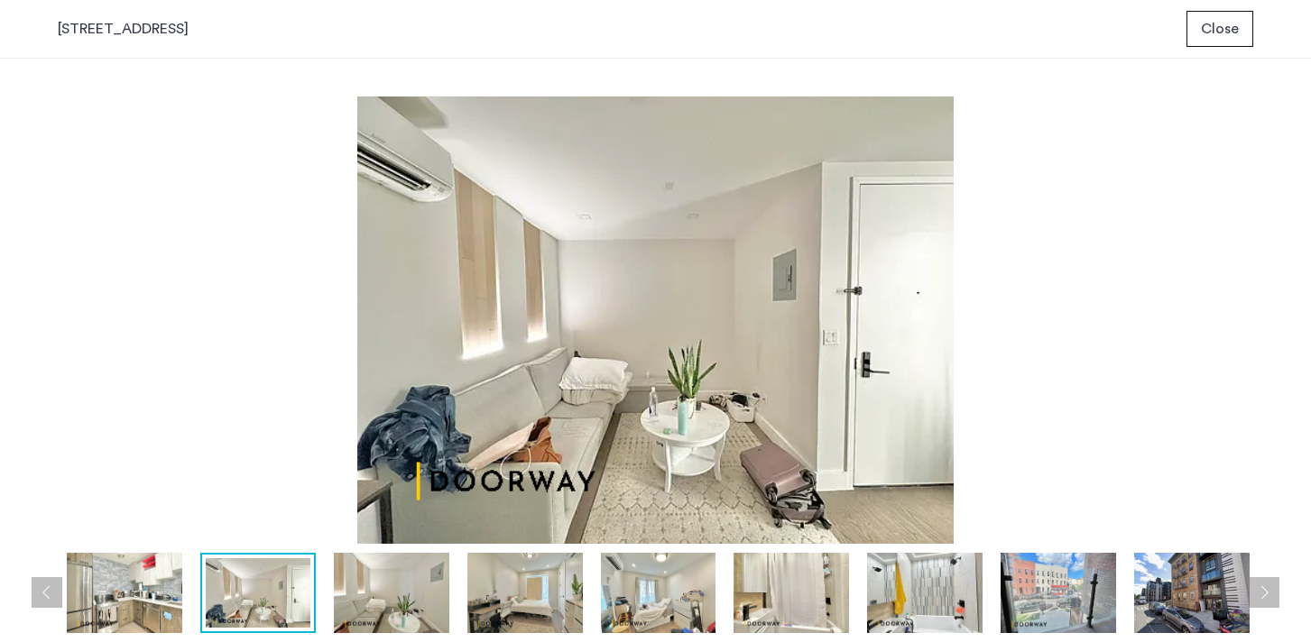
click at [361, 604] on img at bounding box center [391, 593] width 115 height 80
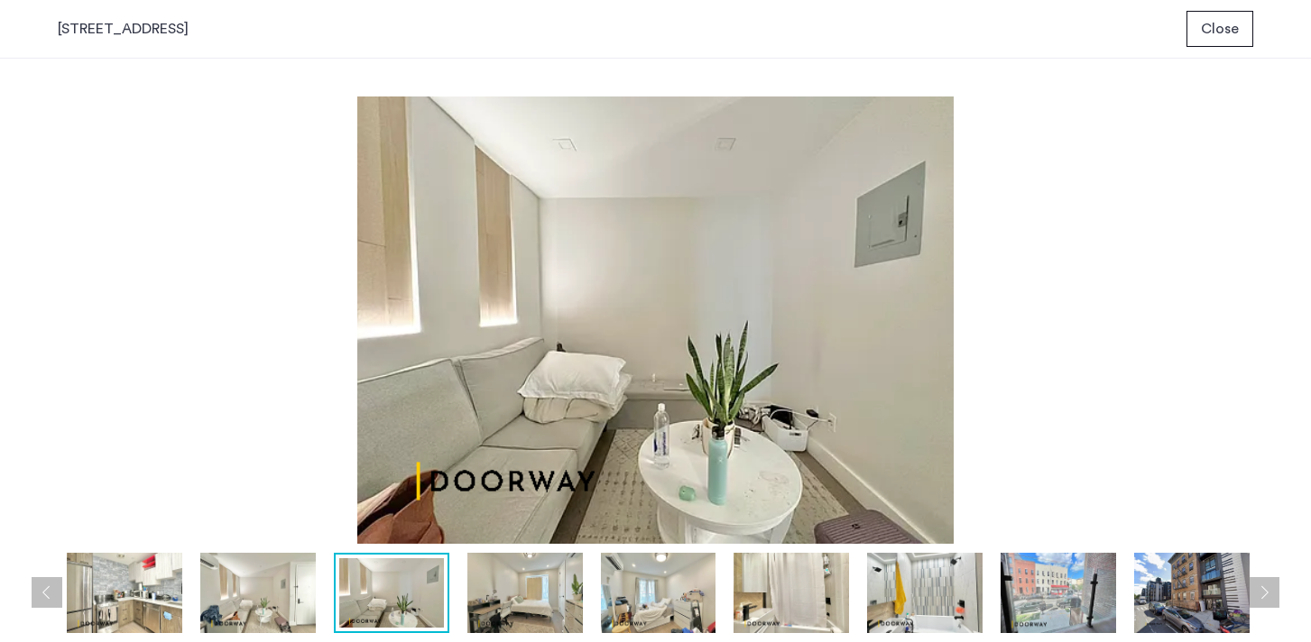
click at [510, 603] on img at bounding box center [524, 593] width 115 height 80
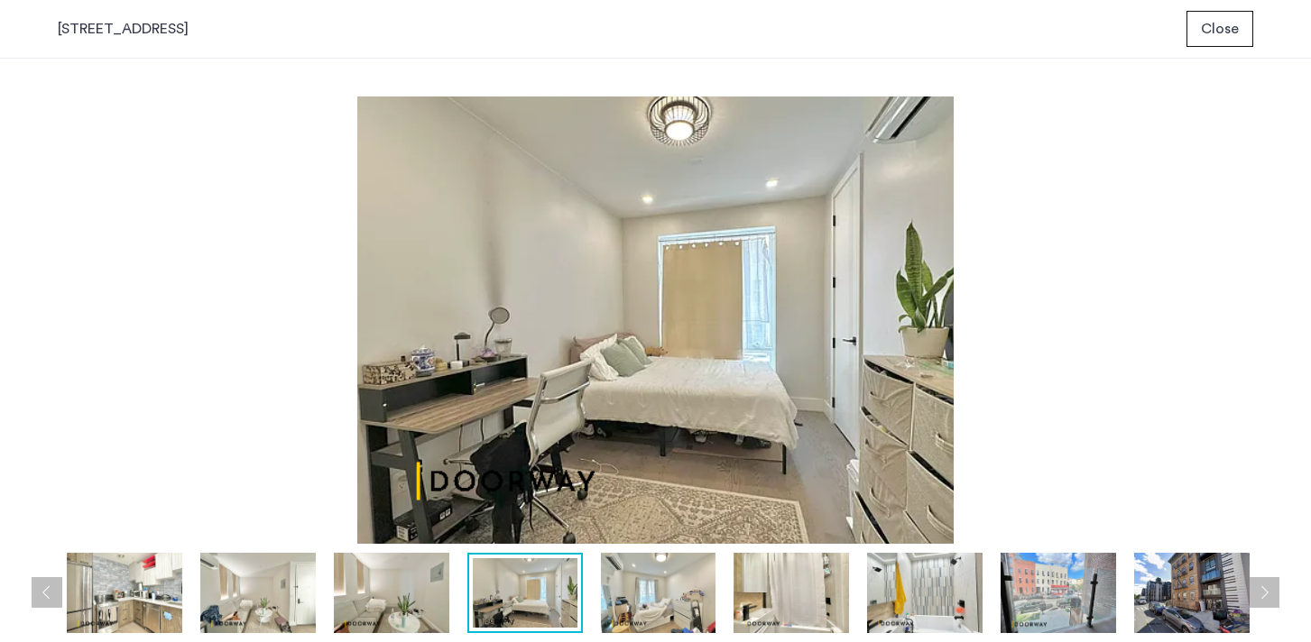
click at [652, 595] on img at bounding box center [658, 593] width 115 height 80
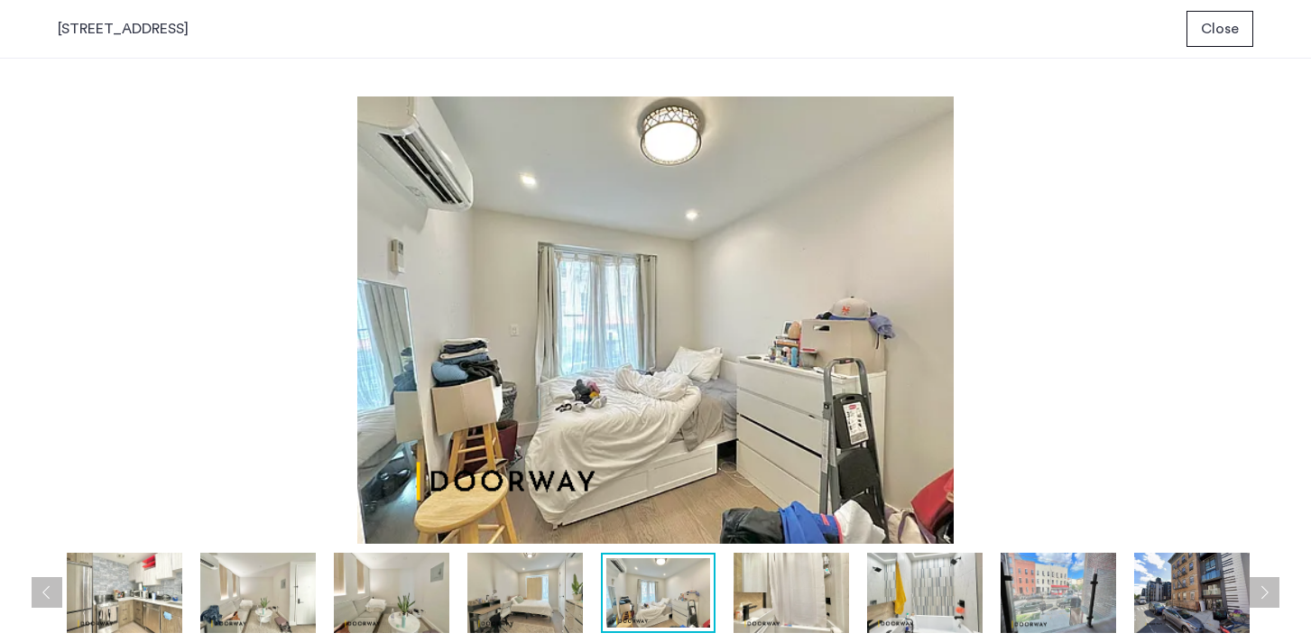
click at [796, 595] on img at bounding box center [790, 593] width 115 height 80
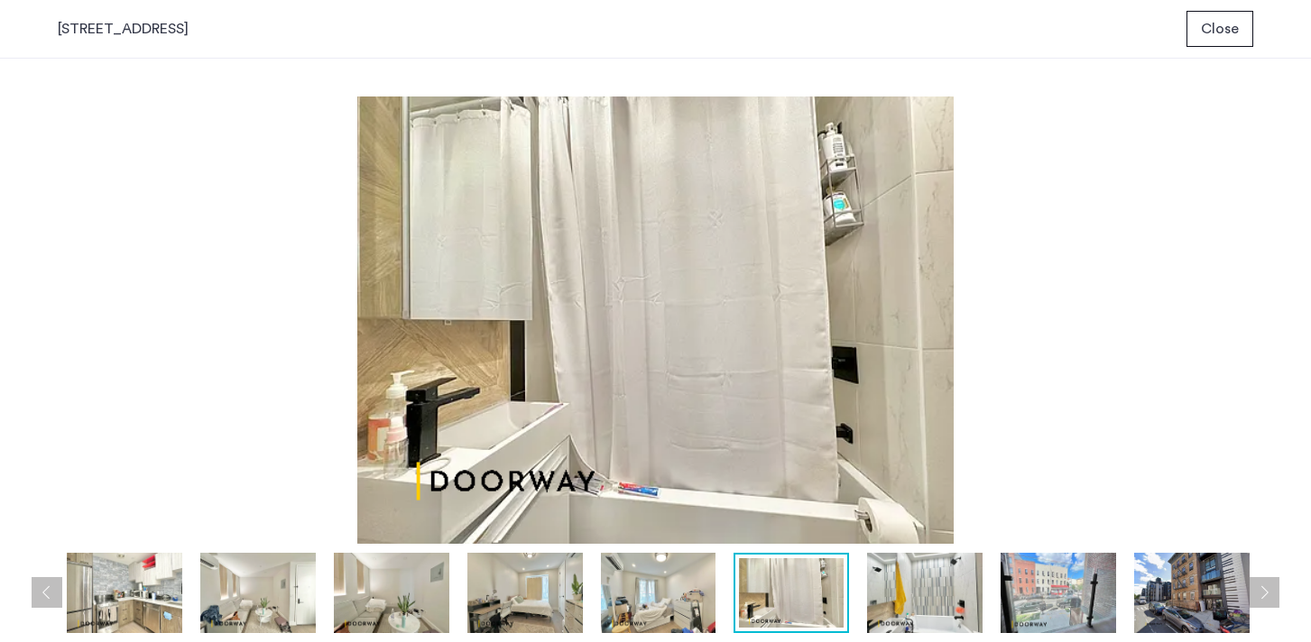
click at [918, 594] on img at bounding box center [924, 593] width 115 height 80
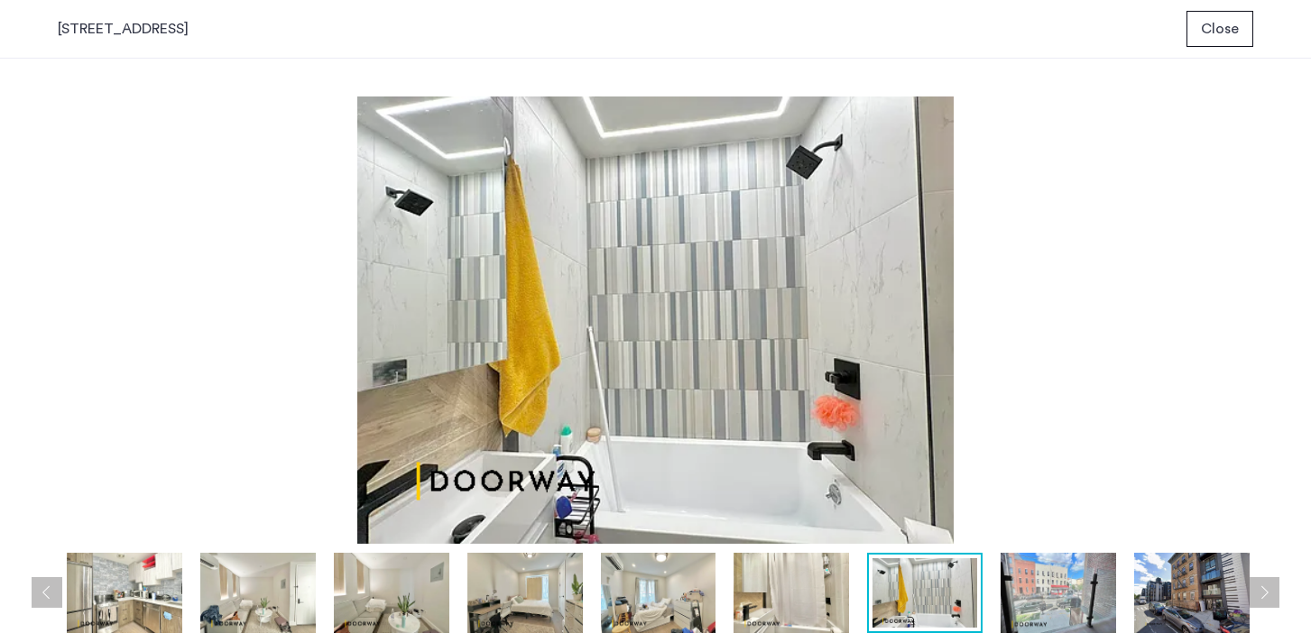
click at [1050, 590] on img at bounding box center [1058, 593] width 115 height 80
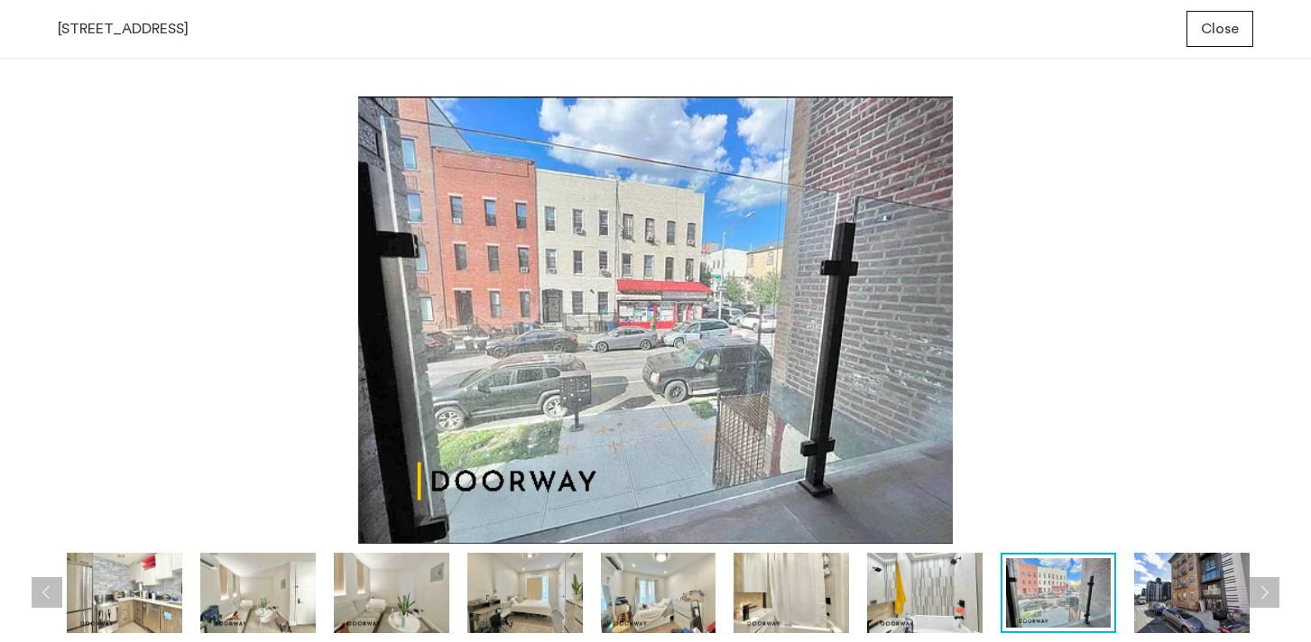
click at [1185, 588] on img at bounding box center [1191, 593] width 115 height 80
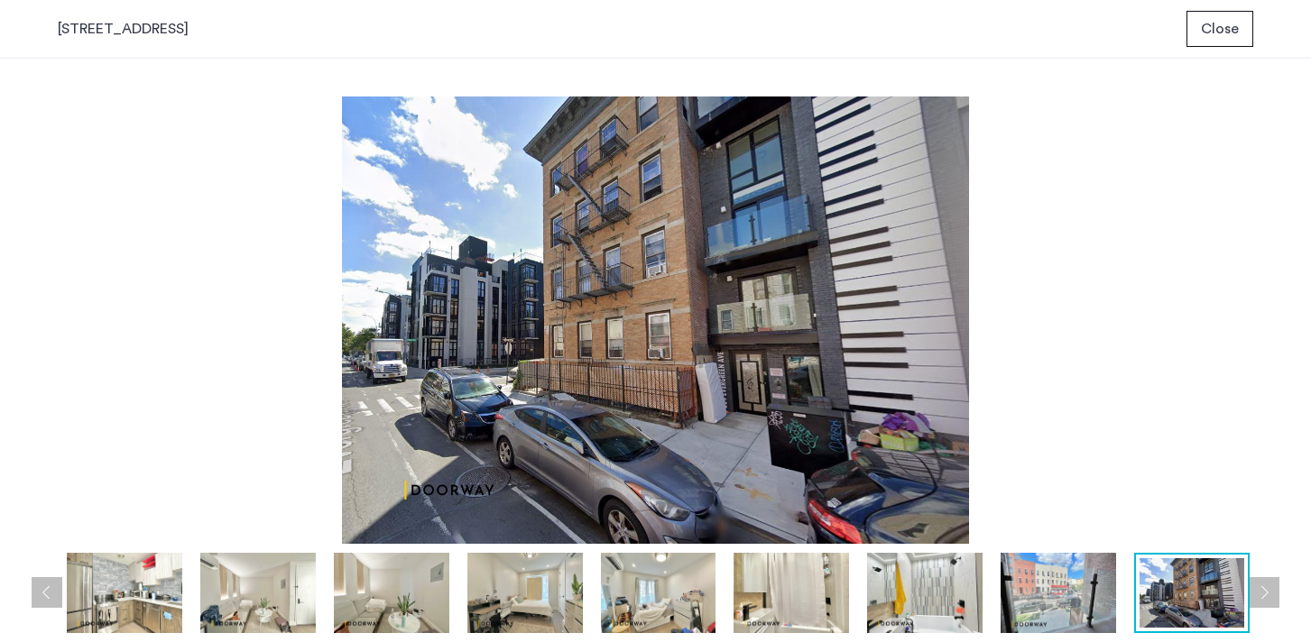
click at [1265, 580] on button "Next apartment" at bounding box center [1264, 592] width 31 height 31
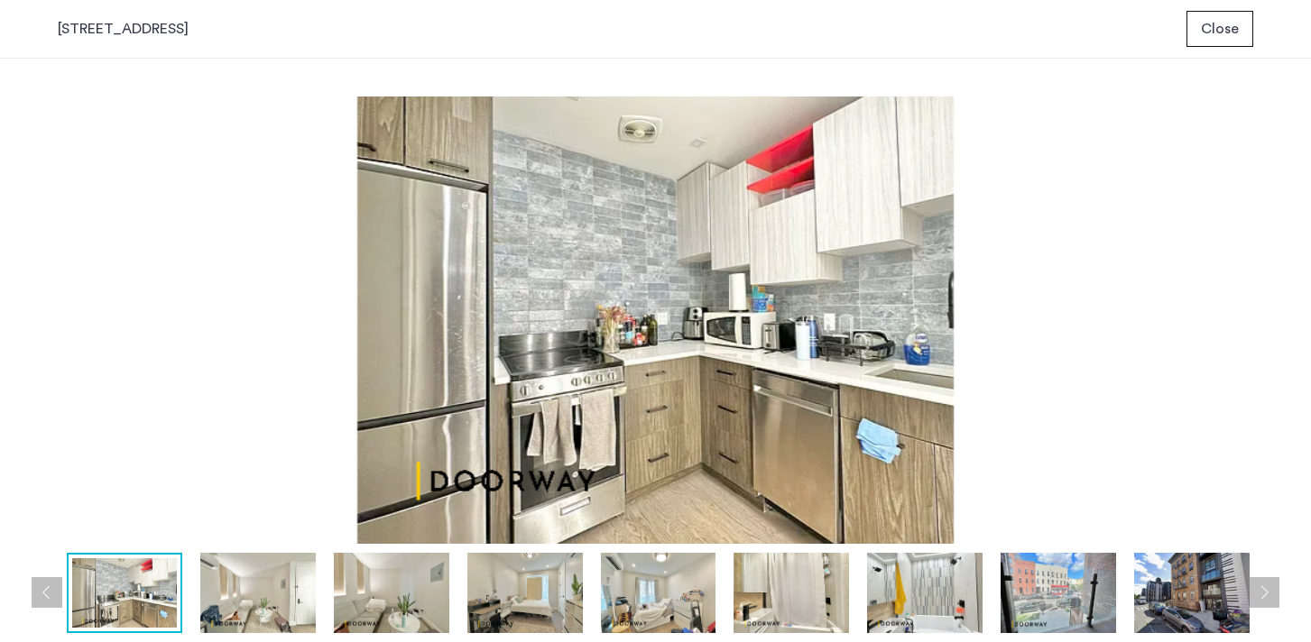
click at [1221, 20] on span "Close" at bounding box center [1220, 29] width 38 height 22
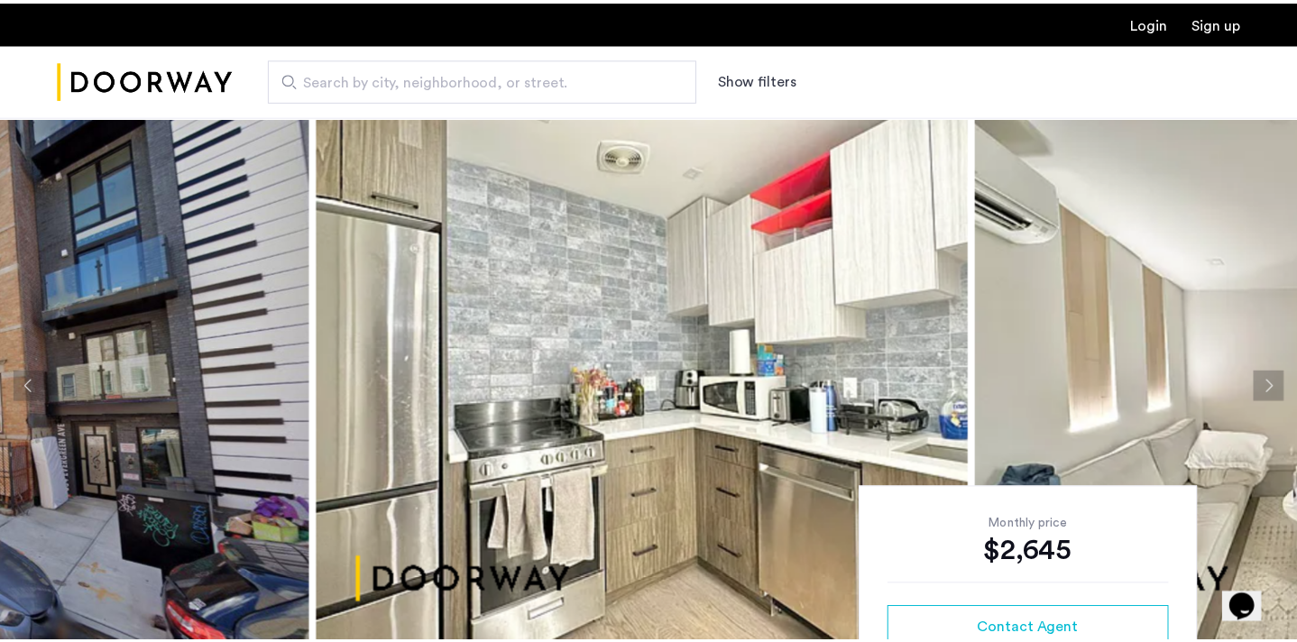
scroll to position [14, 0]
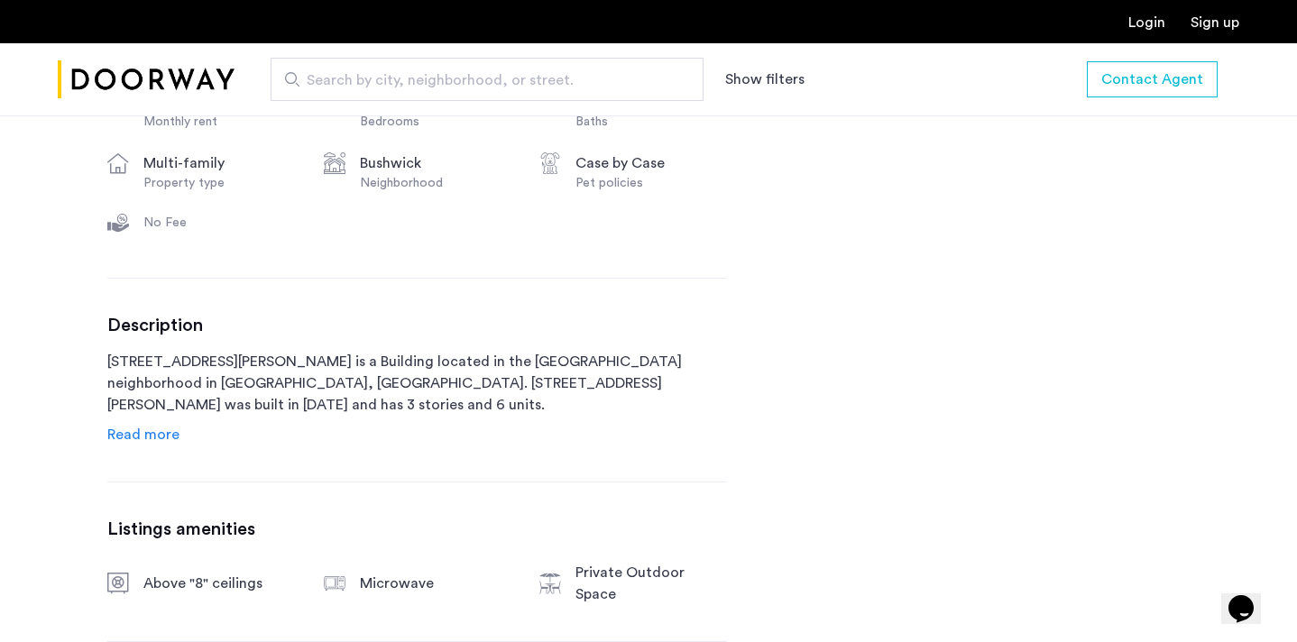
scroll to position [727, 0]
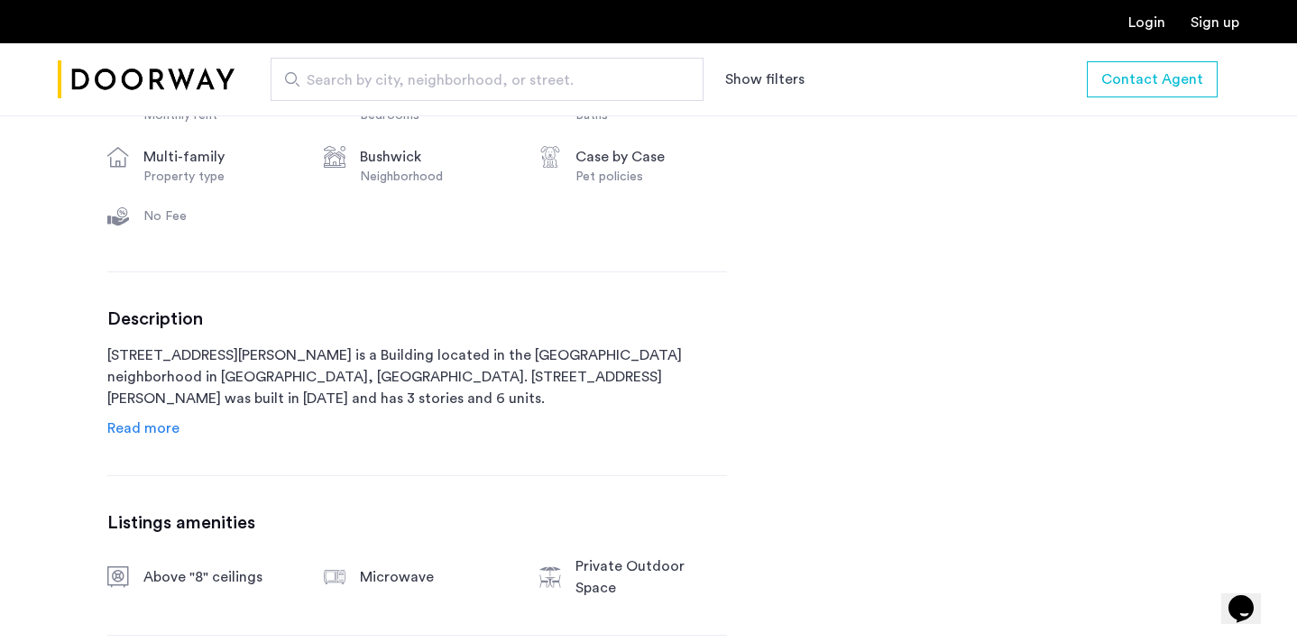
click at [164, 430] on span "Read more" at bounding box center [143, 428] width 72 height 14
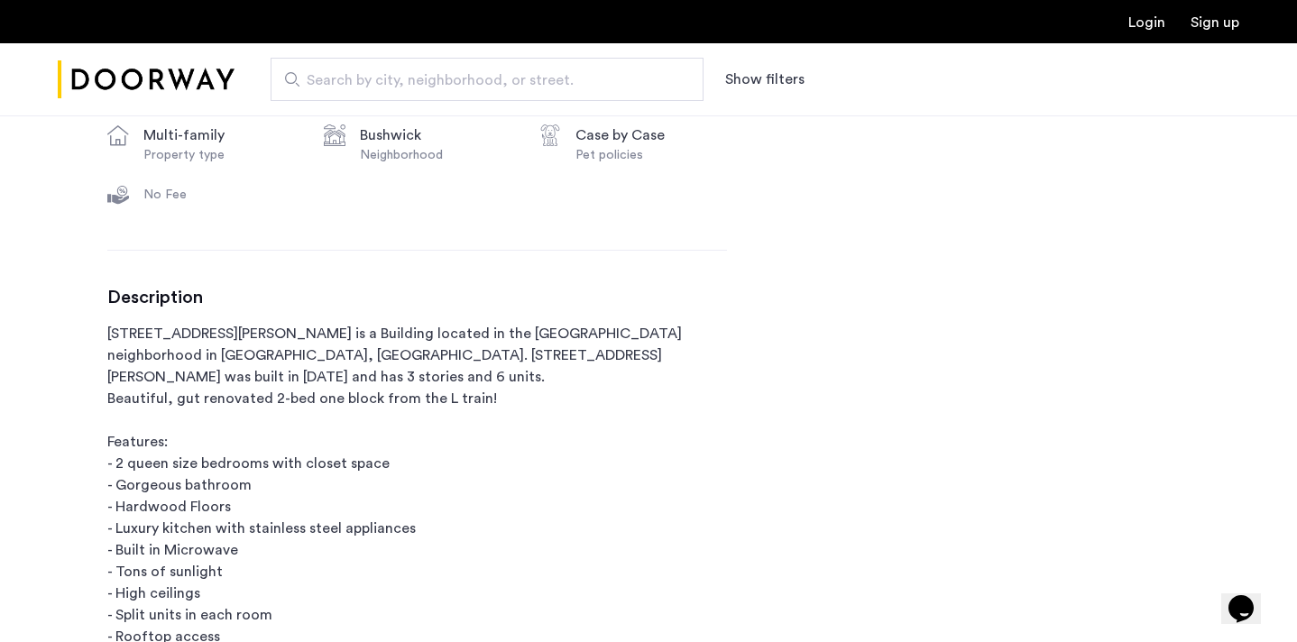
scroll to position [0, 0]
